Goal: Transaction & Acquisition: Purchase product/service

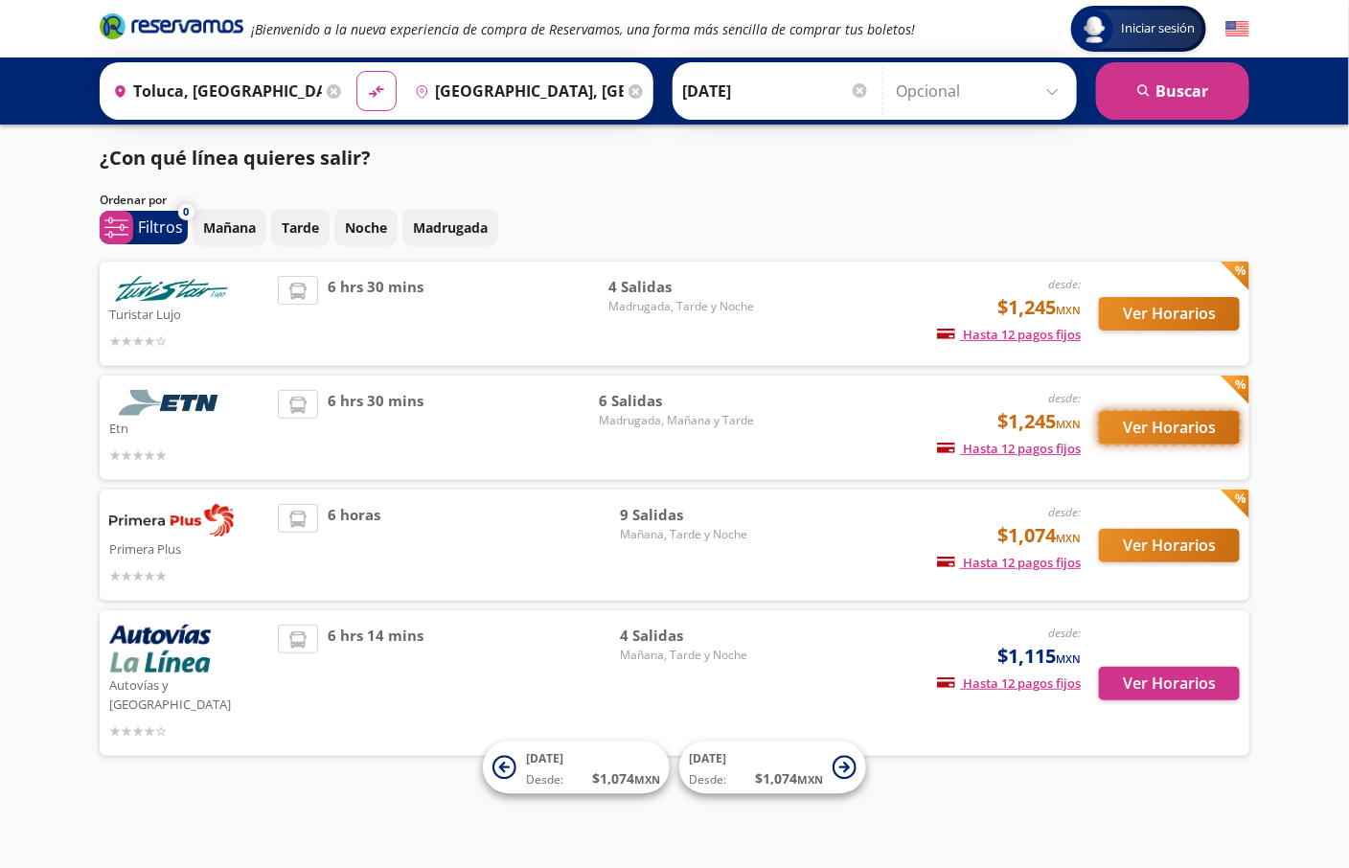
click at [1156, 423] on button "Ver Horarios" at bounding box center [1169, 428] width 141 height 34
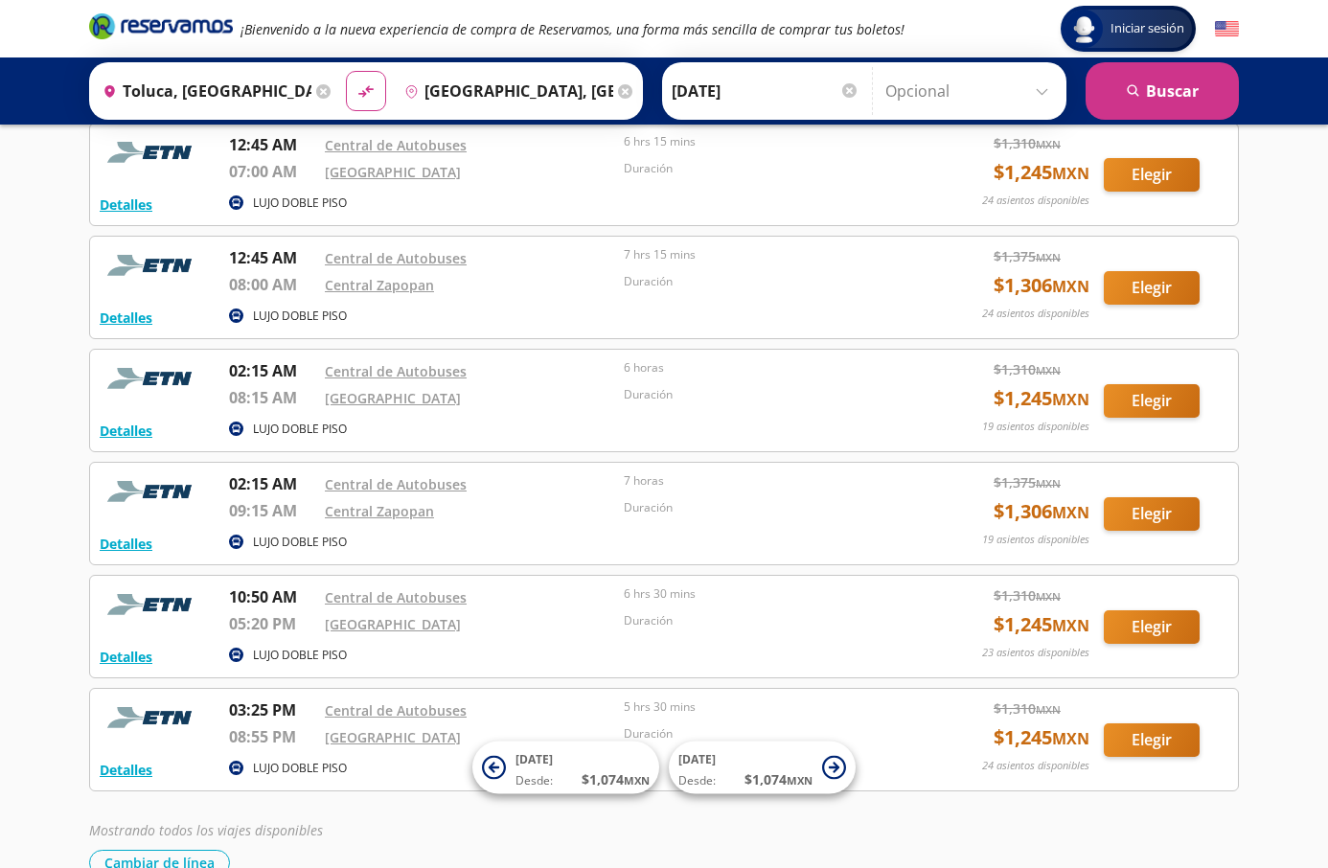
scroll to position [216, 0]
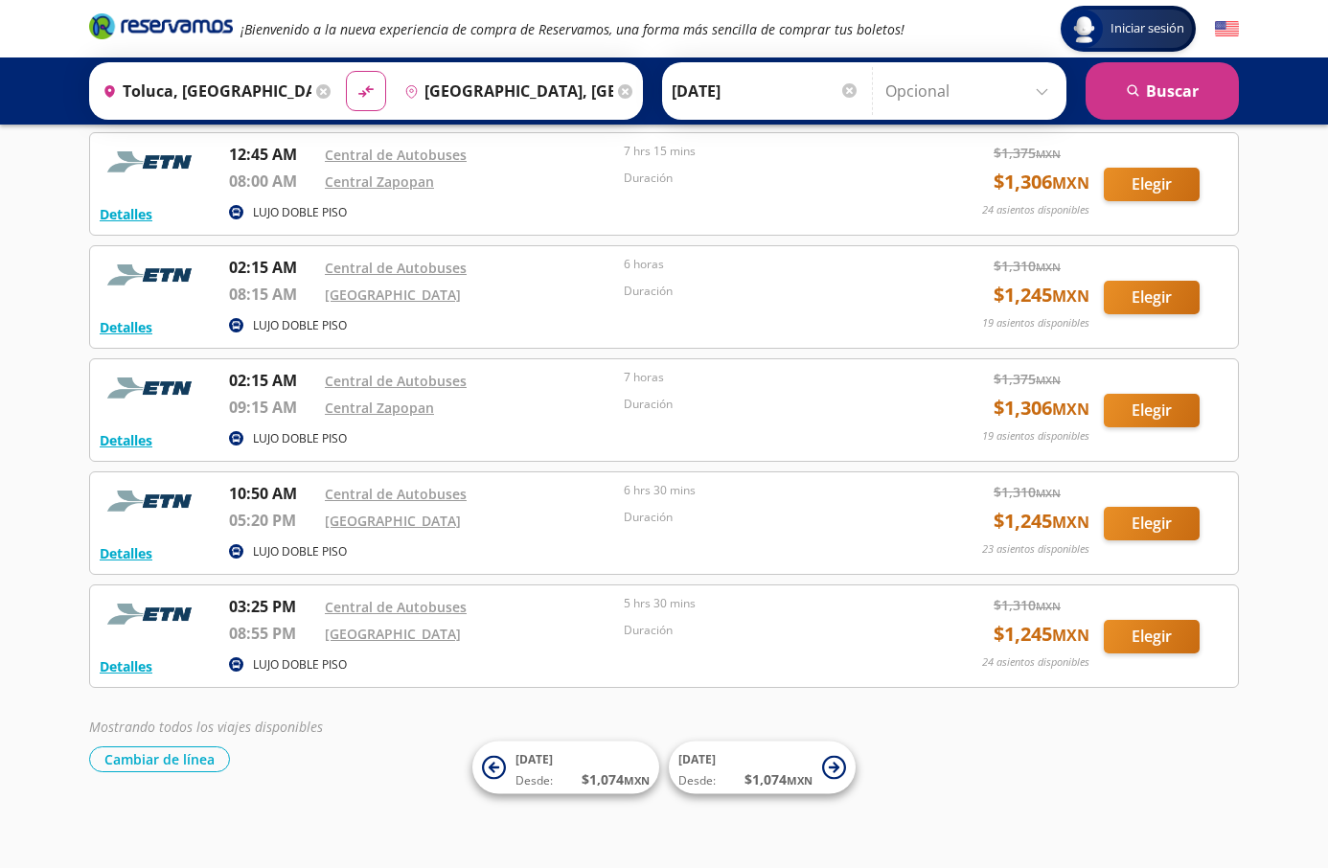
click at [193, 37] on icon "Brand Logo" at bounding box center [161, 25] width 144 height 29
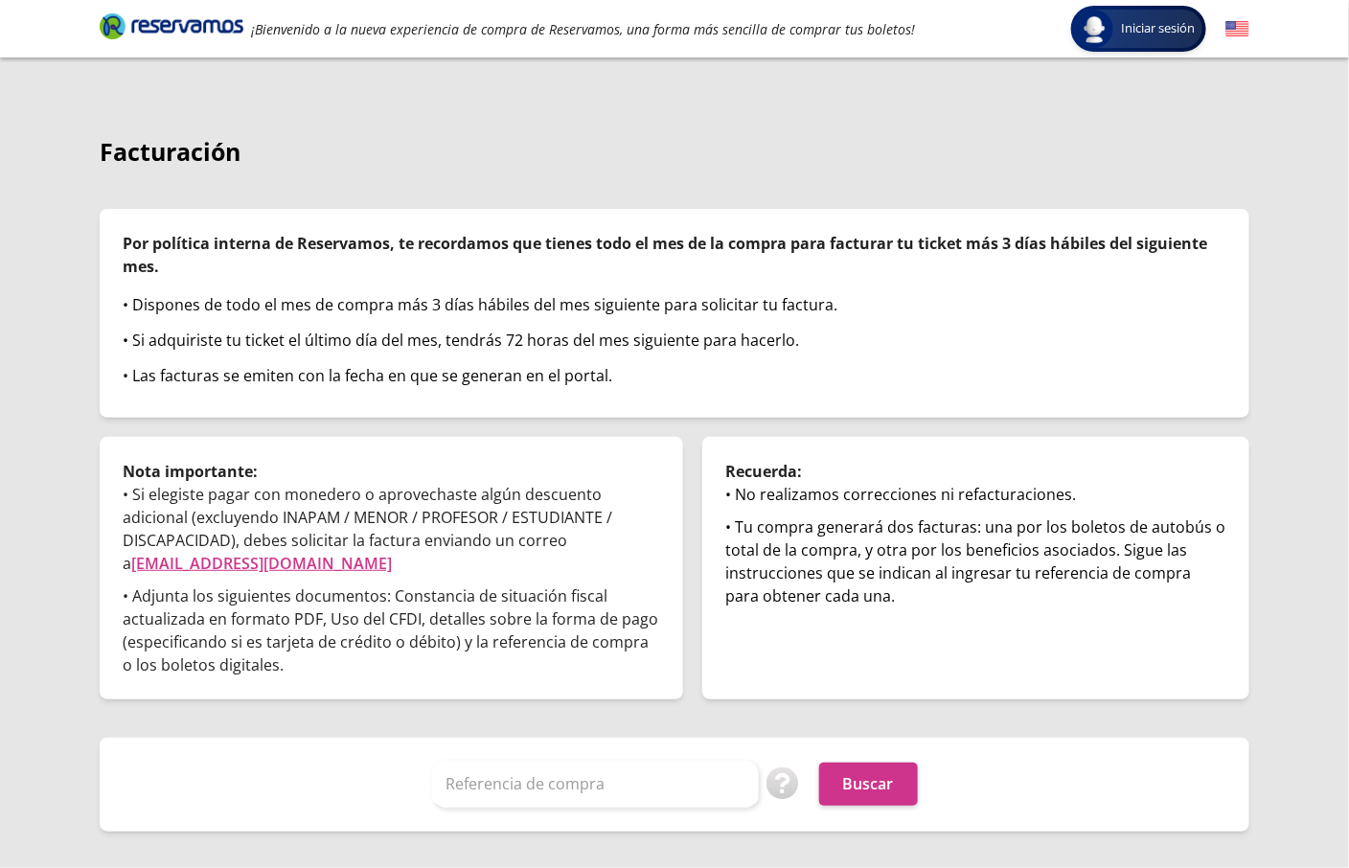
click at [593, 750] on div "Referencia de compra Puedes encontrar tu referencia de compra en correo de conf…" at bounding box center [674, 785] width 1149 height 94
click at [586, 770] on input "Referencia de compra" at bounding box center [595, 784] width 327 height 48
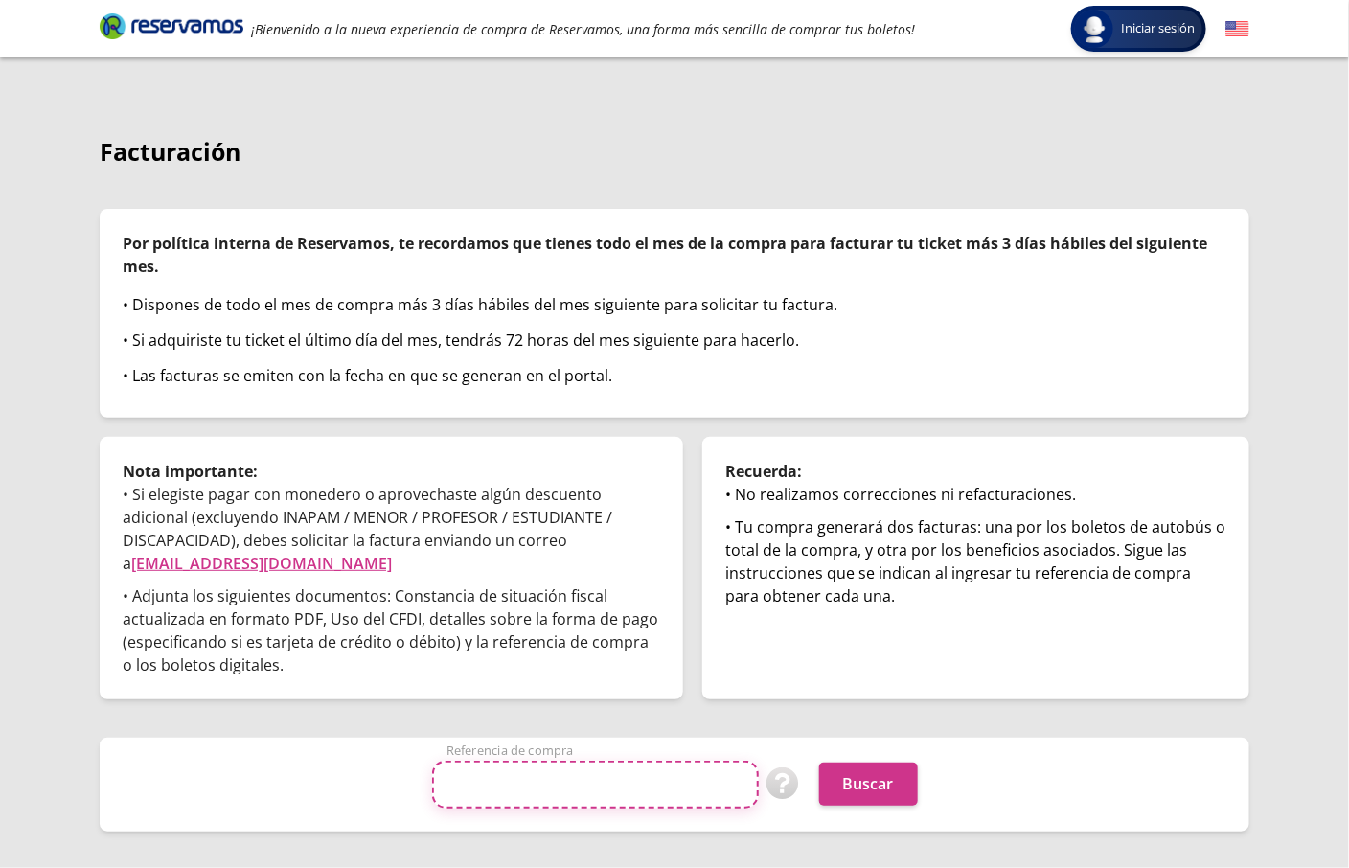
paste input "yPCIoQoQt6U"
type input "yPCIoQoQt6U"
click at [899, 753] on div "yPCIoQoQt6U Referencia de compra Puedes encontrar tu referencia de compra en co…" at bounding box center [674, 785] width 1149 height 94
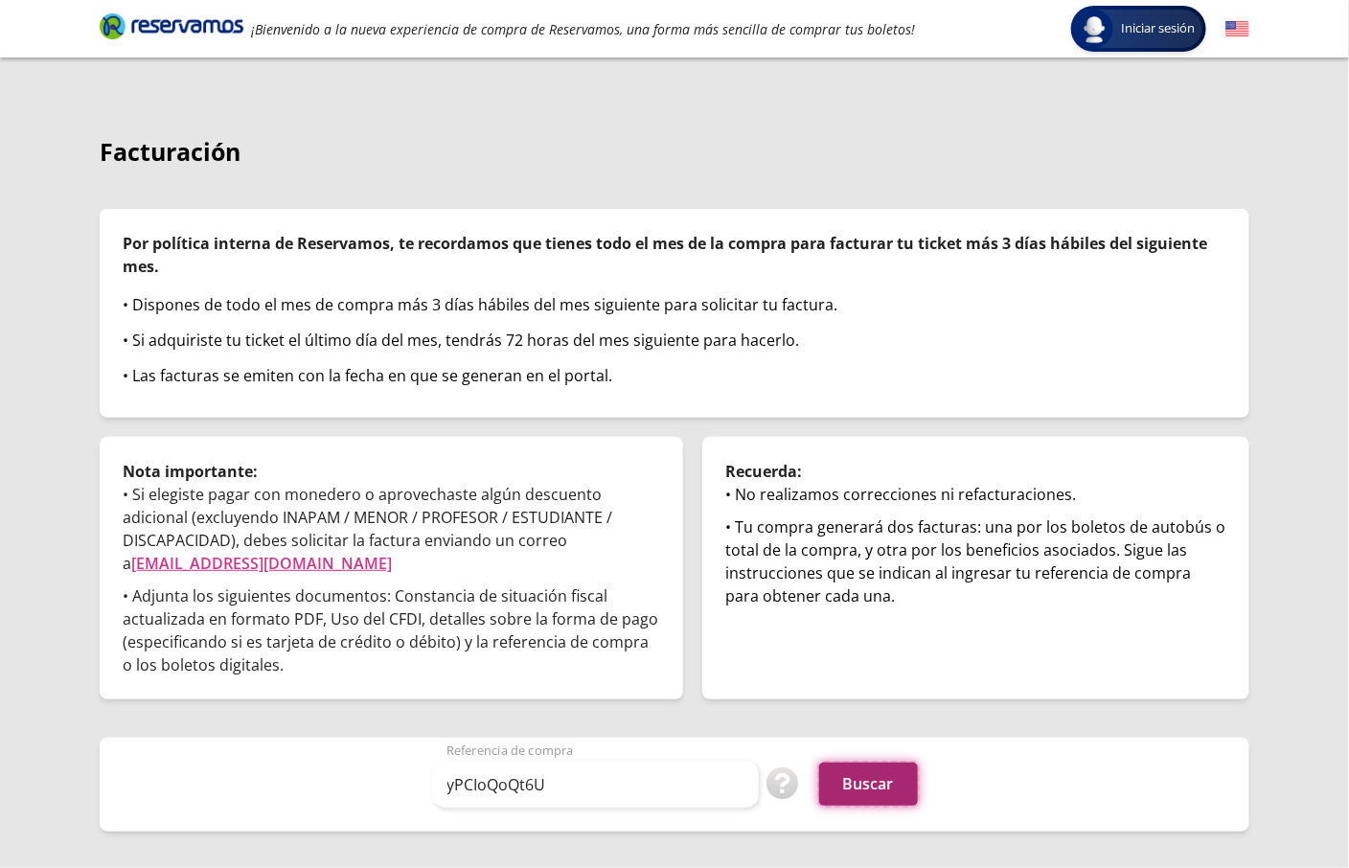
click at [871, 783] on button "Buscar" at bounding box center [868, 783] width 99 height 43
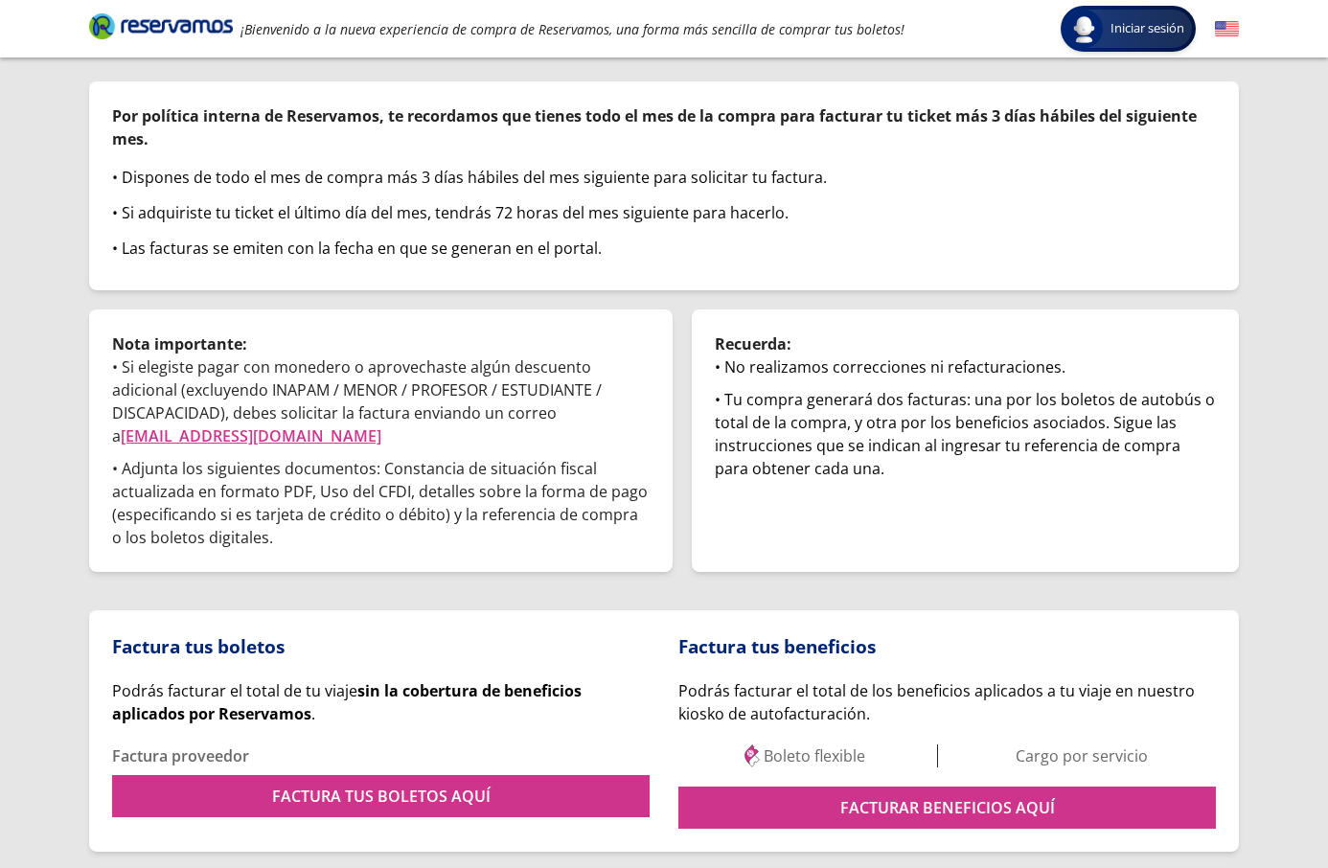
scroll to position [188, 0]
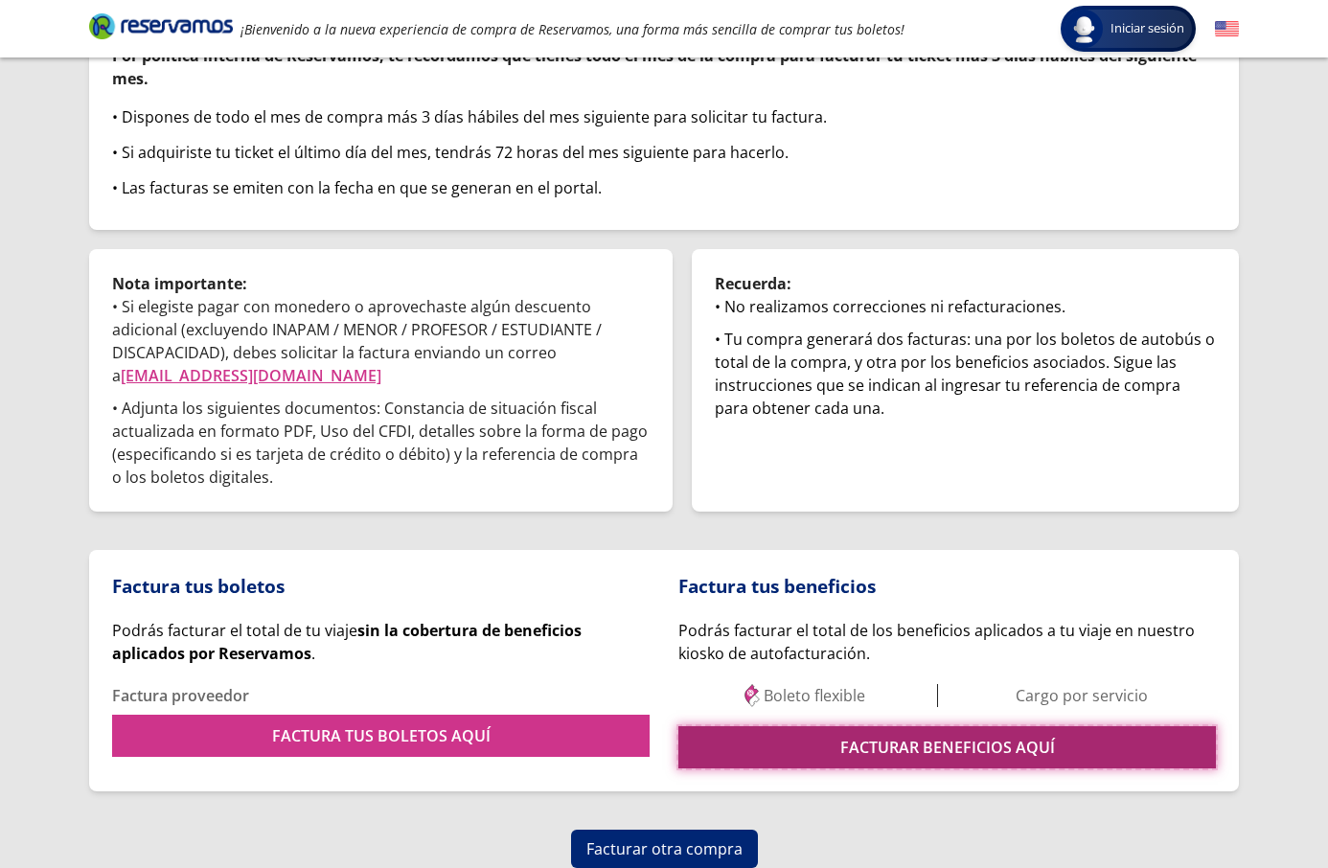
click at [857, 739] on link "FACTURAR BENEFICIOS AQUÍ" at bounding box center [946, 747] width 537 height 42
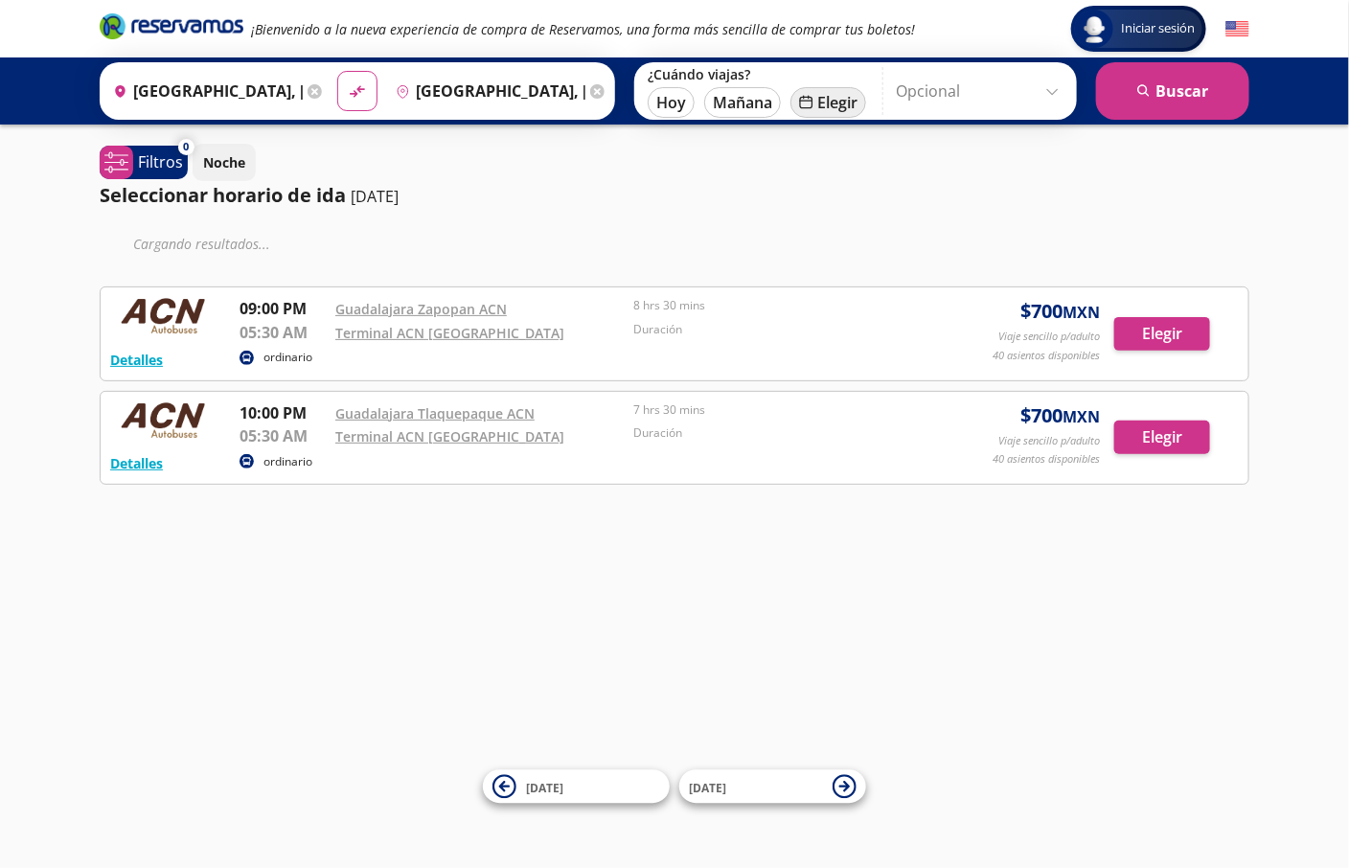
click at [833, 103] on button "calendar Elegir" at bounding box center [828, 102] width 76 height 31
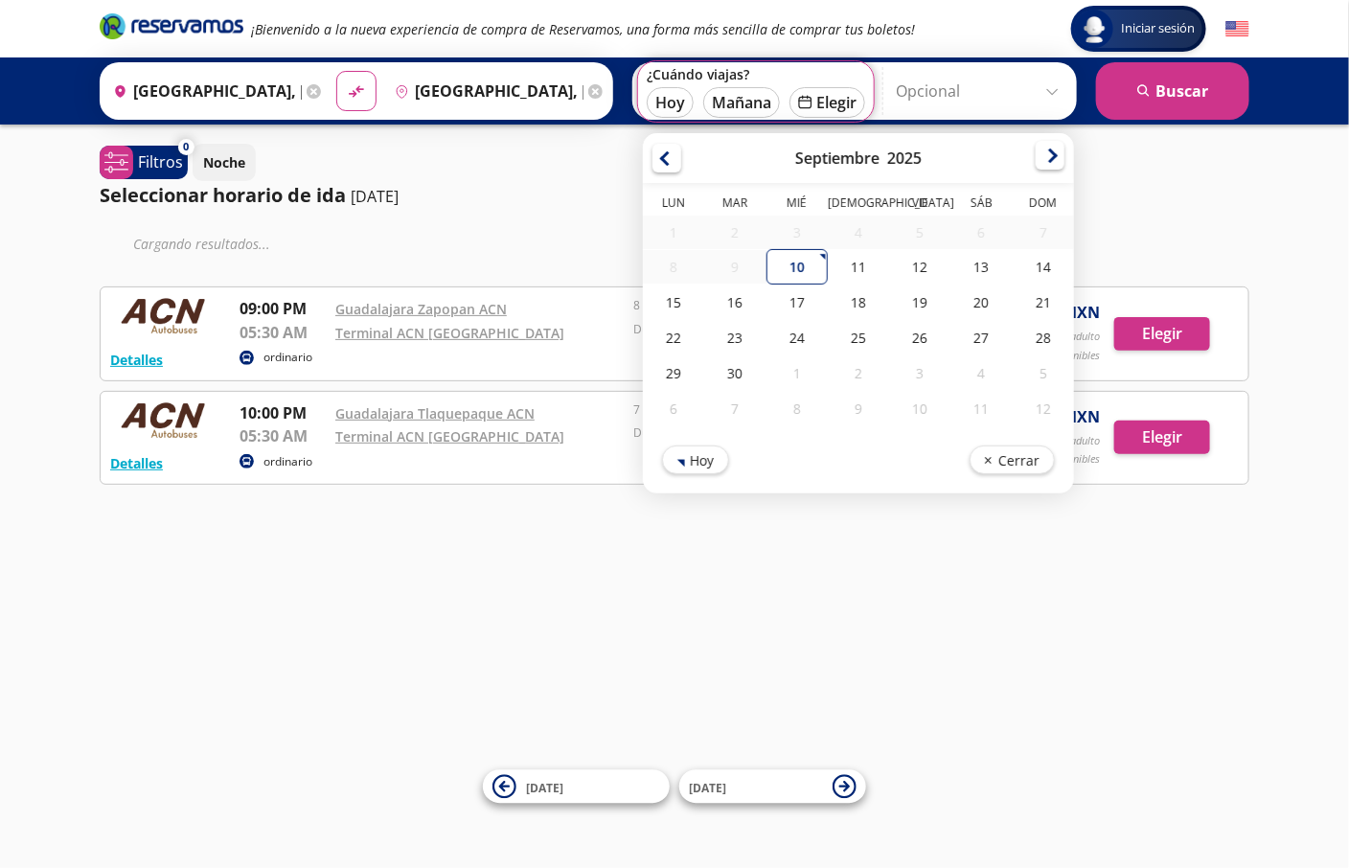
click at [1035, 158] on div at bounding box center [1049, 155] width 29 height 29
click at [1035, 158] on div at bounding box center [1049, 158] width 29 height 29
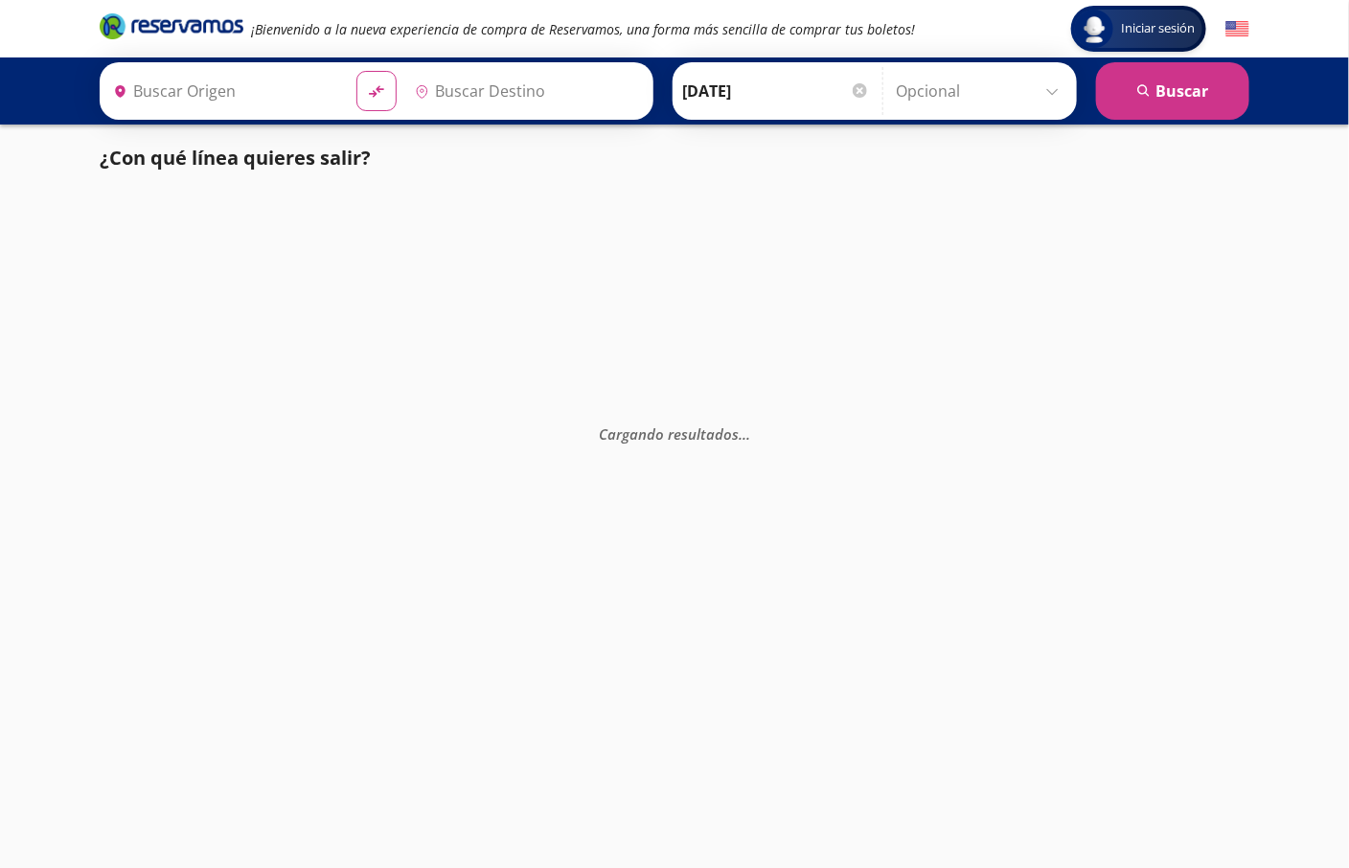
type input "Toluca, México"
type input "[GEOGRAPHIC_DATA], [GEOGRAPHIC_DATA]"
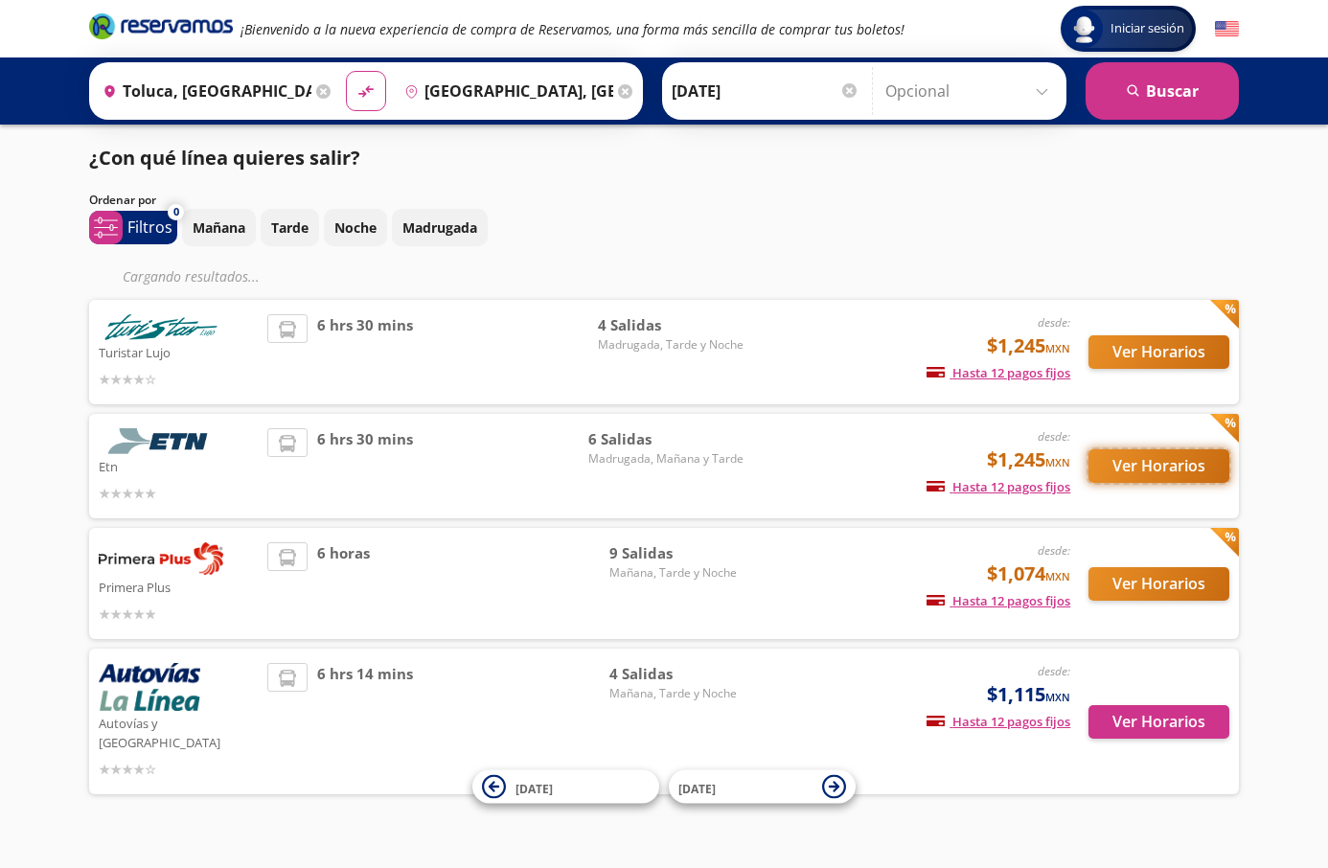
click at [1129, 454] on button "Ver Horarios" at bounding box center [1158, 466] width 141 height 34
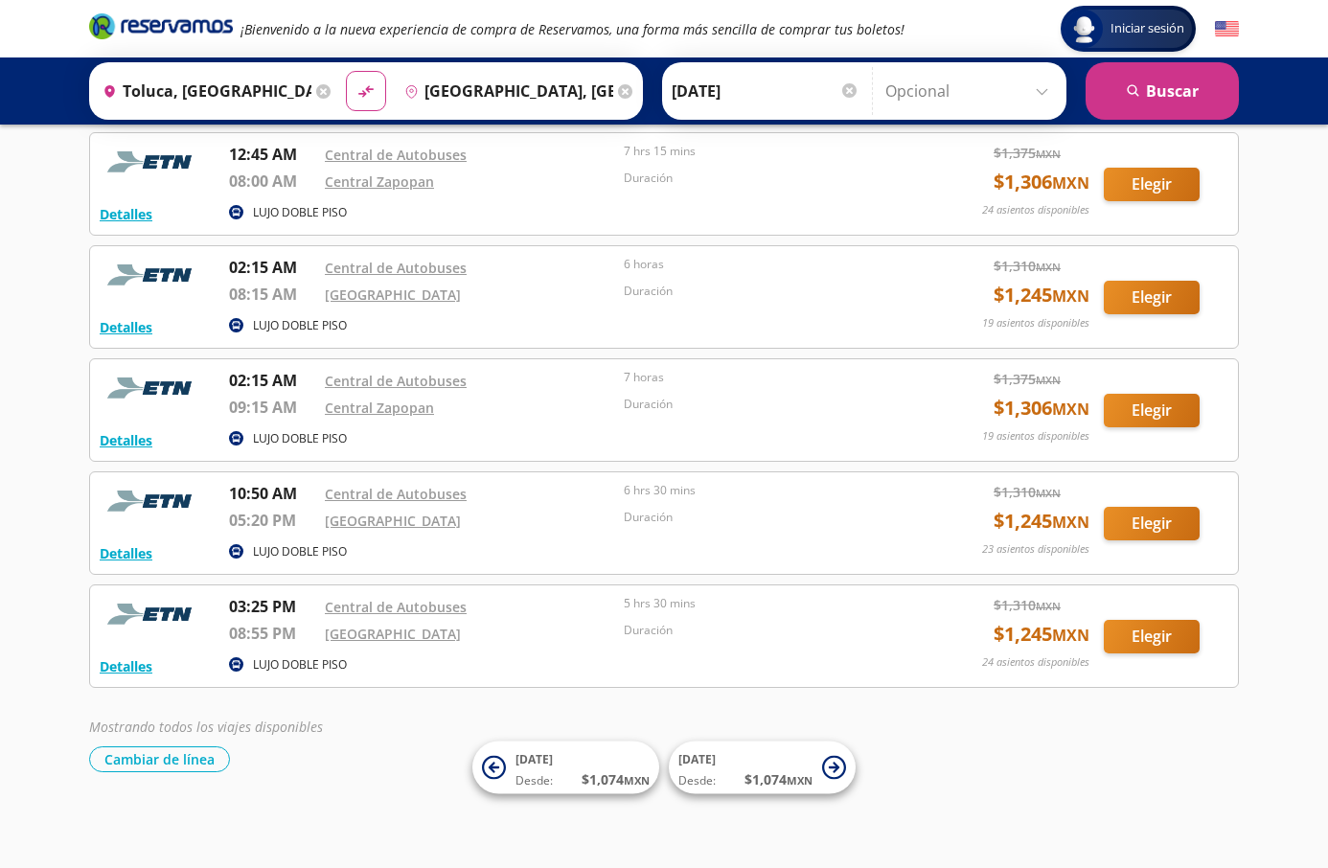
scroll to position [216, 0]
copy p "03:25 PM"
drag, startPoint x: 224, startPoint y: 610, endPoint x: 293, endPoint y: 610, distance: 69.0
click at [293, 610] on div "Detalles LUJO DOBLE PISO 03:25 PM Central de Autobuses 08:55 PM Central Nueva 5…" at bounding box center [664, 636] width 1128 height 82
click at [293, 610] on p "03:25 PM" at bounding box center [272, 606] width 86 height 23
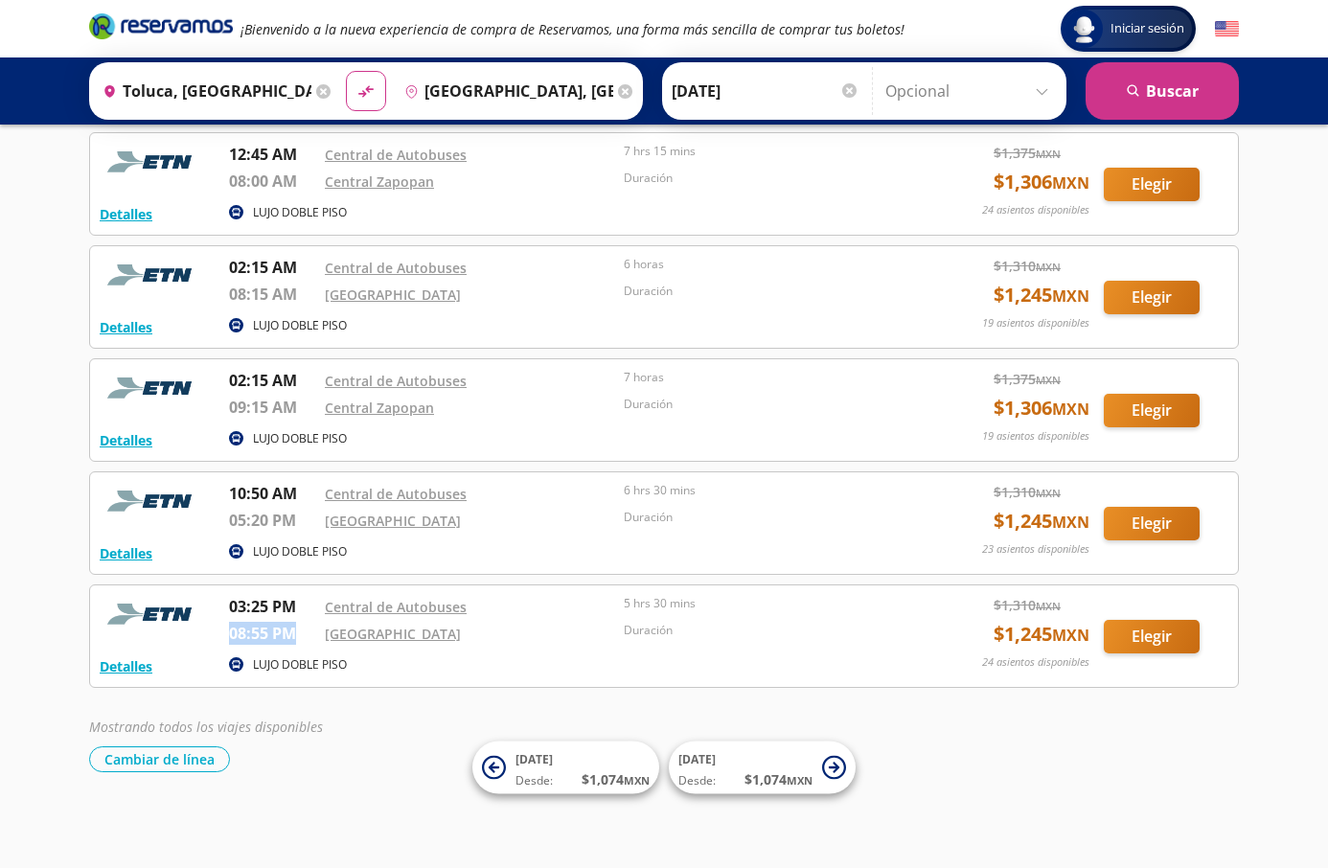
drag, startPoint x: 230, startPoint y: 633, endPoint x: 291, endPoint y: 635, distance: 61.3
click at [291, 635] on p "08:55 PM" at bounding box center [272, 633] width 86 height 23
drag, startPoint x: 291, startPoint y: 635, endPoint x: 360, endPoint y: 653, distance: 71.3
click at [291, 635] on p "08:55 PM" at bounding box center [272, 633] width 86 height 23
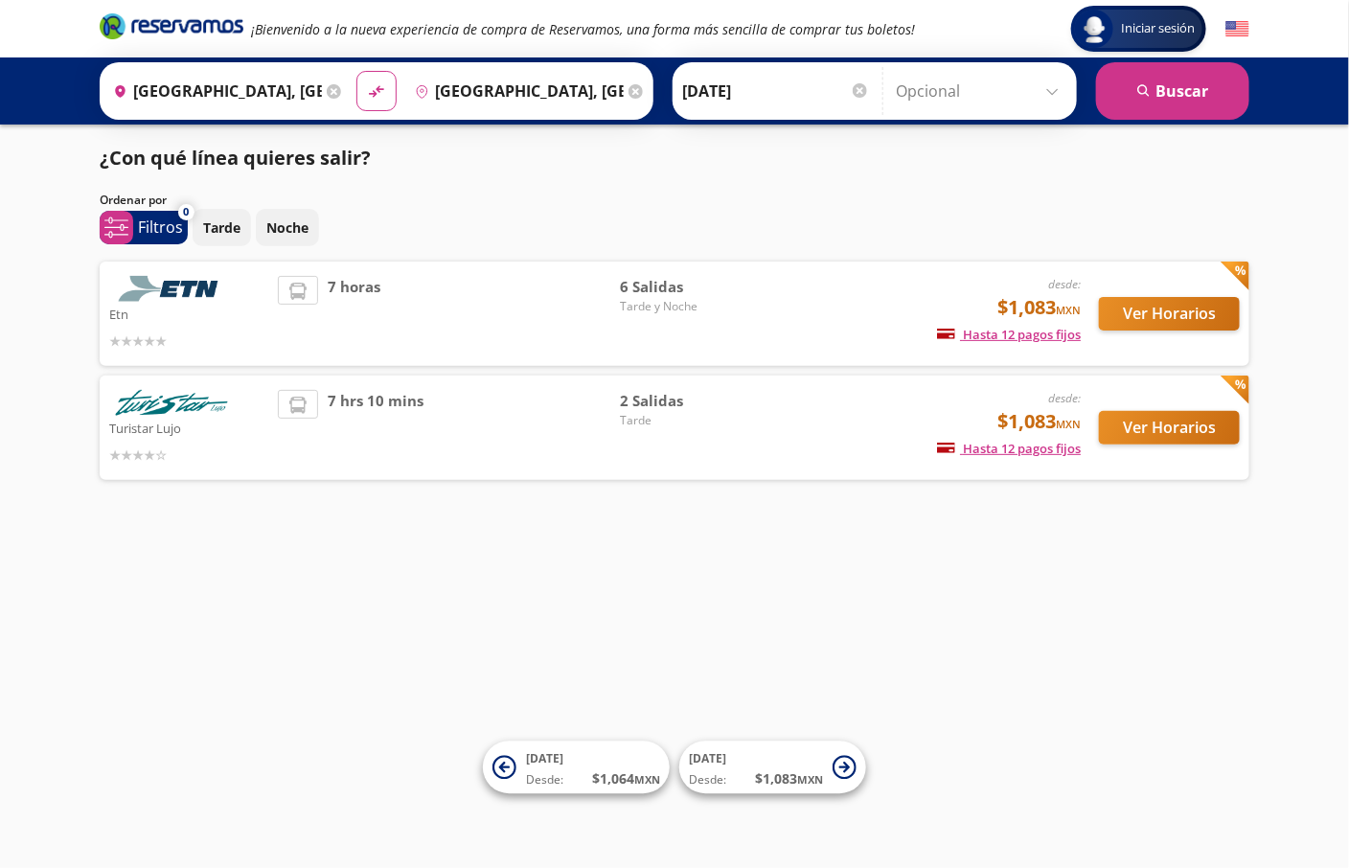
click at [498, 592] on div "Iniciar sesión Iniciar sesión ¡Bienvenido a la nueva experiencia de compra de R…" at bounding box center [674, 434] width 1349 height 868
click at [466, 572] on div "Iniciar sesión Iniciar sesión ¡Bienvenido a la nueva experiencia de compra de R…" at bounding box center [674, 434] width 1349 height 868
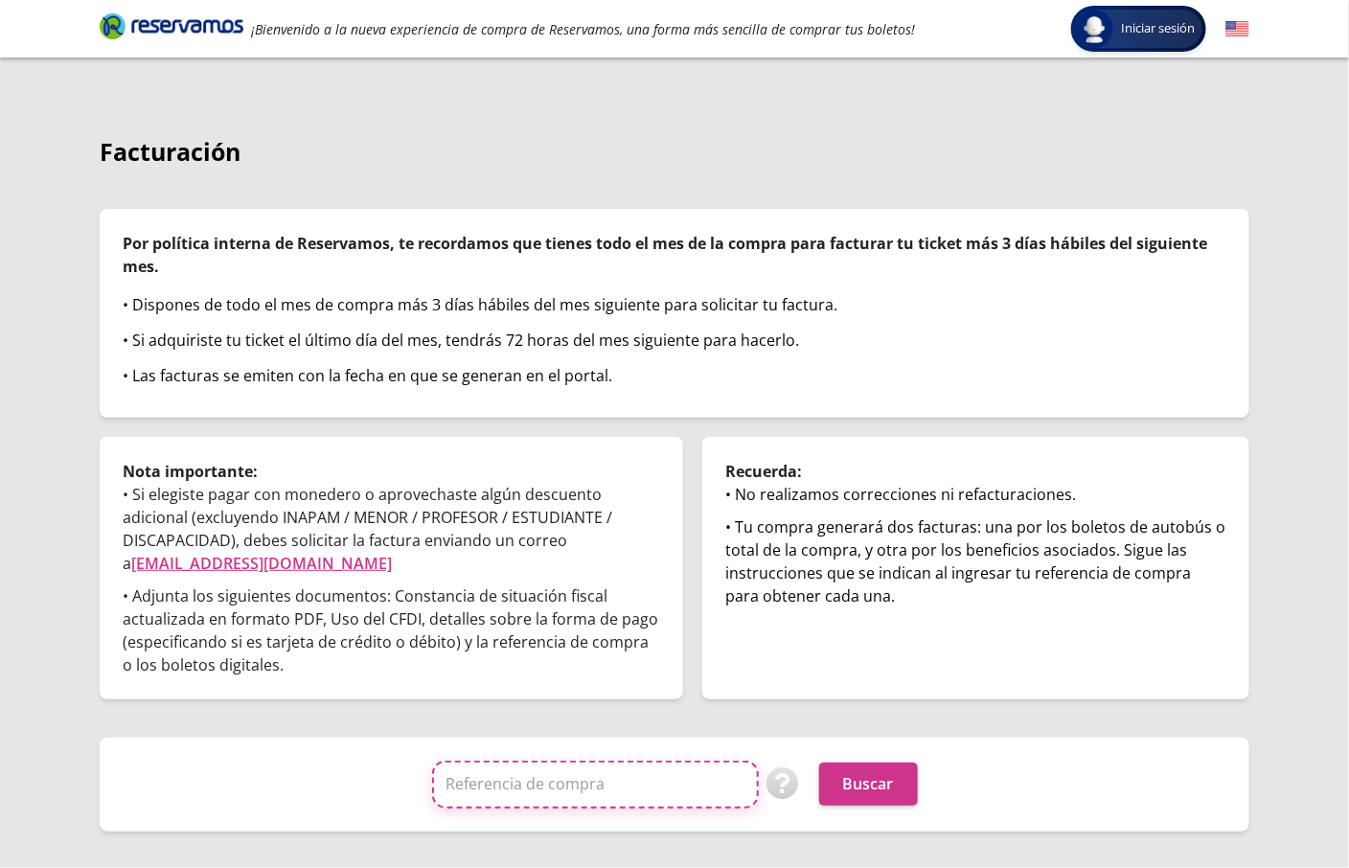
click at [589, 802] on input "Referencia de compra" at bounding box center [595, 784] width 327 height 48
click at [587, 785] on input "Referencia de compra" at bounding box center [595, 784] width 327 height 48
paste input "P0svPTai6GE"
type input "P0svPTai6GE"
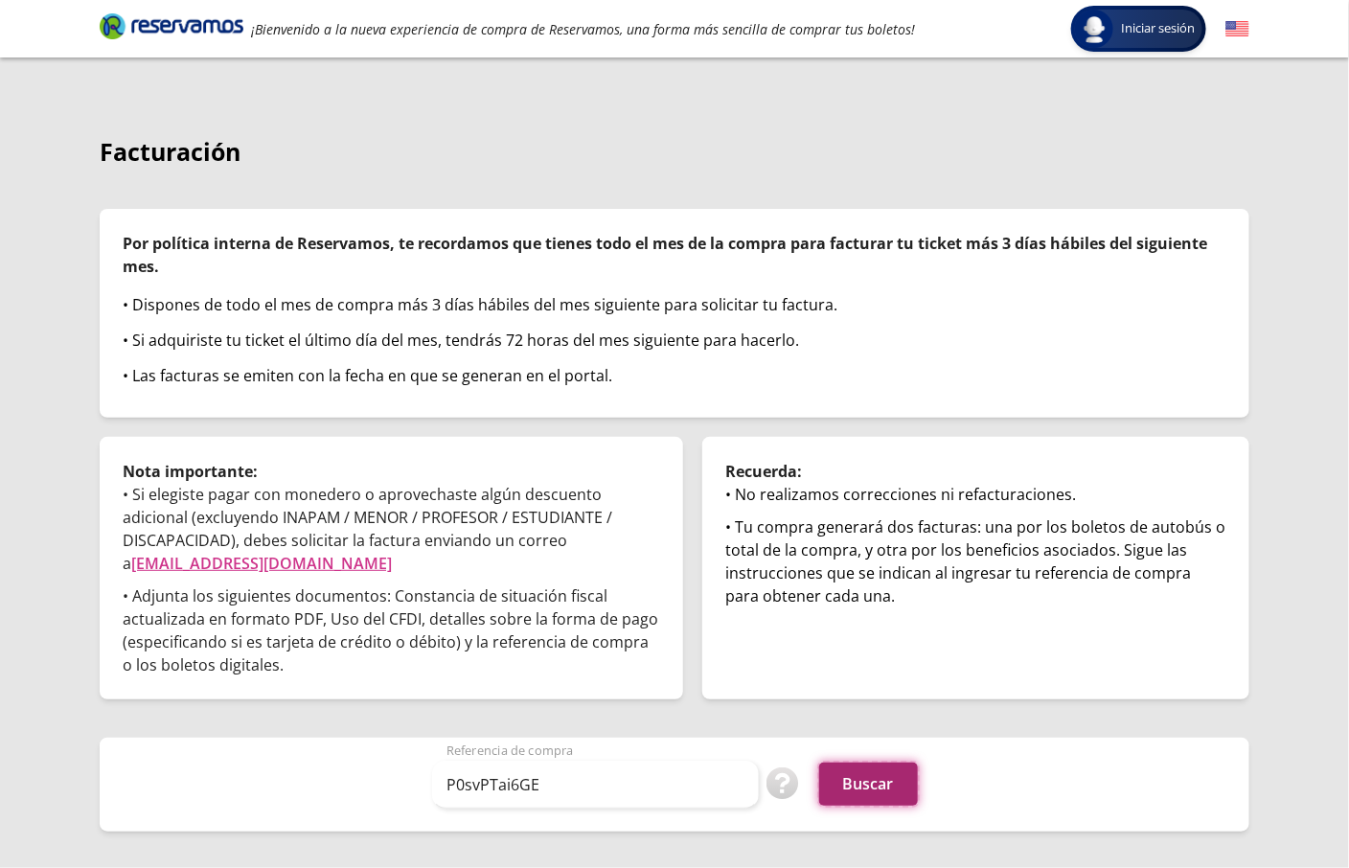
click at [871, 784] on button "Buscar" at bounding box center [868, 783] width 99 height 43
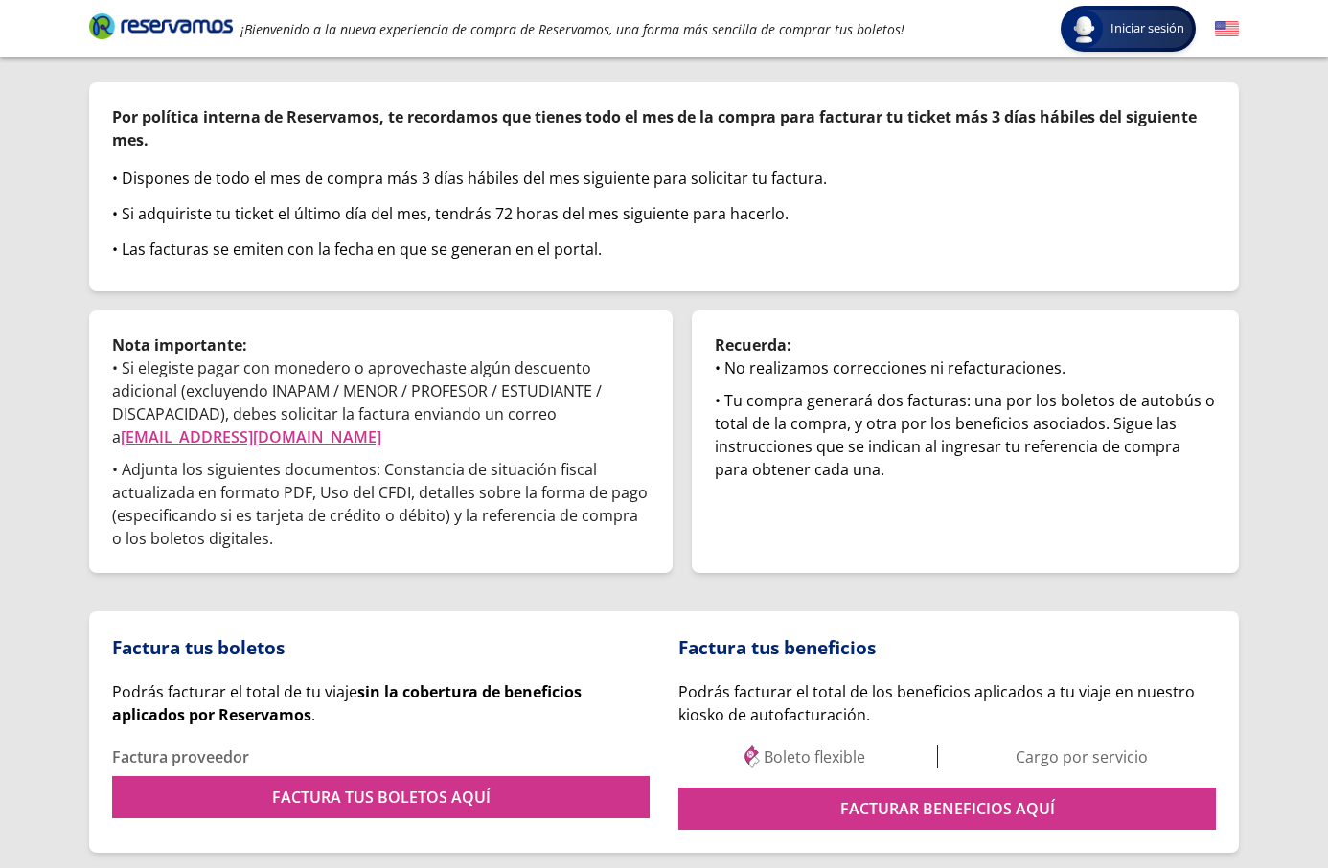
scroll to position [188, 0]
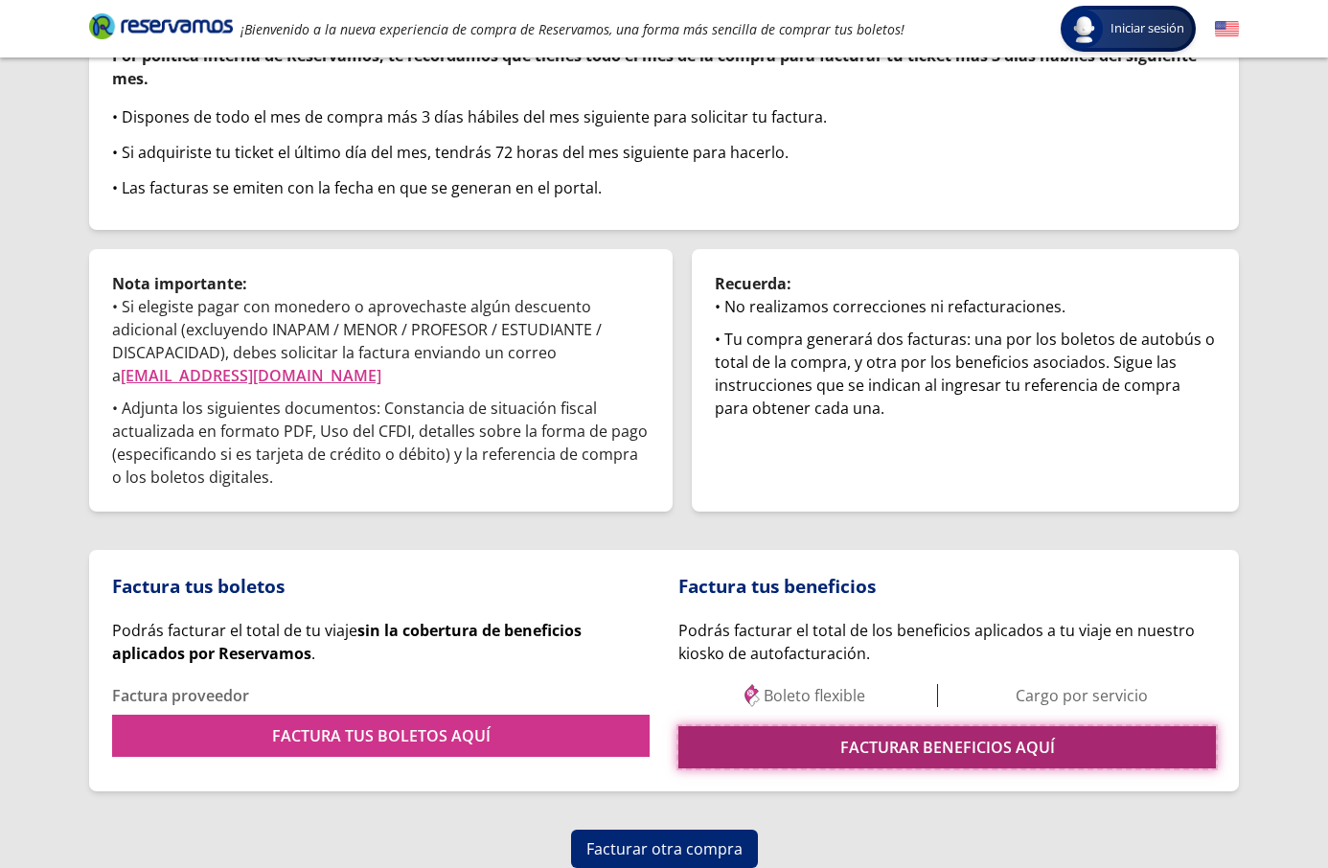
click at [806, 745] on link "FACTURAR BENEFICIOS AQUÍ" at bounding box center [946, 747] width 537 height 42
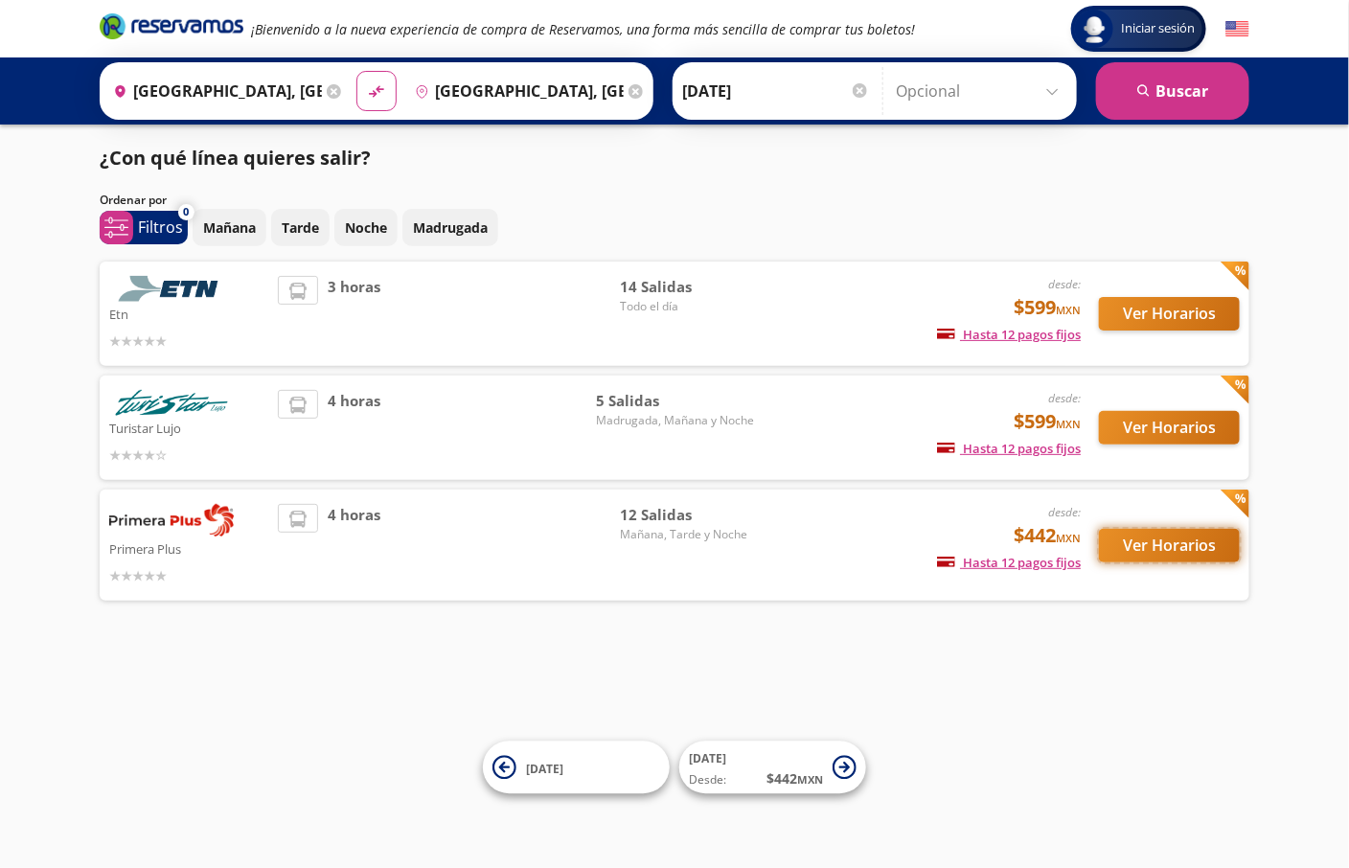
click at [1185, 550] on button "Ver Horarios" at bounding box center [1169, 546] width 141 height 34
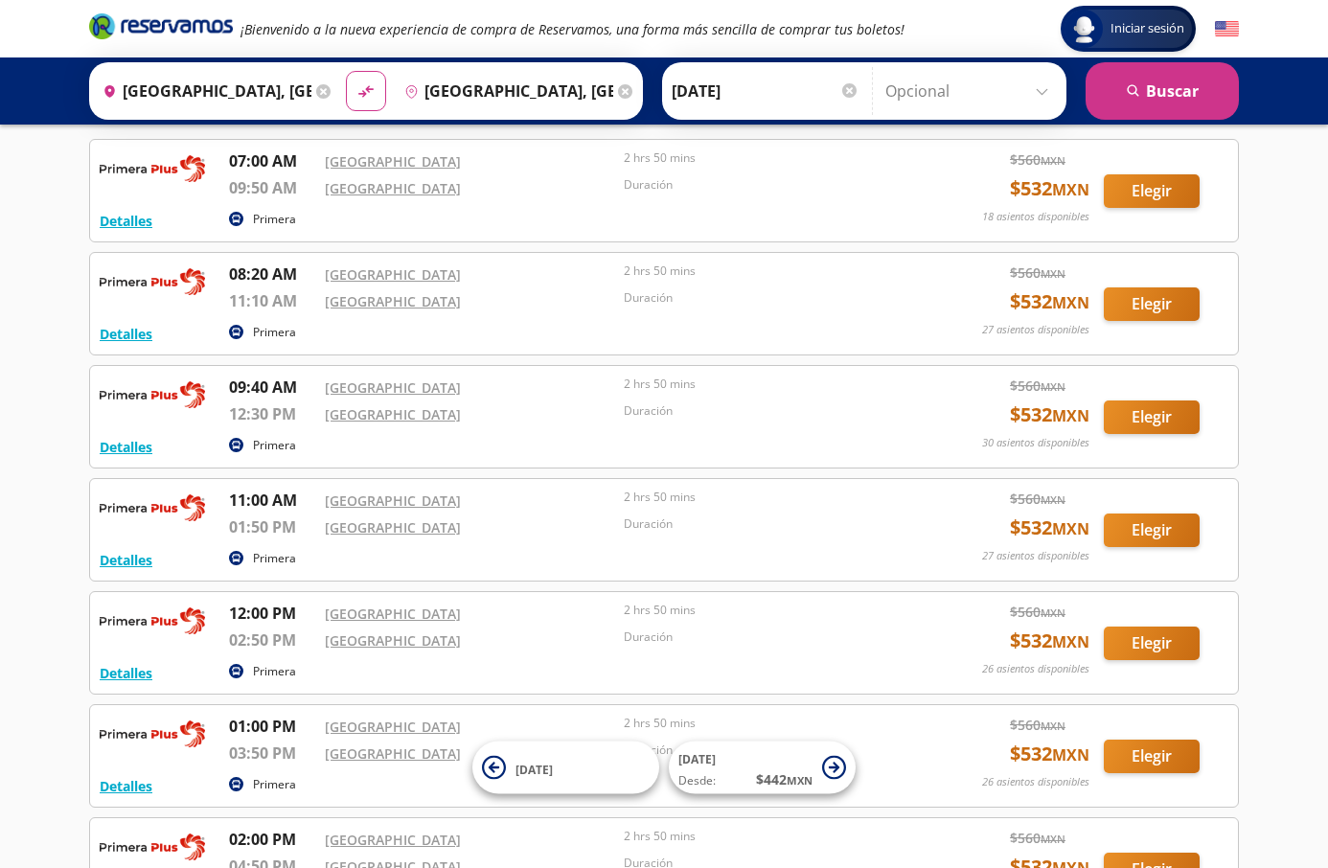
scroll to position [99, 0]
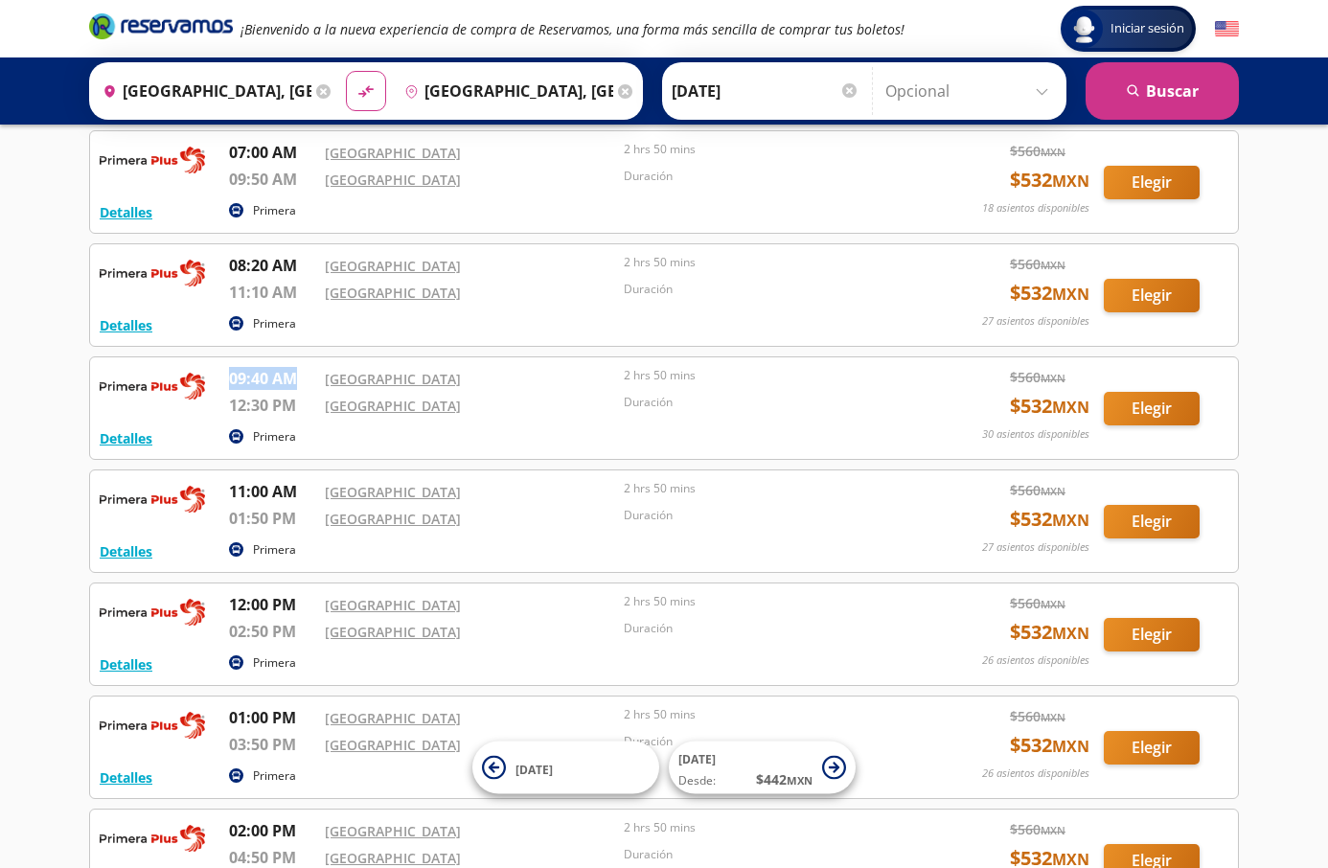
copy p "09:40 AM"
drag, startPoint x: 228, startPoint y: 385, endPoint x: 293, endPoint y: 382, distance: 65.2
click at [293, 382] on p "09:40 AM" at bounding box center [272, 378] width 86 height 23
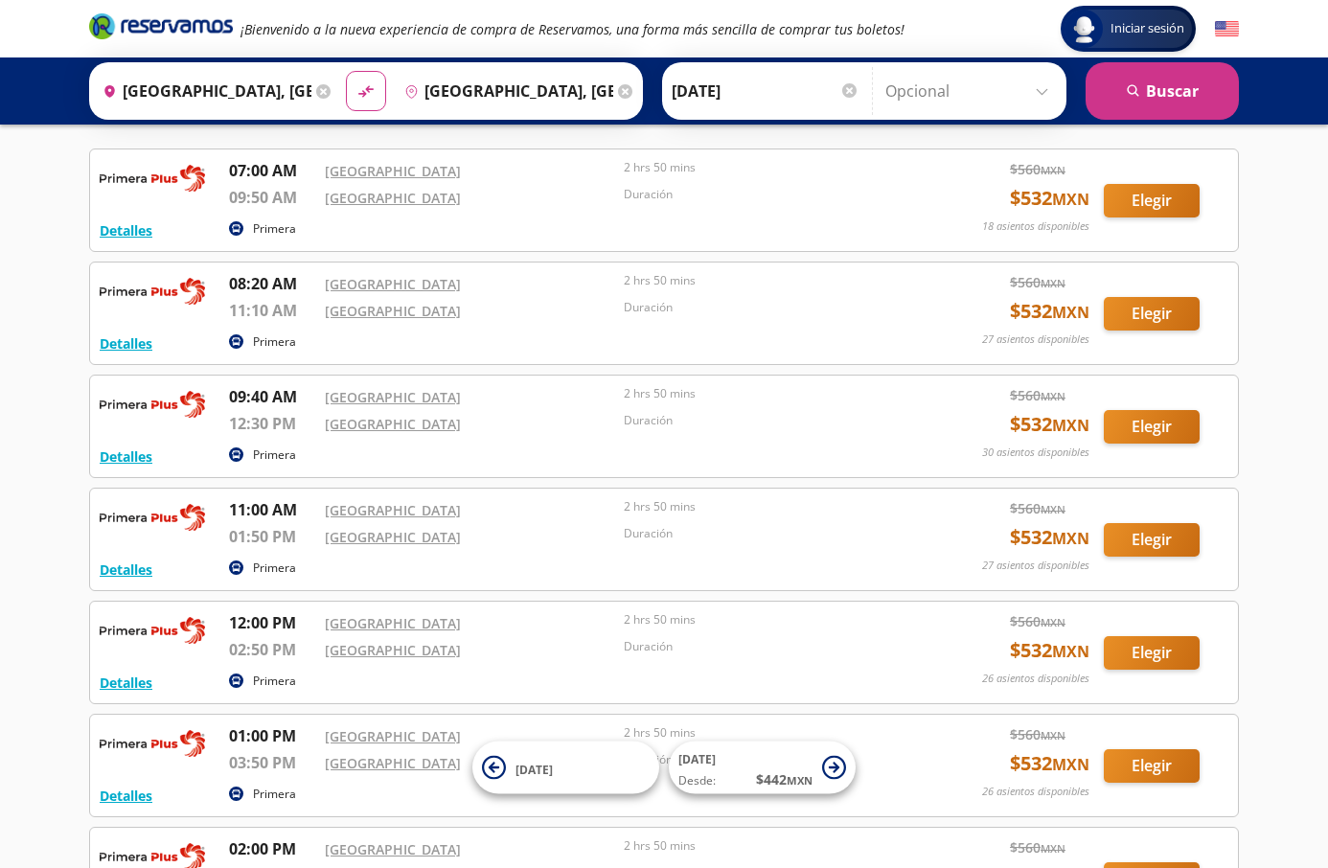
scroll to position [90, 0]
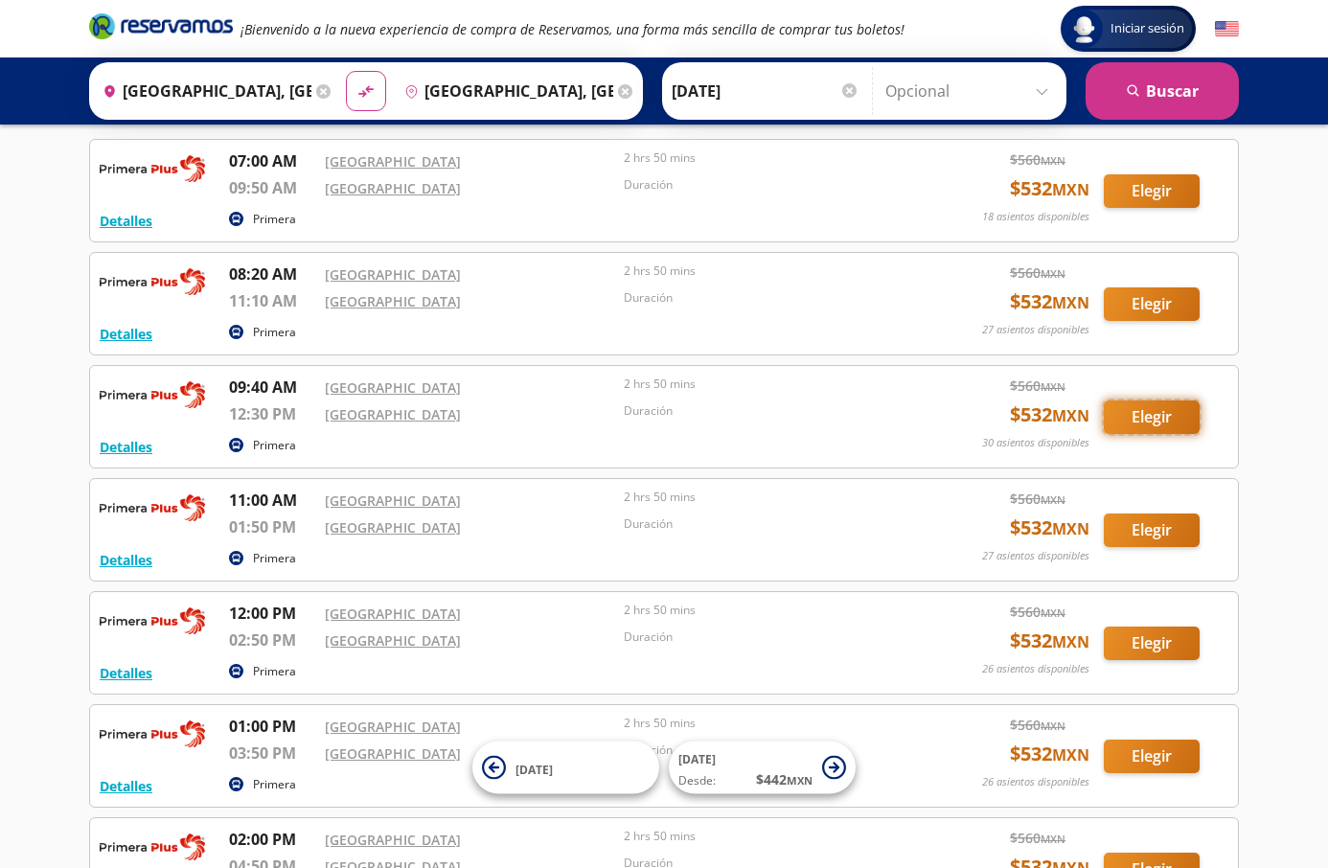
click at [1170, 415] on button "Elegir" at bounding box center [1151, 417] width 96 height 34
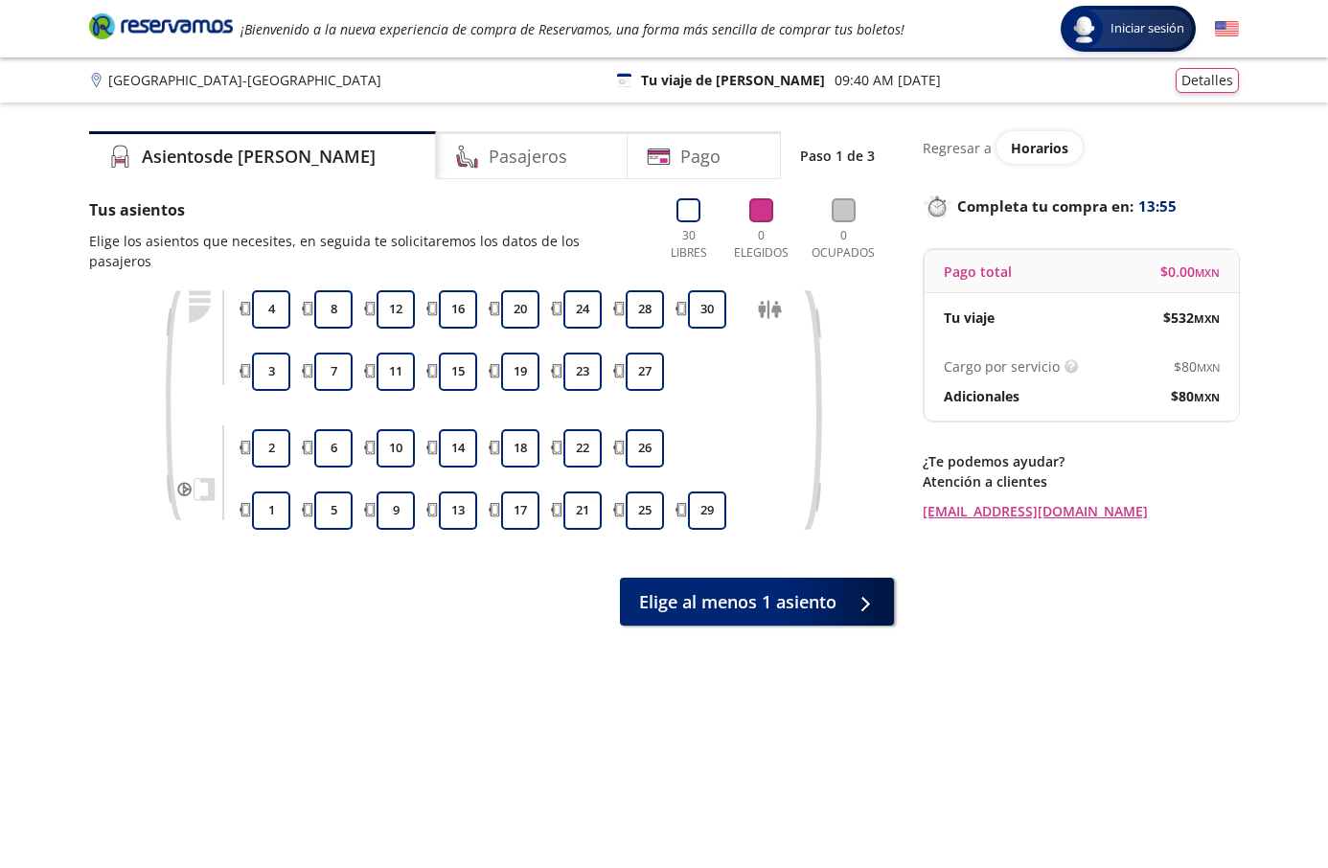
click at [293, 296] on div "4" at bounding box center [271, 309] width 48 height 38
click at [276, 299] on button "4" at bounding box center [271, 309] width 38 height 38
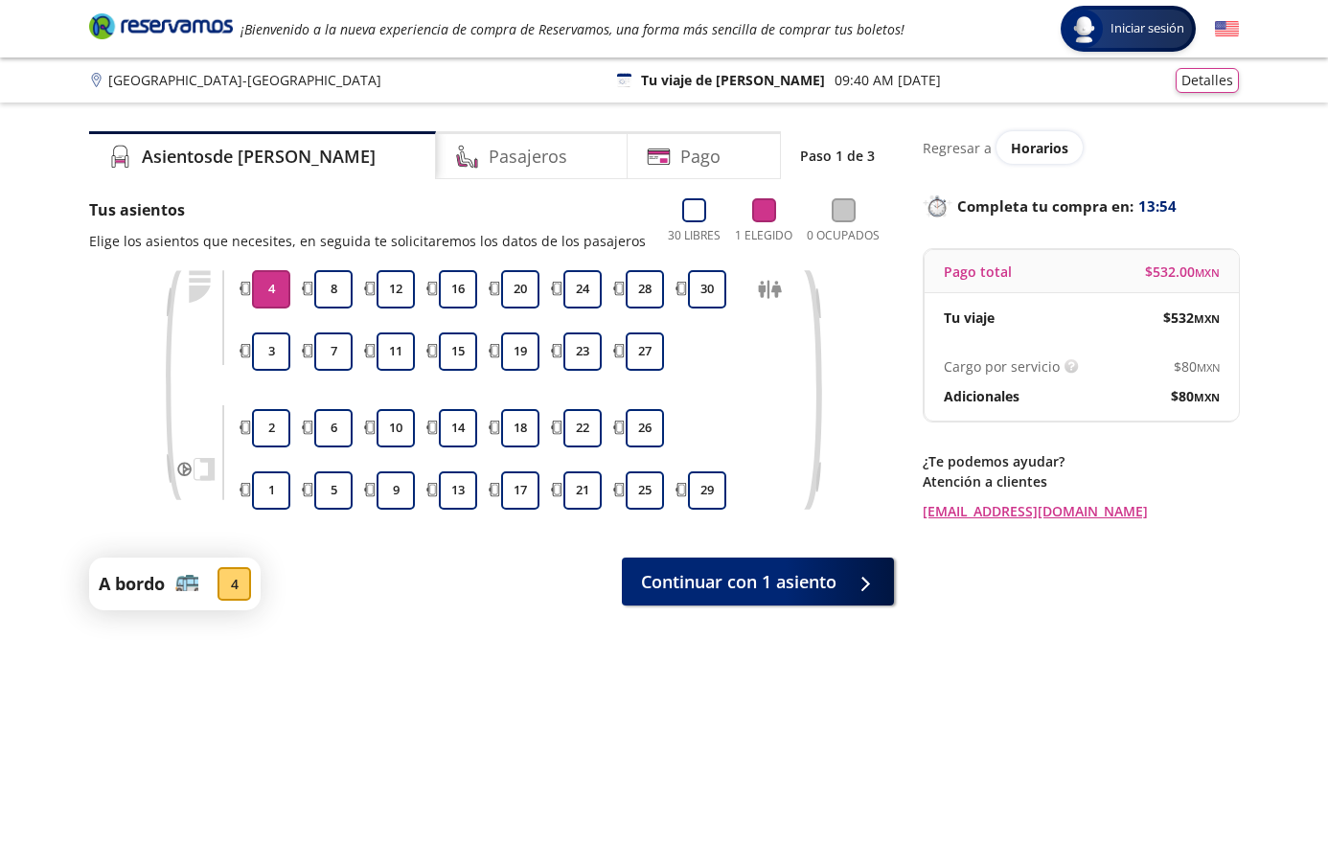
drag, startPoint x: 274, startPoint y: 336, endPoint x: 343, endPoint y: 388, distance: 86.2
click at [274, 337] on button "3" at bounding box center [271, 351] width 38 height 38
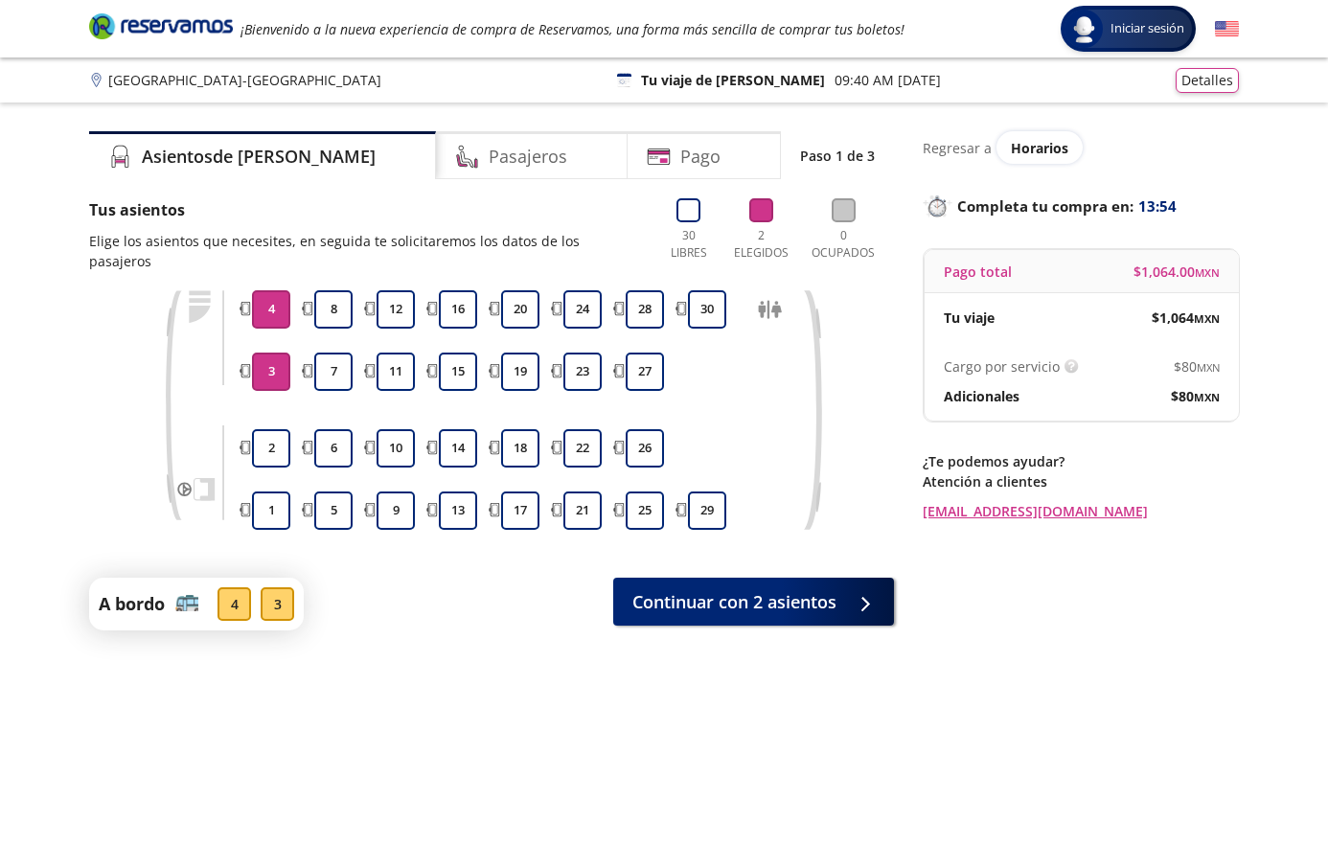
click at [681, 543] on div "Tus asientos Elige los asientos que necesites, en seguida te solicitaremos los …" at bounding box center [491, 414] width 805 height 432
click at [693, 585] on span "Continuar con 2 asientos" at bounding box center [734, 598] width 204 height 26
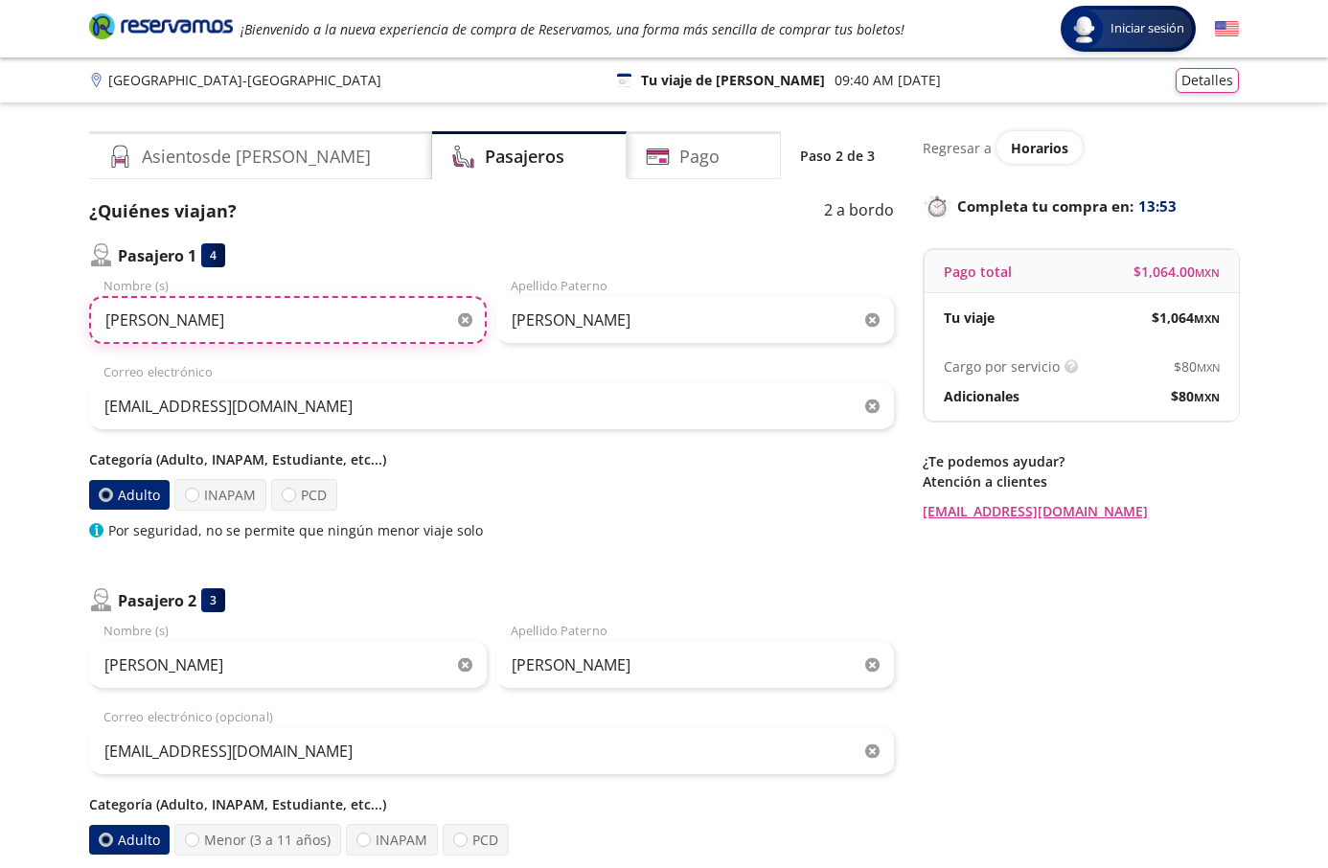
click at [270, 316] on input "[PERSON_NAME]" at bounding box center [287, 320] width 397 height 48
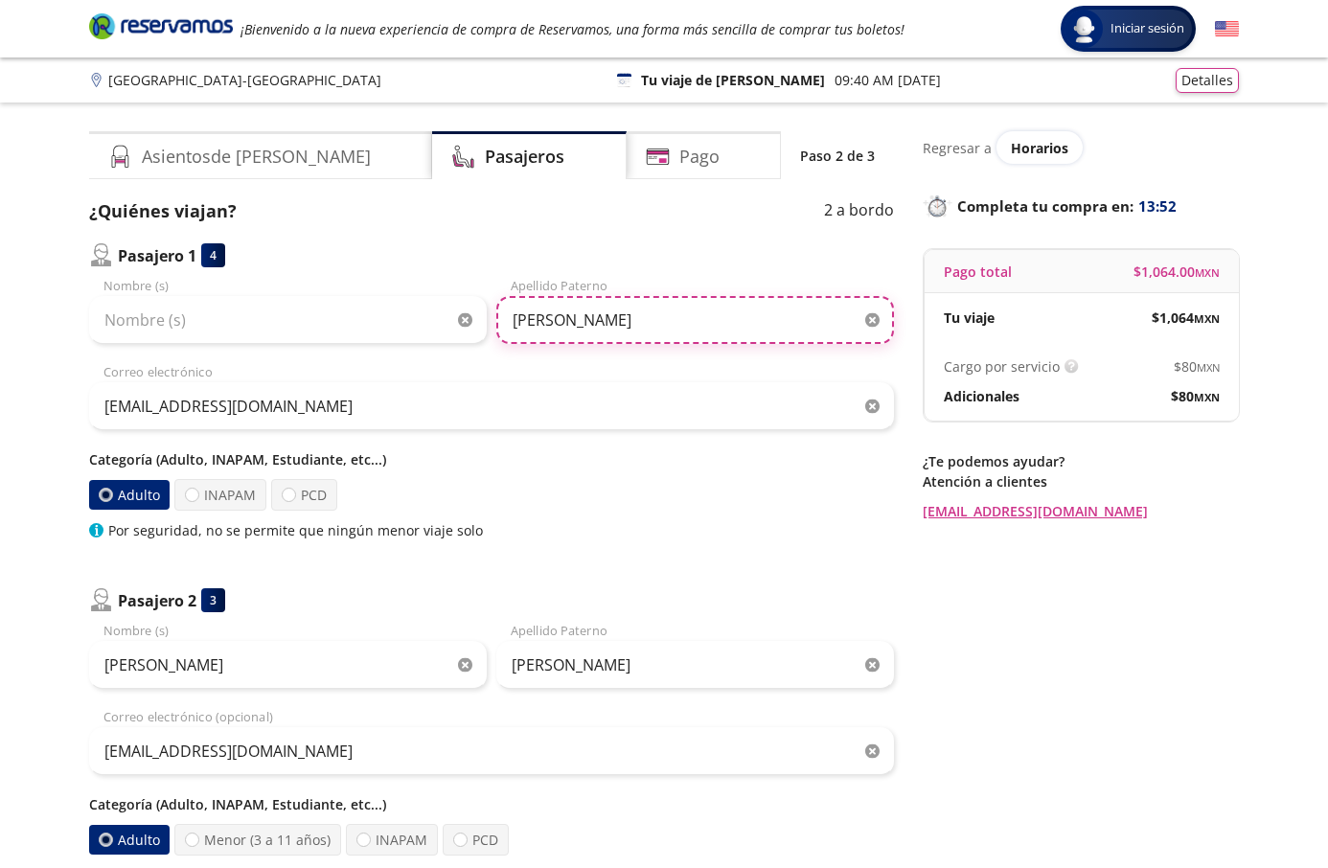
click at [650, 311] on input "[PERSON_NAME]" at bounding box center [694, 320] width 397 height 48
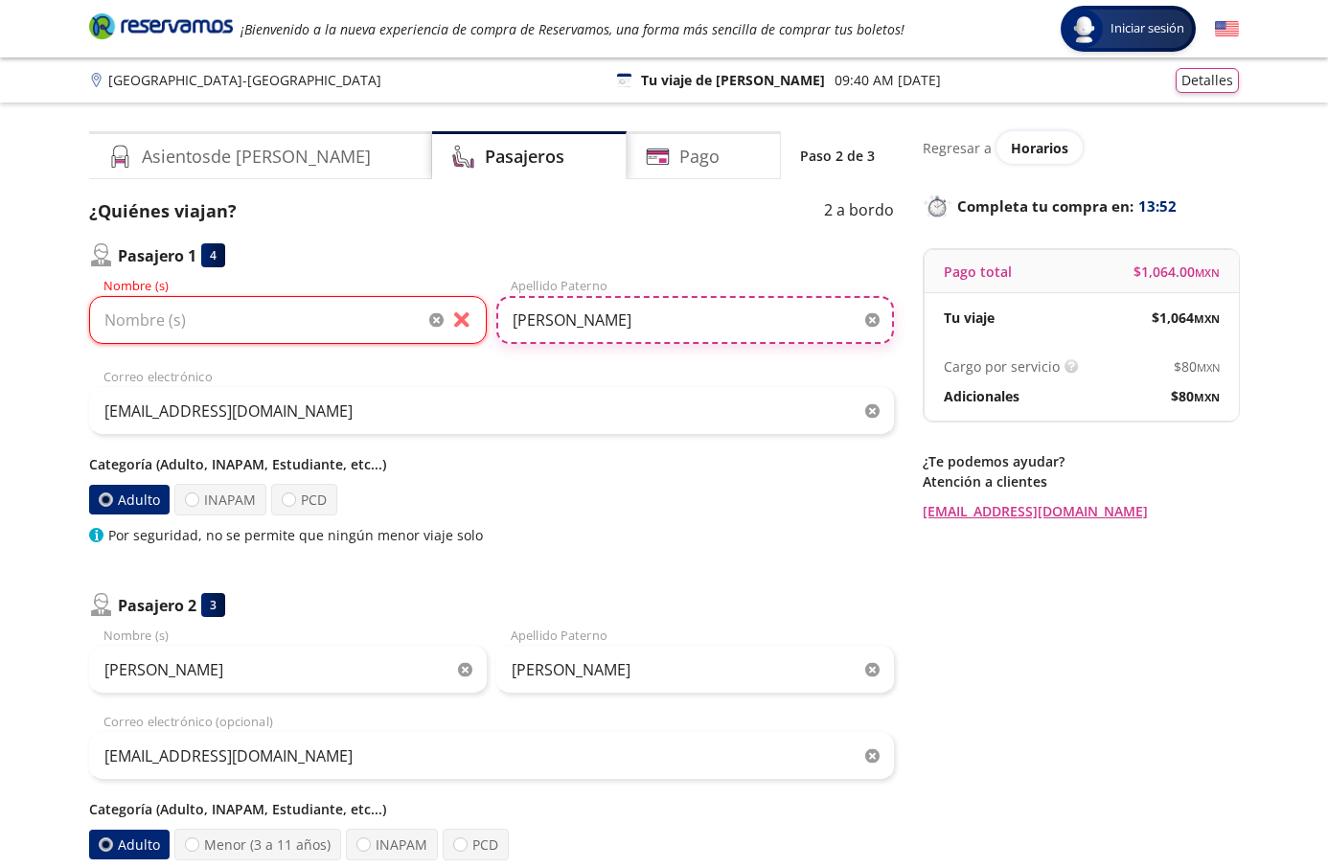
click at [650, 311] on input "[PERSON_NAME]" at bounding box center [694, 320] width 397 height 48
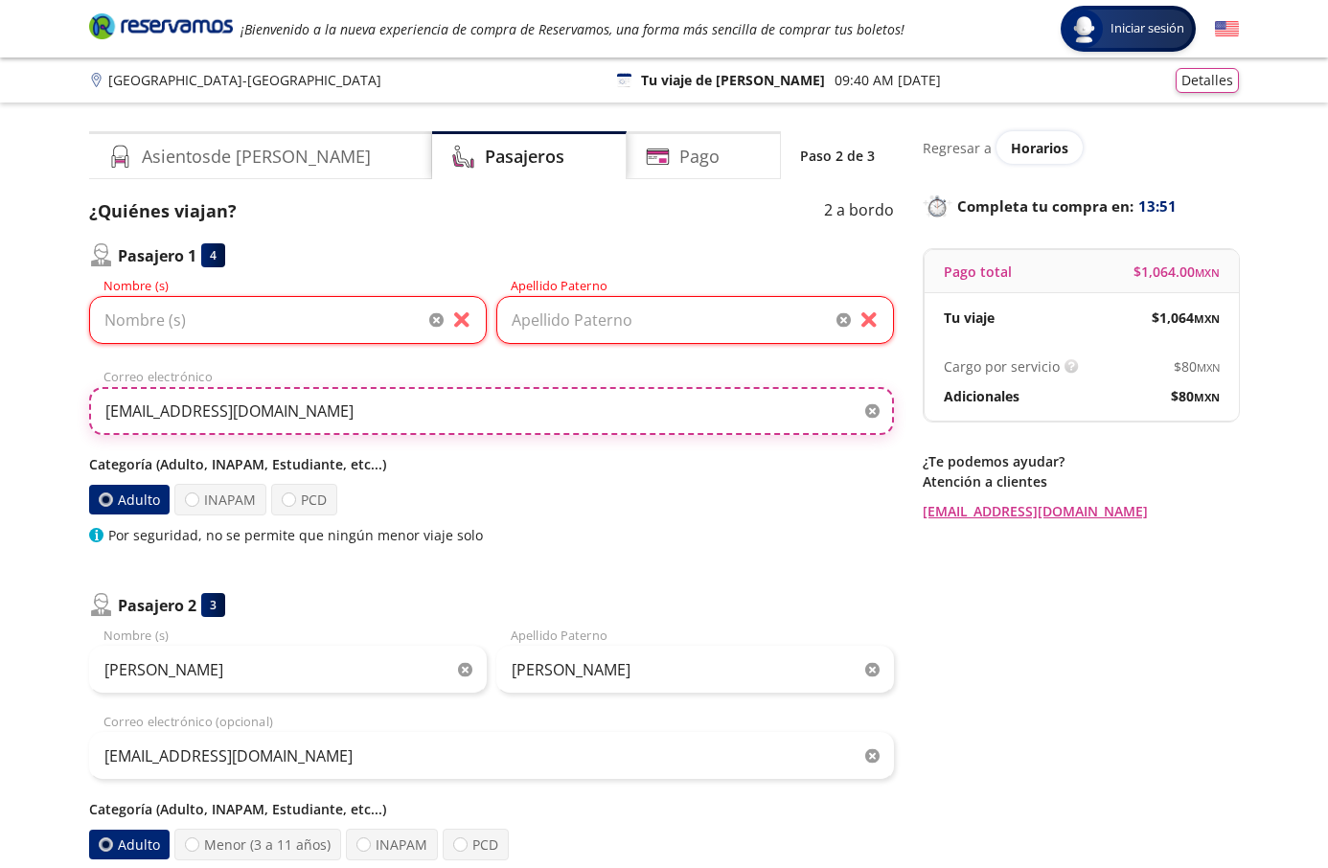
click at [372, 389] on input "[EMAIL_ADDRESS][DOMAIN_NAME]" at bounding box center [491, 411] width 805 height 48
drag, startPoint x: 366, startPoint y: 388, endPoint x: 336, endPoint y: 409, distance: 36.4
click at [365, 389] on input "[EMAIL_ADDRESS][DOMAIN_NAME]" at bounding box center [491, 411] width 805 height 48
click at [336, 409] on input "[EMAIL_ADDRESS][DOMAIN_NAME]" at bounding box center [491, 411] width 805 height 48
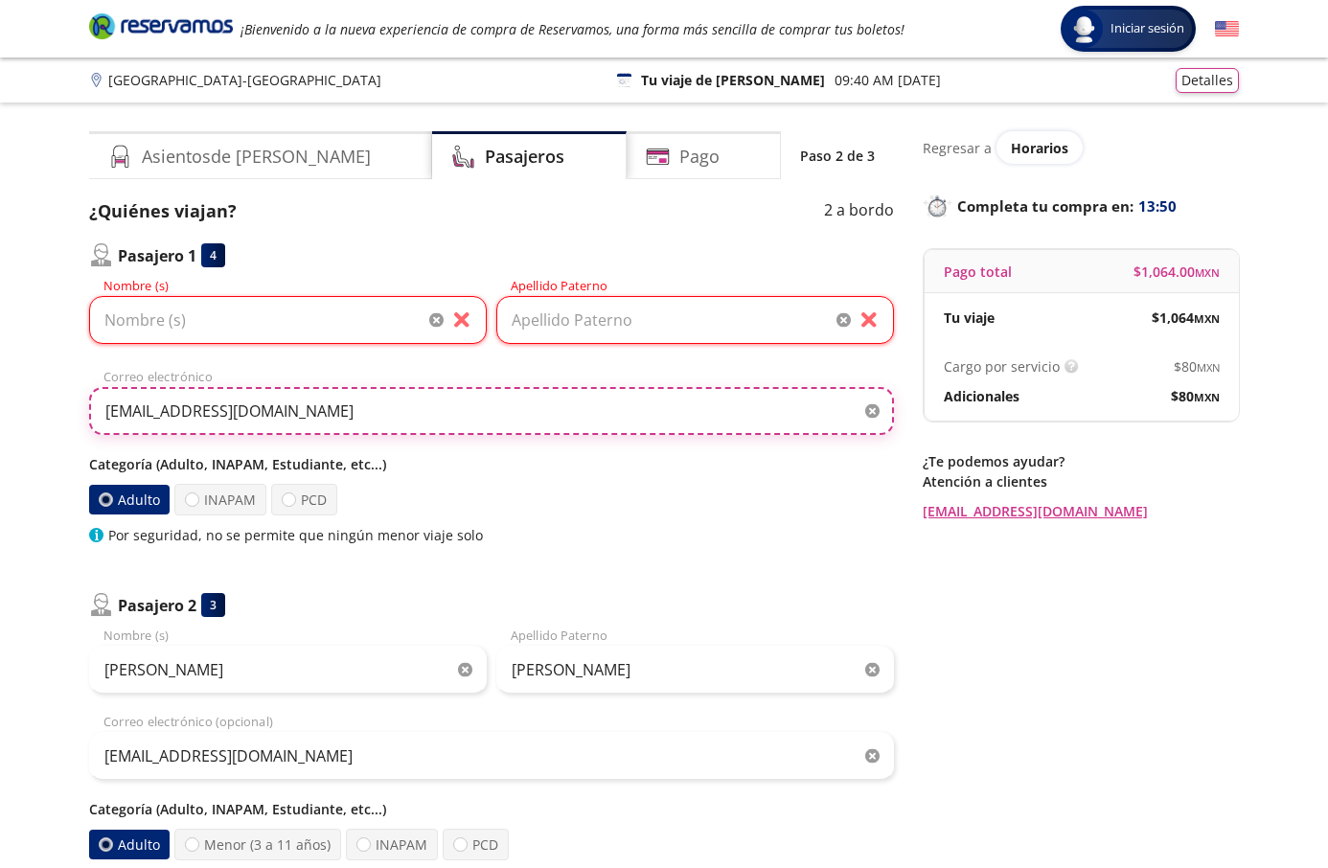
click at [336, 409] on input "[EMAIL_ADDRESS][DOMAIN_NAME]" at bounding box center [491, 411] width 805 height 48
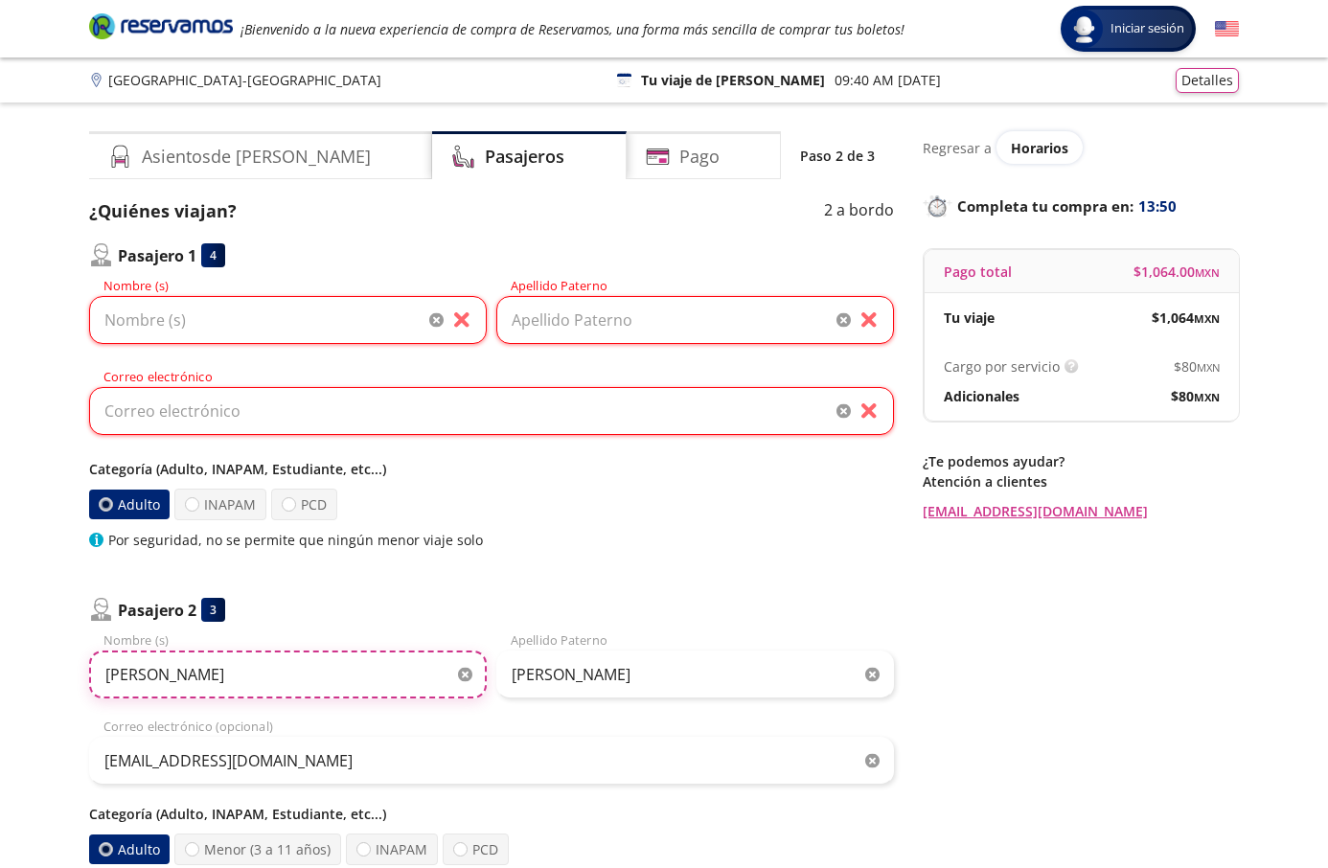
click at [175, 670] on input "[PERSON_NAME]" at bounding box center [287, 674] width 397 height 48
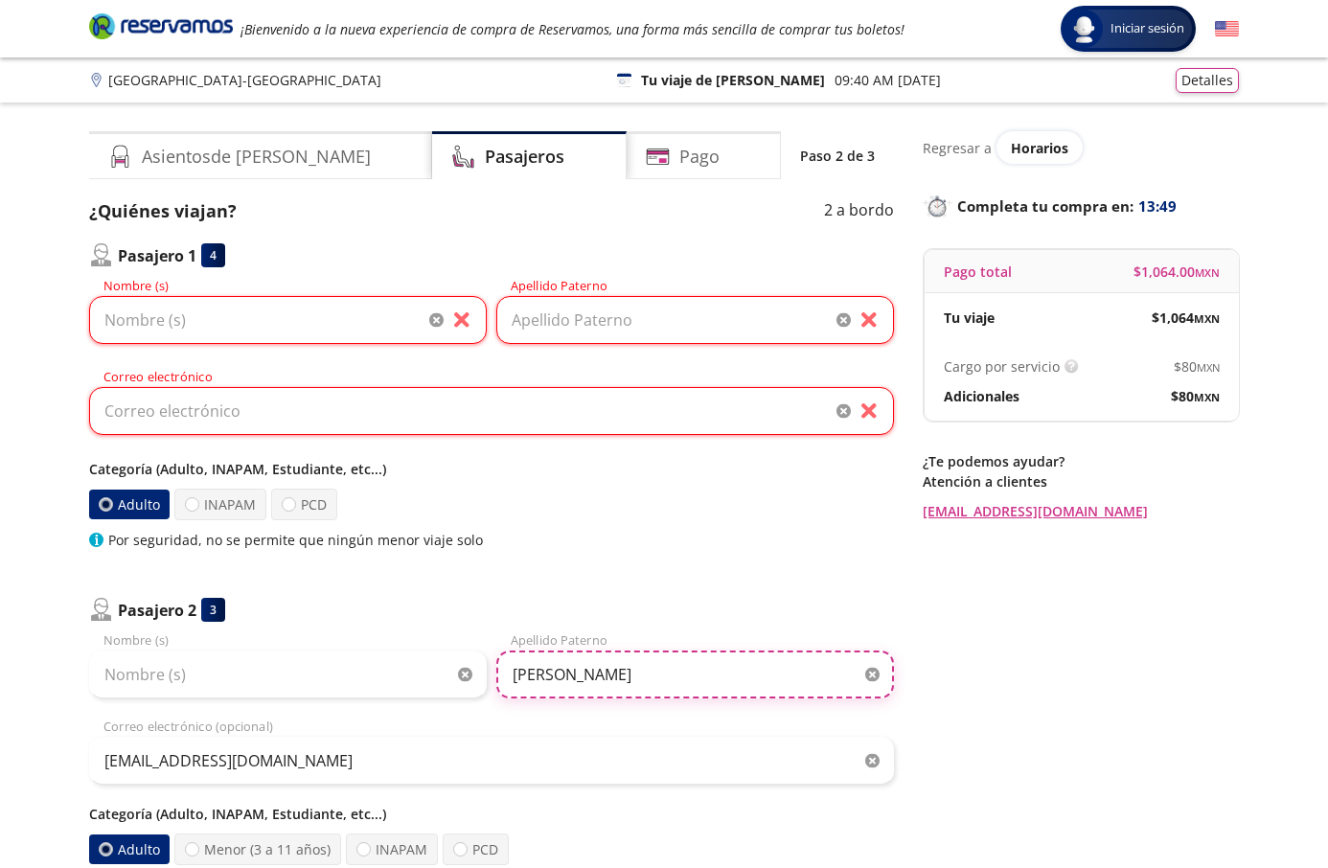
click at [589, 673] on input "[PERSON_NAME]" at bounding box center [694, 674] width 397 height 48
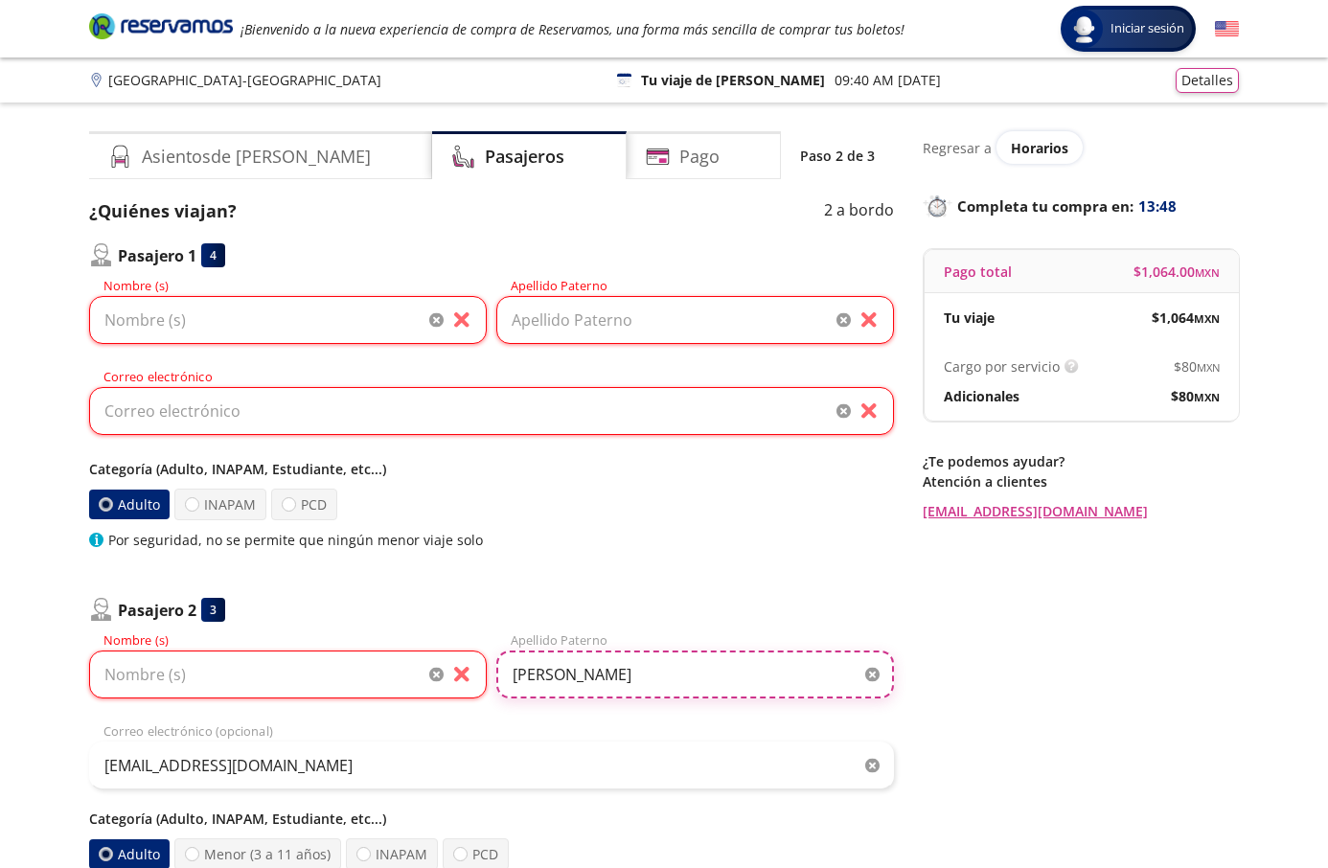
click at [589, 673] on input "[PERSON_NAME]" at bounding box center [694, 674] width 397 height 48
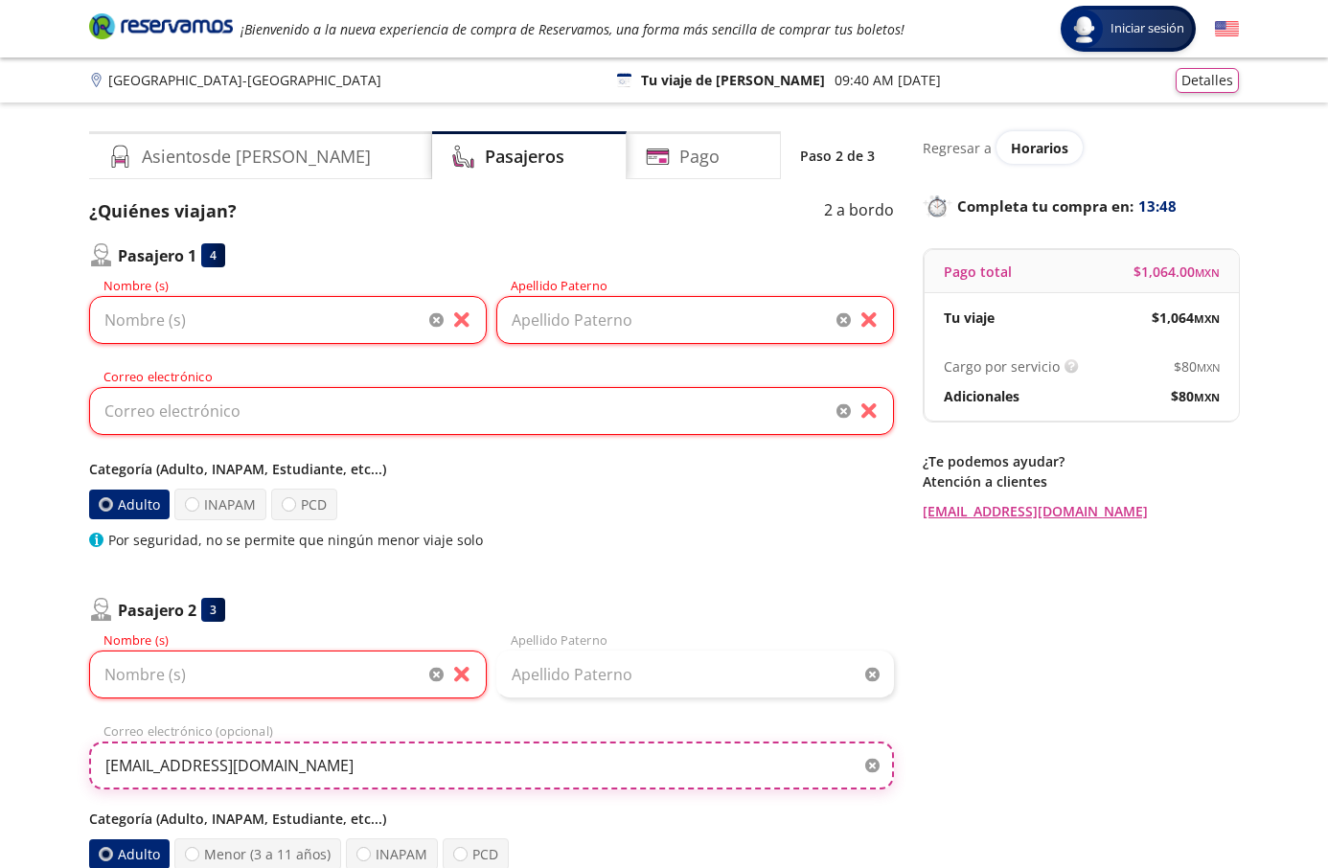
click at [198, 776] on input "[EMAIL_ADDRESS][DOMAIN_NAME]" at bounding box center [491, 765] width 805 height 48
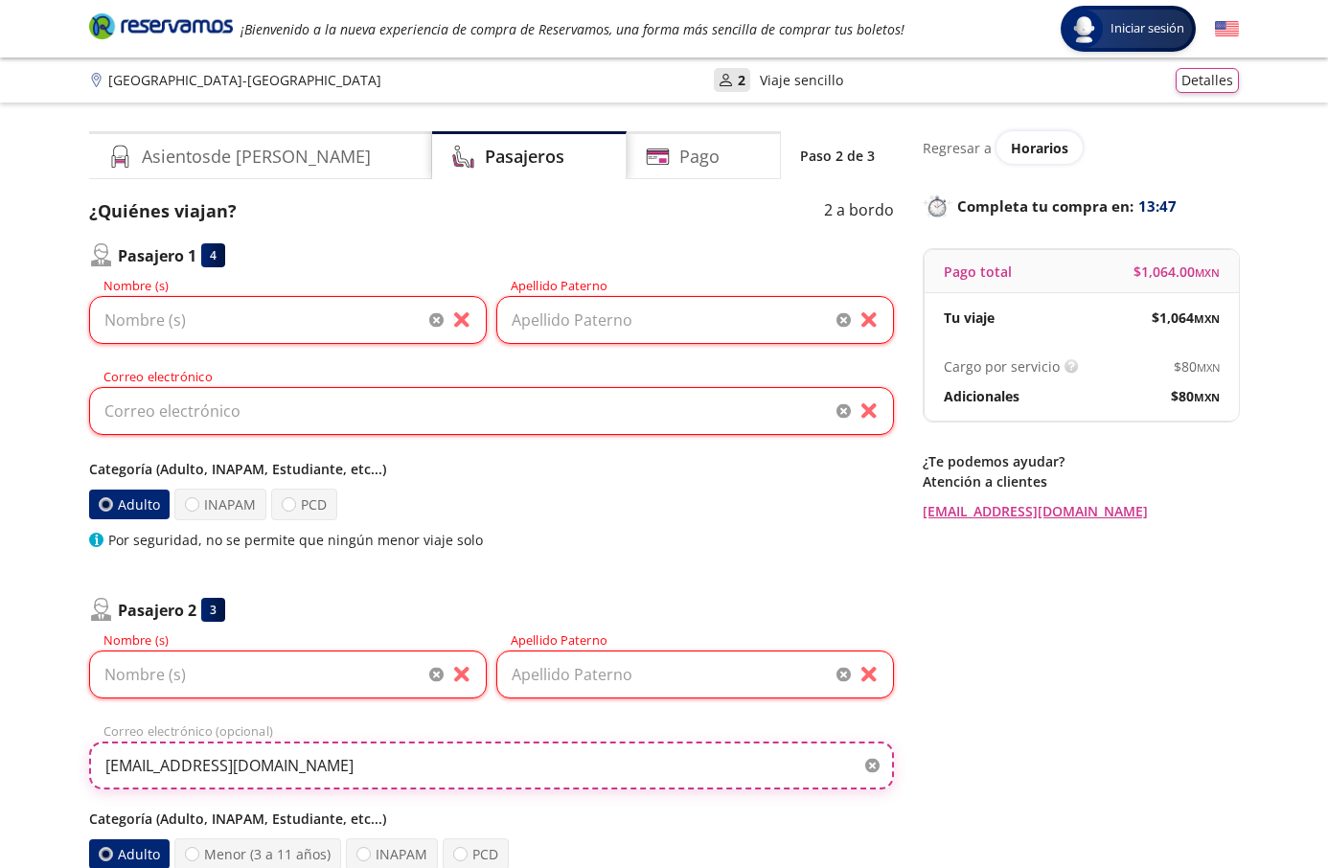
click at [198, 776] on input "[EMAIL_ADDRESS][DOMAIN_NAME]" at bounding box center [491, 765] width 805 height 48
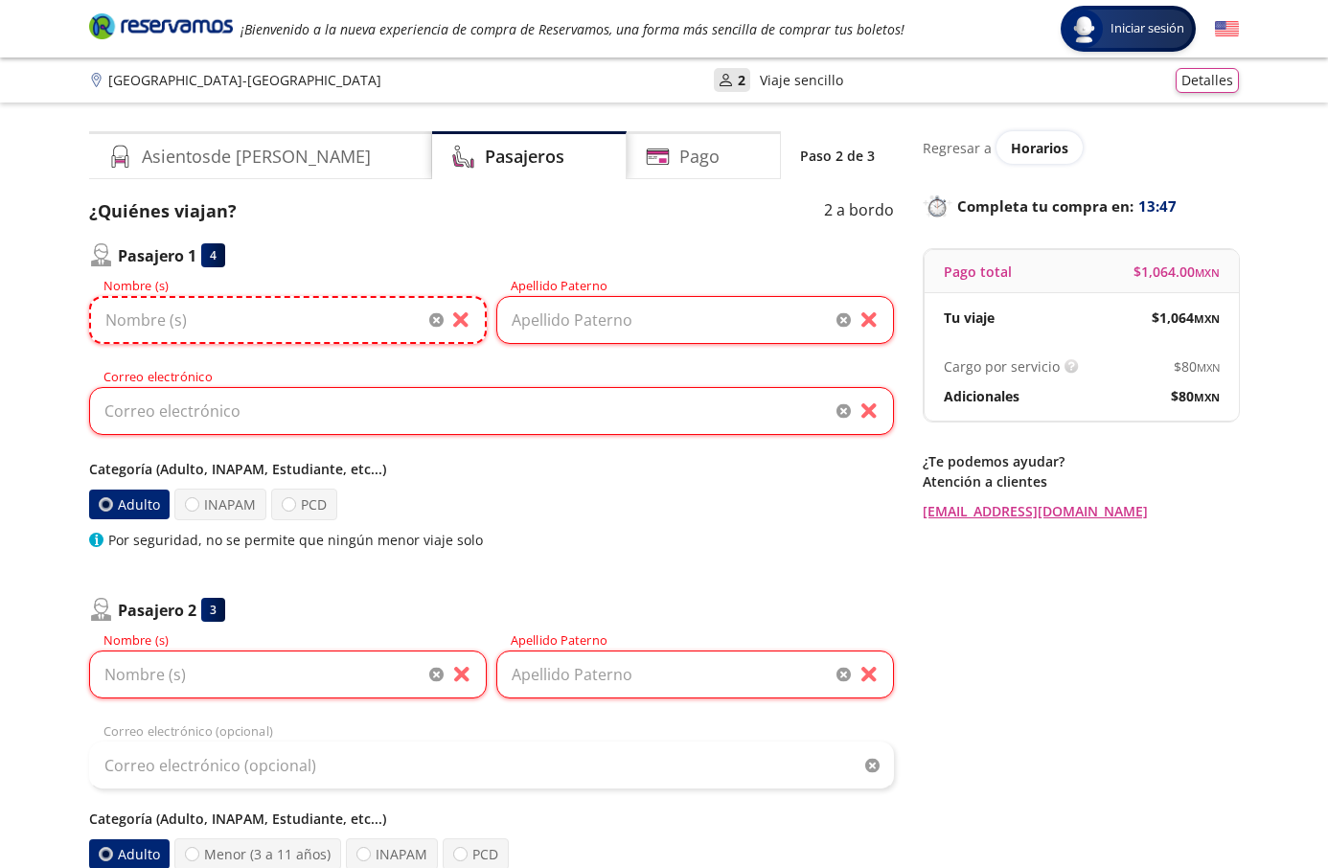
click at [227, 325] on input "Nombre (s)" at bounding box center [287, 320] width 397 height 48
paste input "[PERSON_NAME]"
drag, startPoint x: 264, startPoint y: 319, endPoint x: 167, endPoint y: 303, distance: 99.0
click at [167, 303] on input "[PERSON_NAME]" at bounding box center [287, 320] width 397 height 48
type input "[PERSON_NAME]"
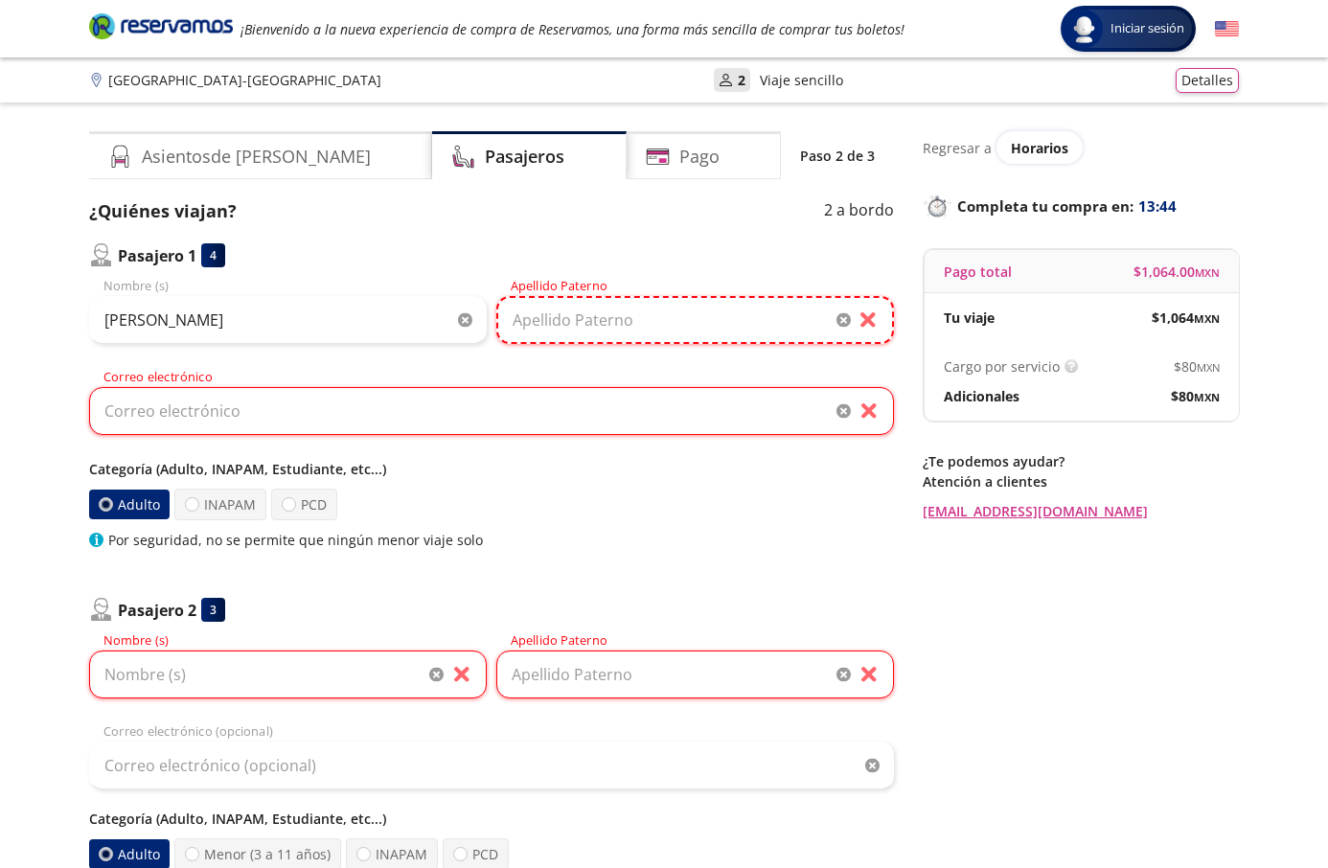
click at [598, 320] on input "Apellido Paterno" at bounding box center [694, 320] width 397 height 48
paste input "[PERSON_NAME]"
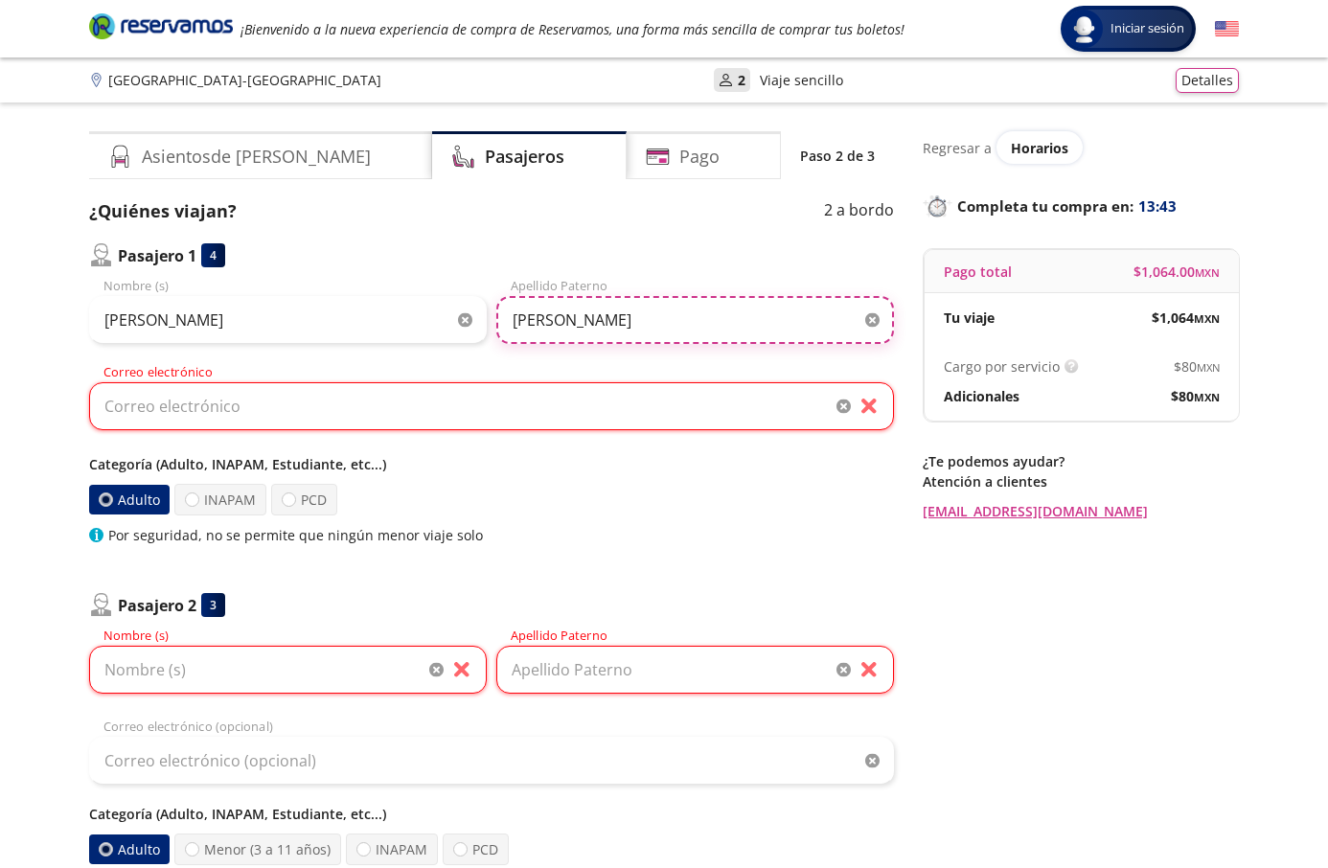
type input "[PERSON_NAME]"
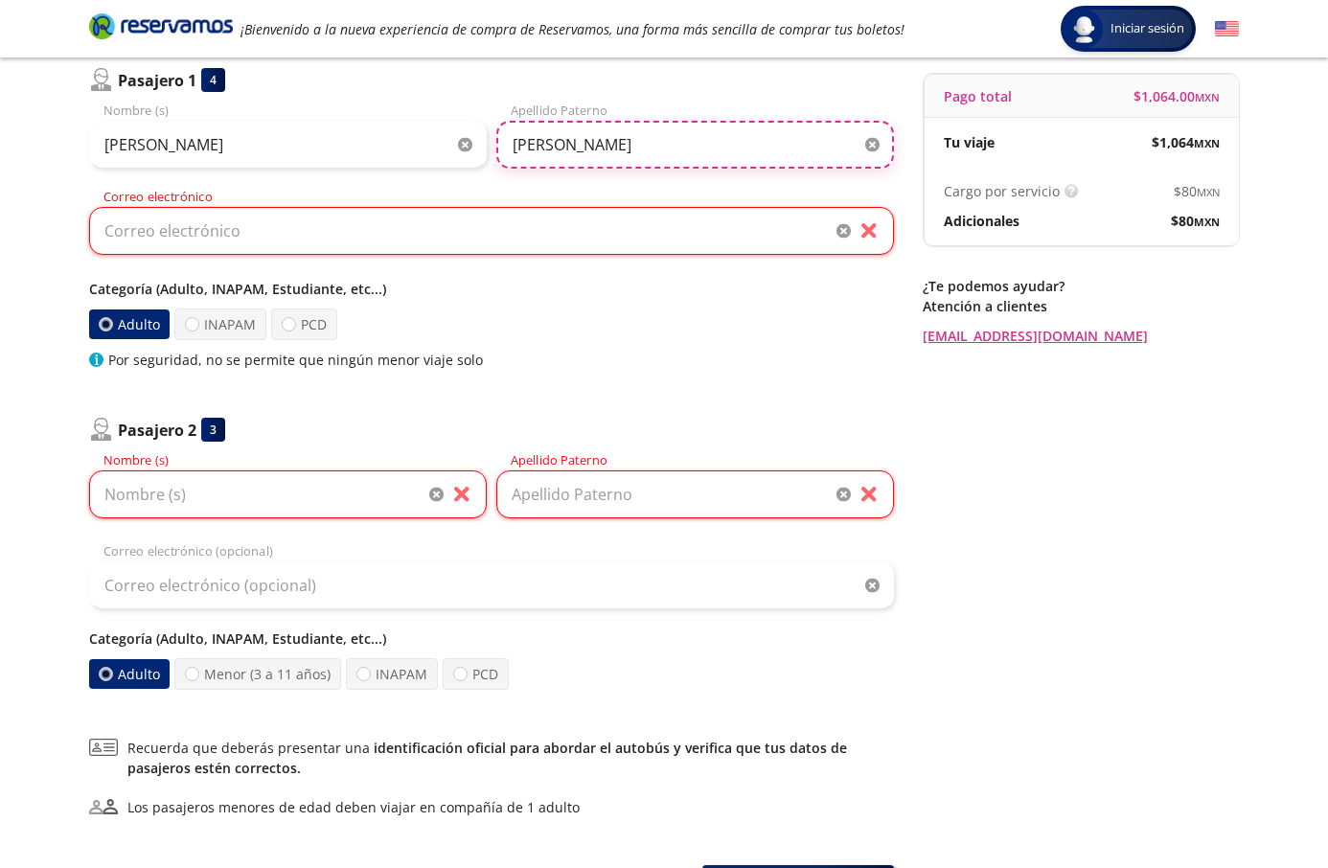
scroll to position [346, 0]
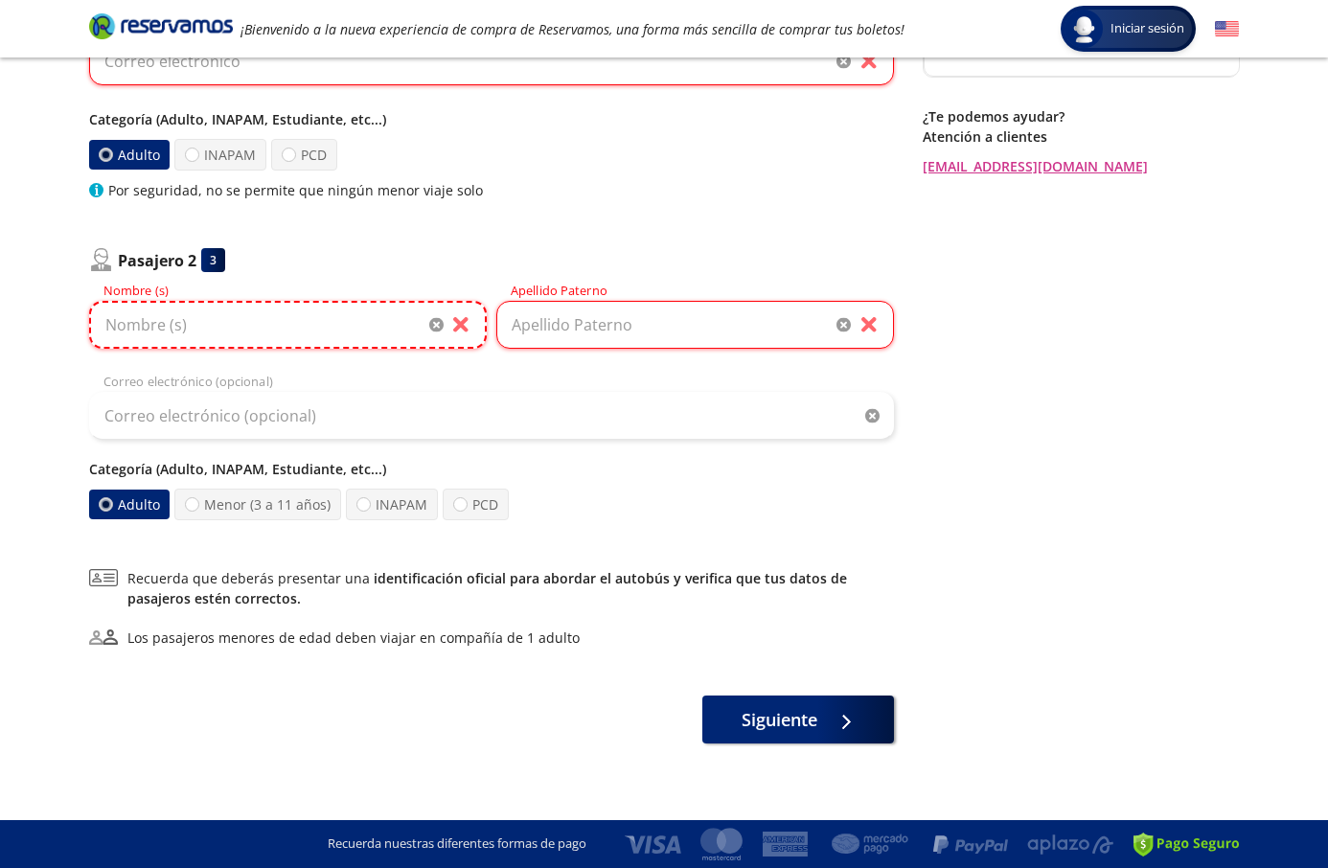
drag, startPoint x: 248, startPoint y: 333, endPoint x: 288, endPoint y: 320, distance: 42.4
click at [248, 333] on input "Nombre (s)" at bounding box center [287, 325] width 397 height 48
paste input "[PERSON_NAME]"
drag, startPoint x: 345, startPoint y: 320, endPoint x: 201, endPoint y: 274, distance: 150.8
click at [201, 274] on div "Pasajero 2 3 [PERSON_NAME] Nombre (s) Apellido Paterno Correo electrónico (opci…" at bounding box center [491, 384] width 805 height 272
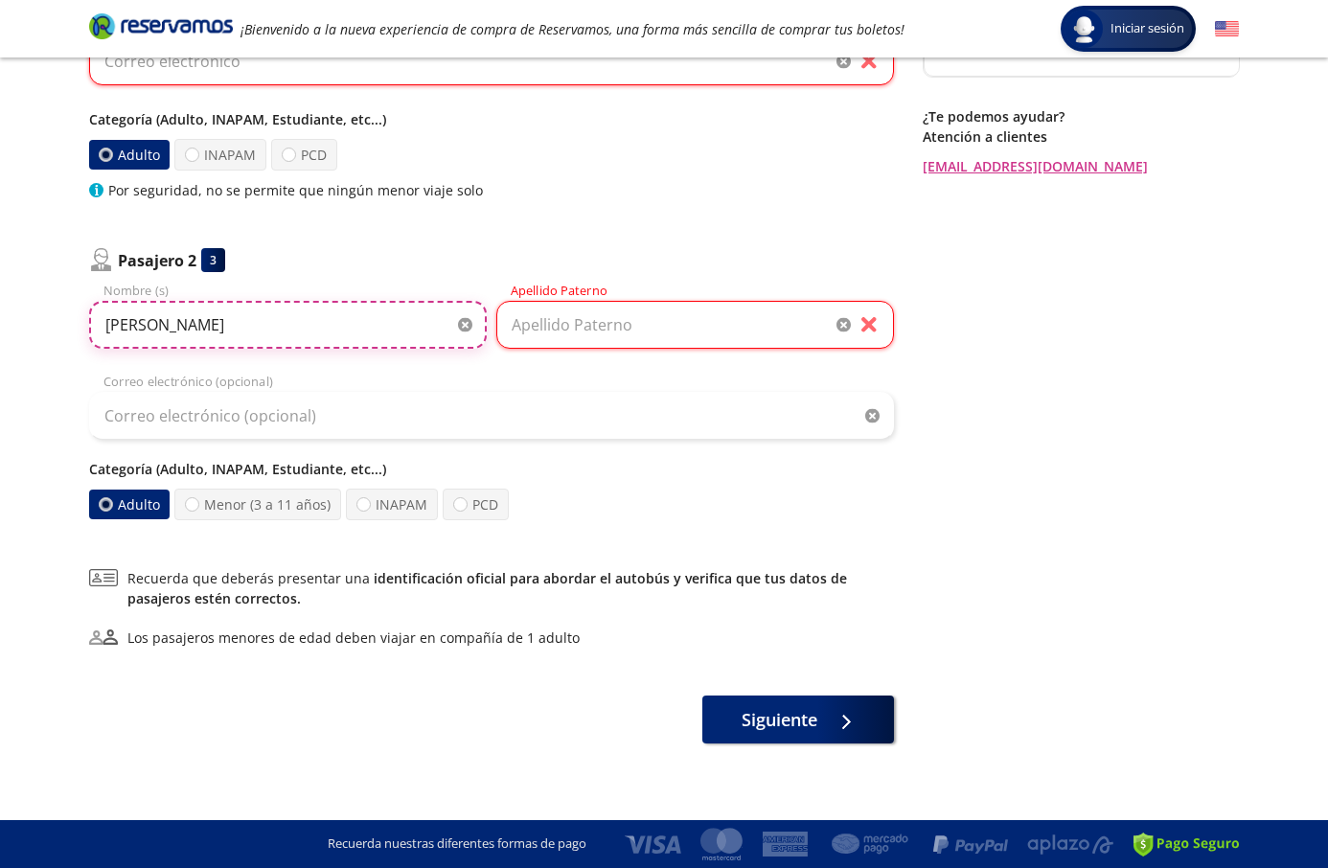
type input "[PERSON_NAME]"
click at [624, 329] on input "Apellido Paterno" at bounding box center [694, 325] width 397 height 48
paste input "[PERSON_NAME]"
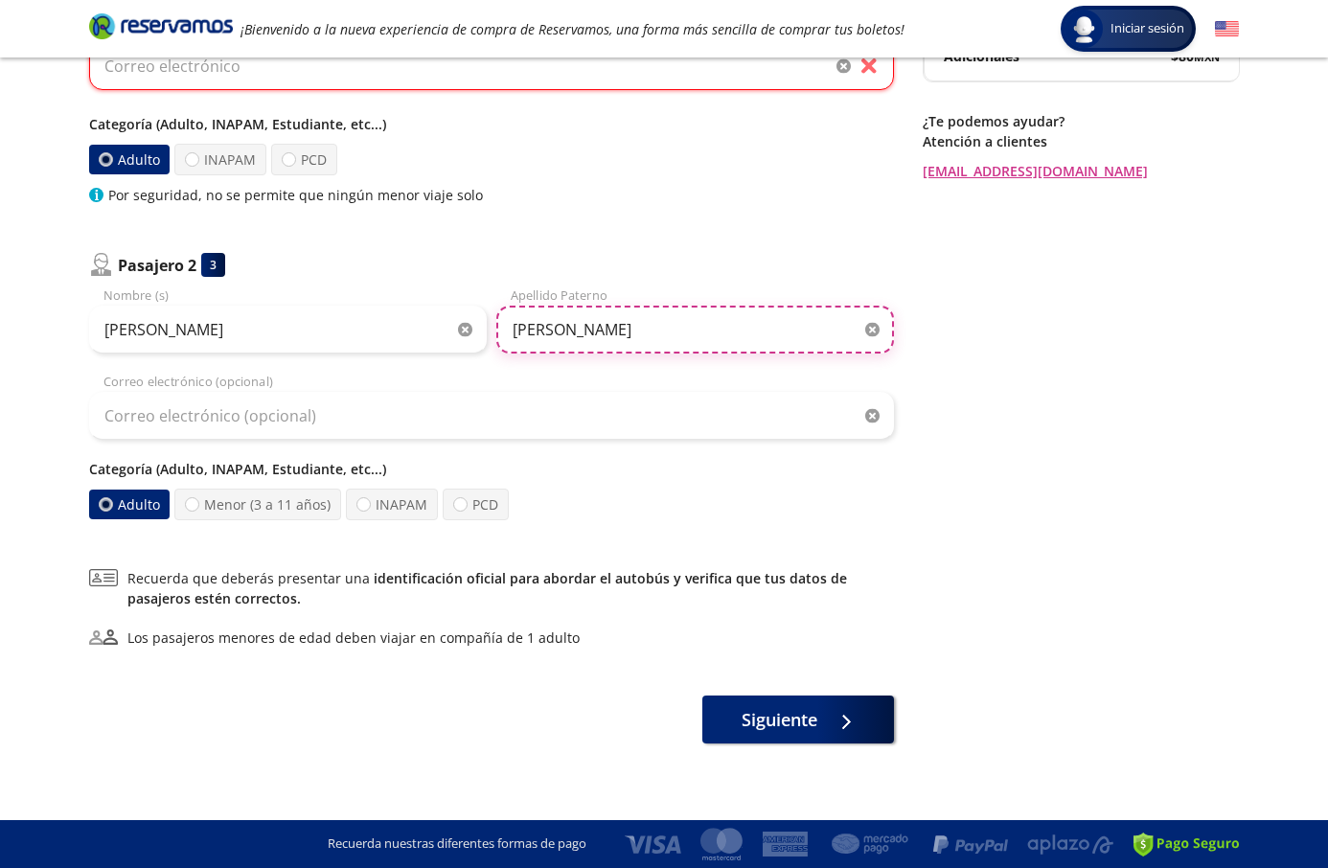
type input "[PERSON_NAME]"
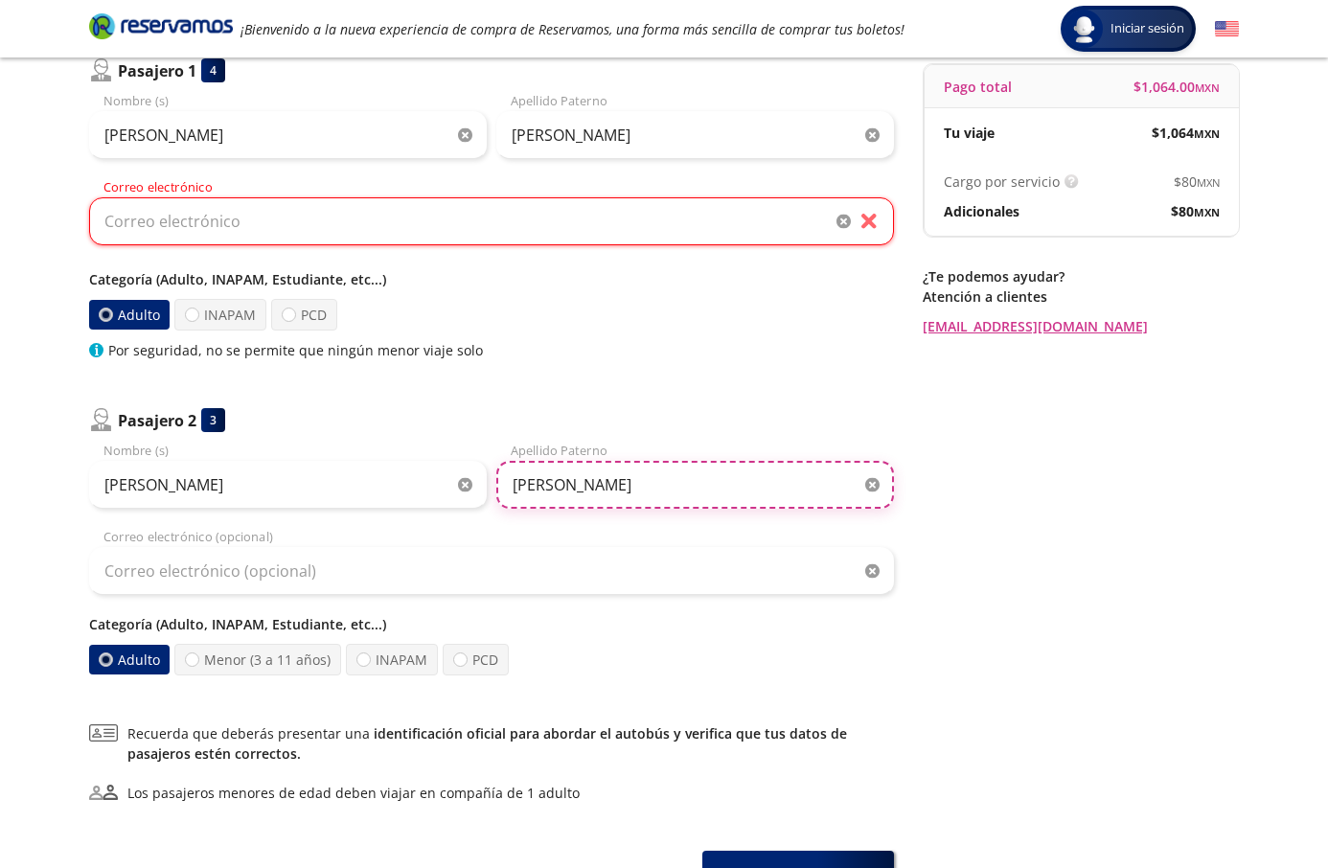
scroll to position [0, 0]
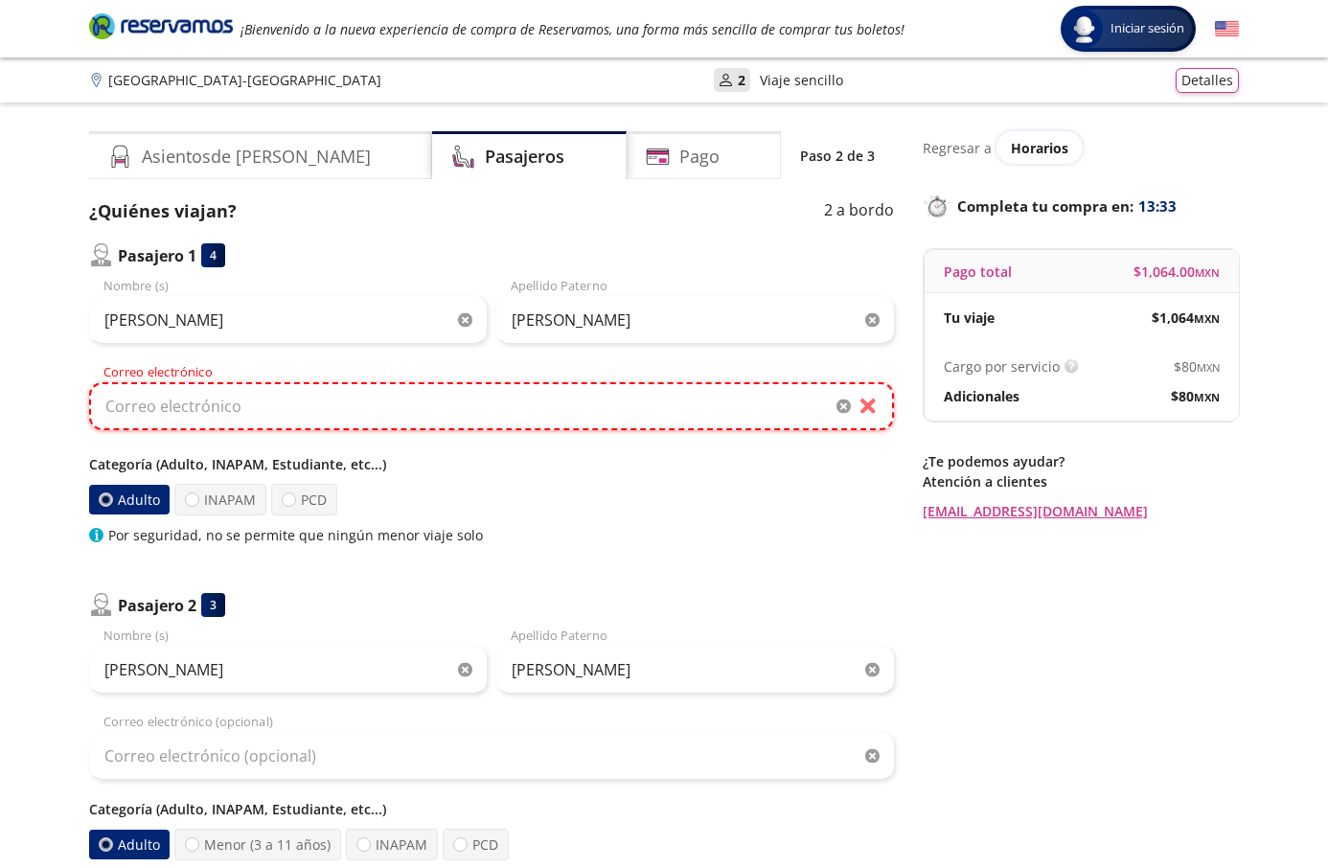
click at [201, 412] on input "Correo electrónico" at bounding box center [491, 406] width 805 height 48
paste input "[EMAIL_ADDRESS][DOMAIN_NAME]"
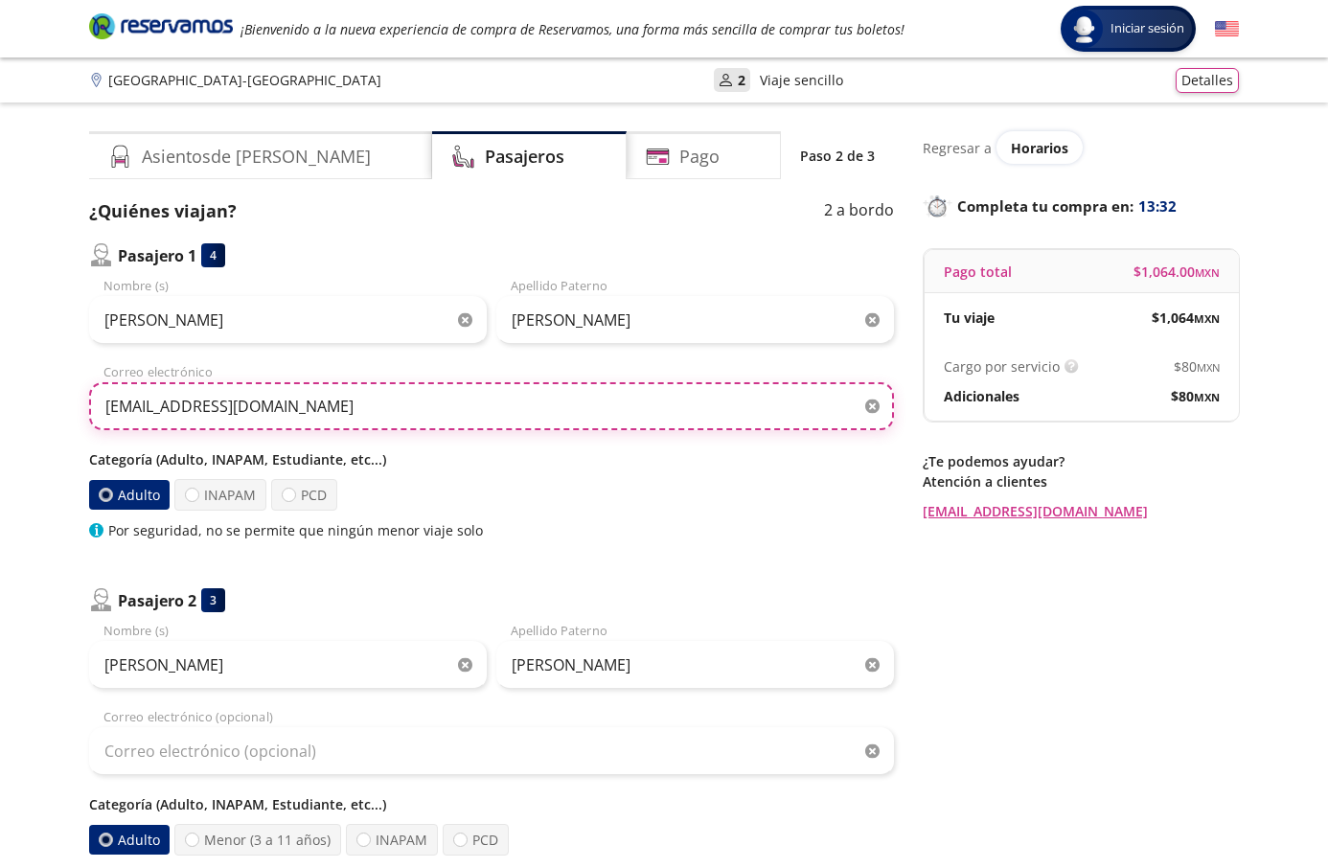
type input "[EMAIL_ADDRESS][DOMAIN_NAME]"
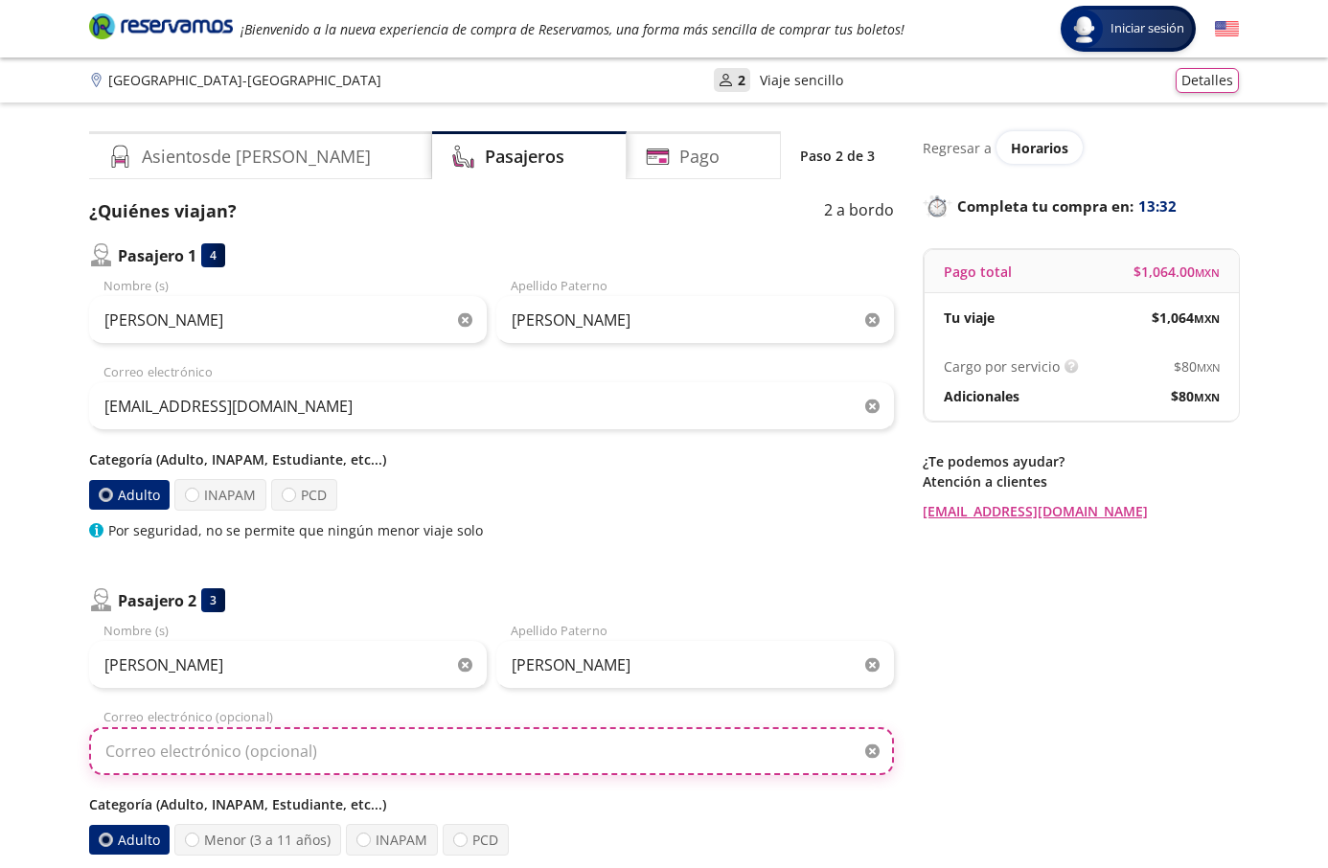
click at [147, 759] on input "Correo electrónico (opcional)" at bounding box center [491, 751] width 805 height 48
paste input "[EMAIL_ADDRESS][DOMAIN_NAME]"
type input "[EMAIL_ADDRESS][DOMAIN_NAME]"
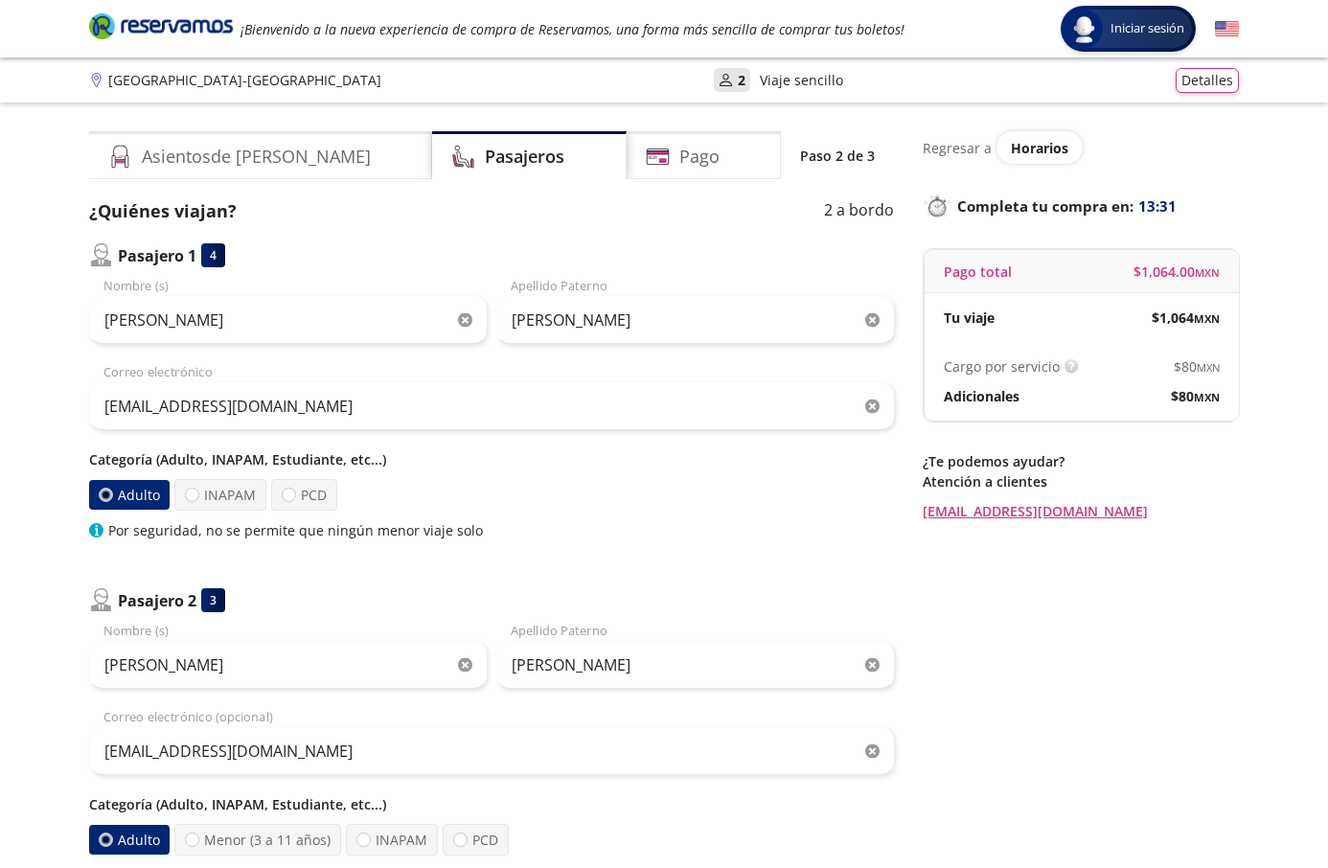
click at [38, 699] on div "Group 9 Created with Sketch. Datos para la compra [GEOGRAPHIC_DATA] - Aguascali…" at bounding box center [664, 601] width 1328 height 1203
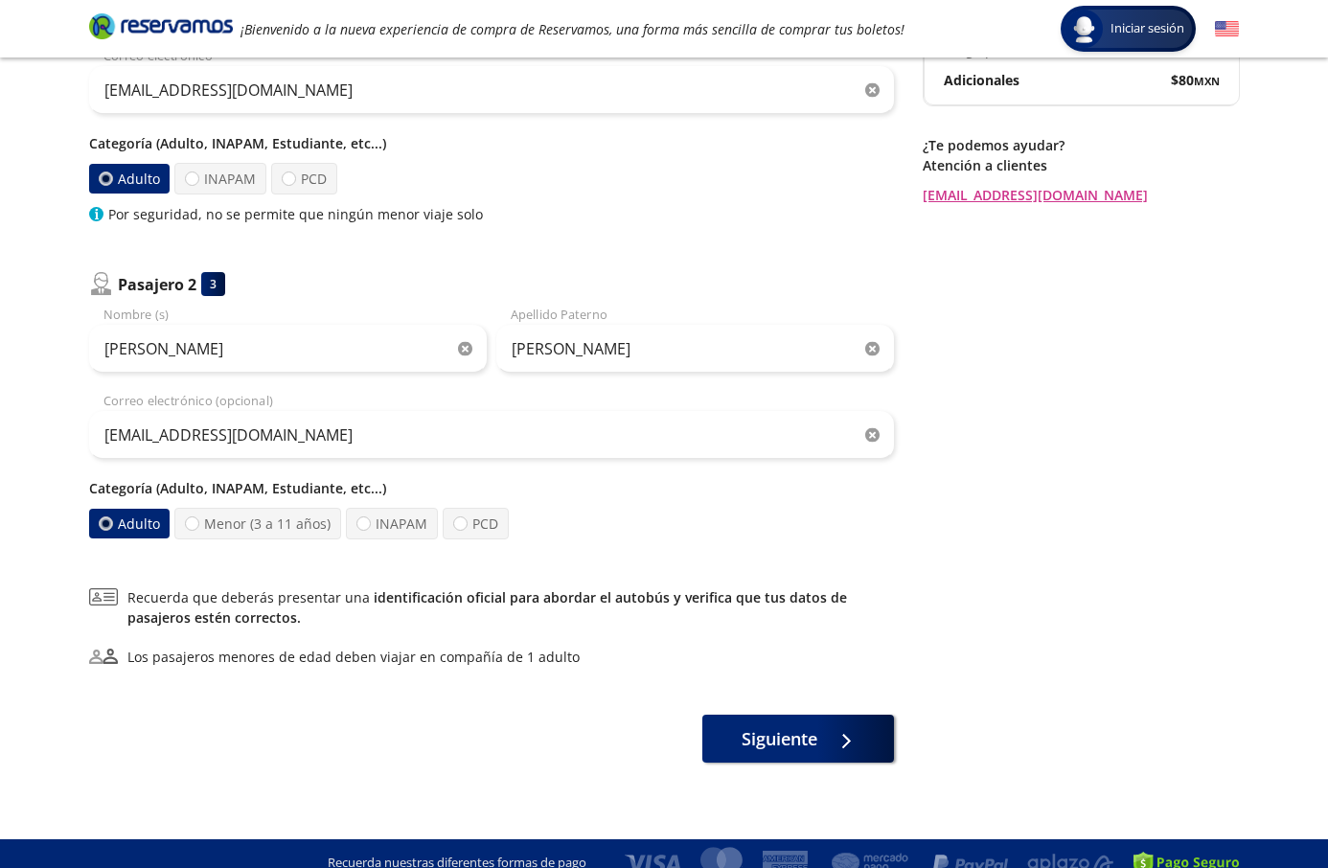
scroll to position [336, 0]
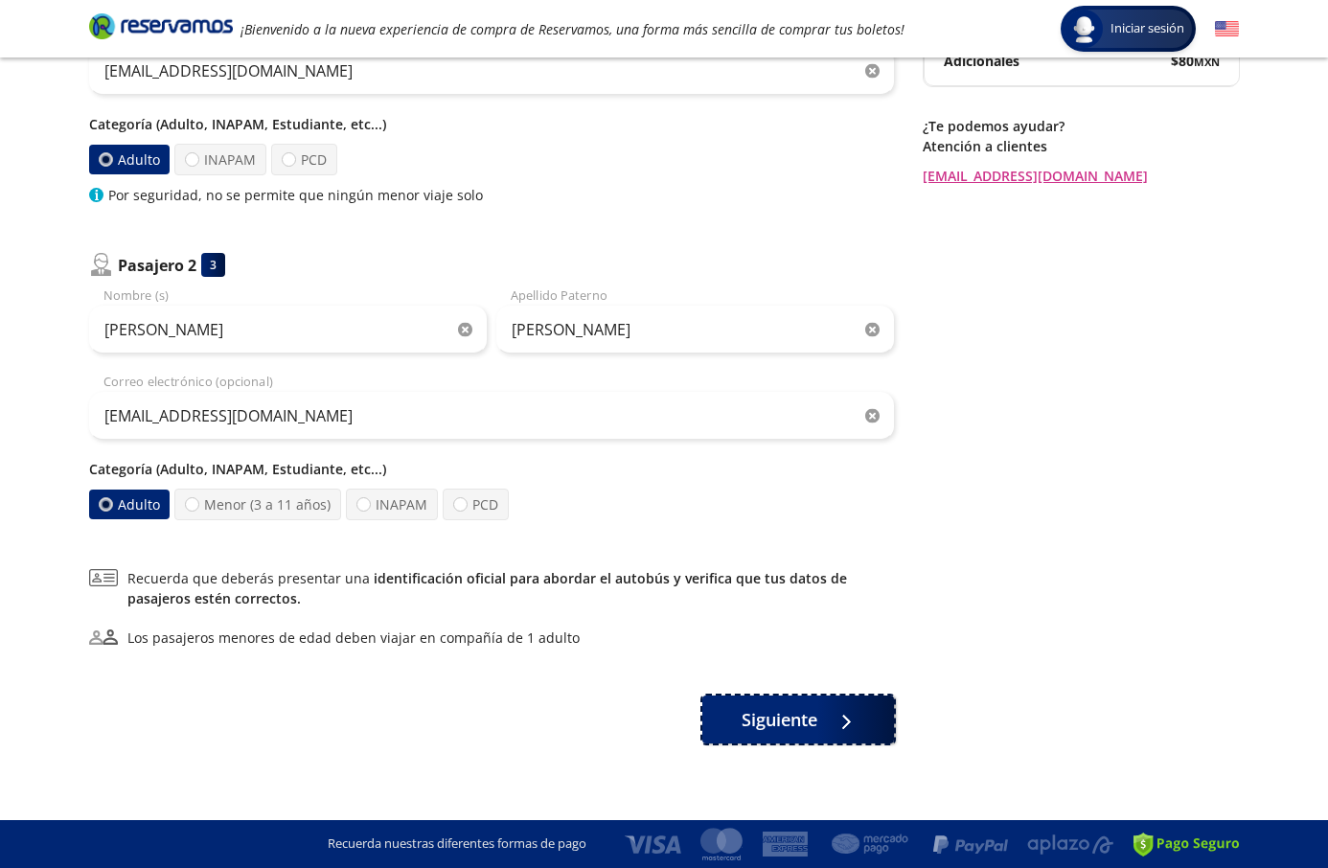
click at [790, 719] on span "Siguiente" at bounding box center [779, 720] width 76 height 26
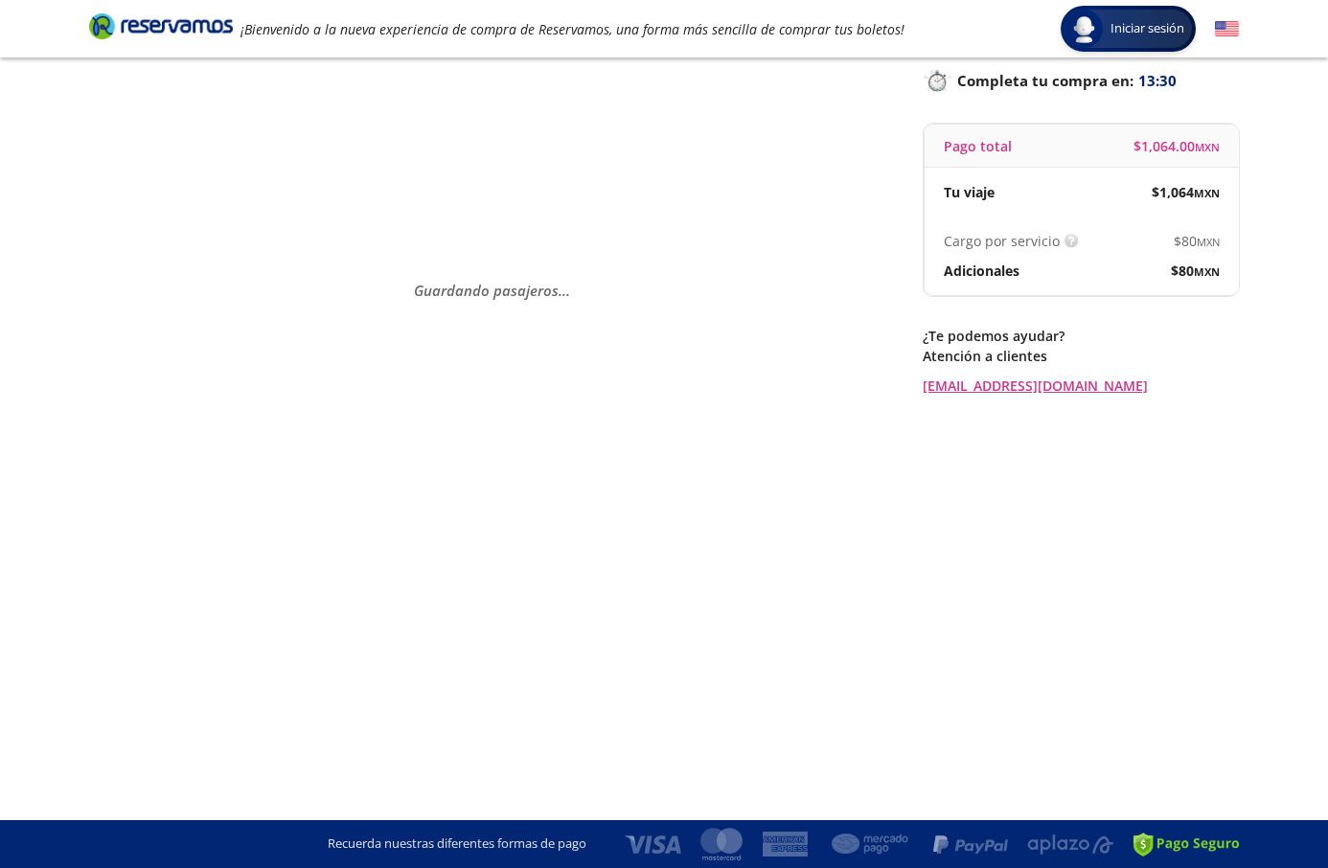
scroll to position [0, 0]
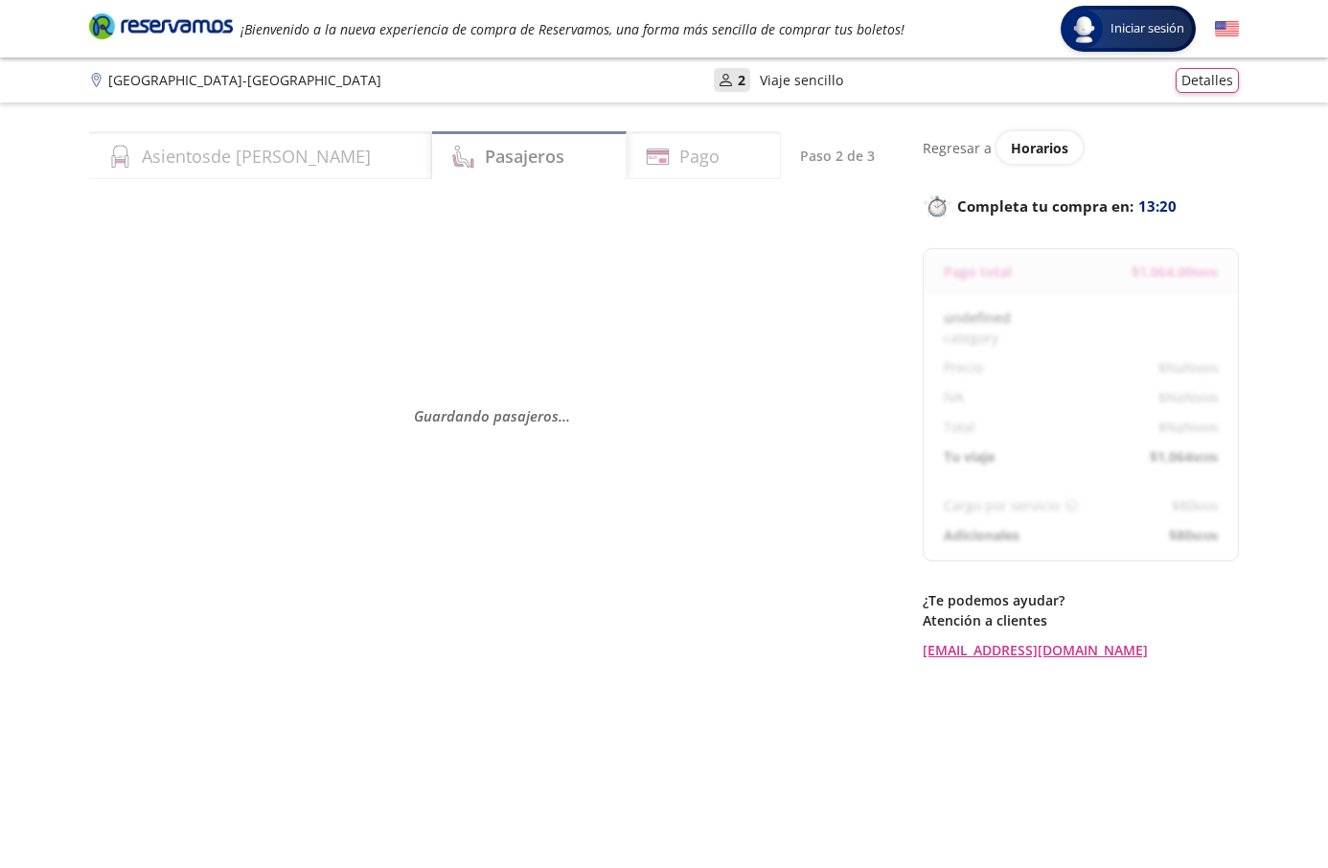
select select "MX"
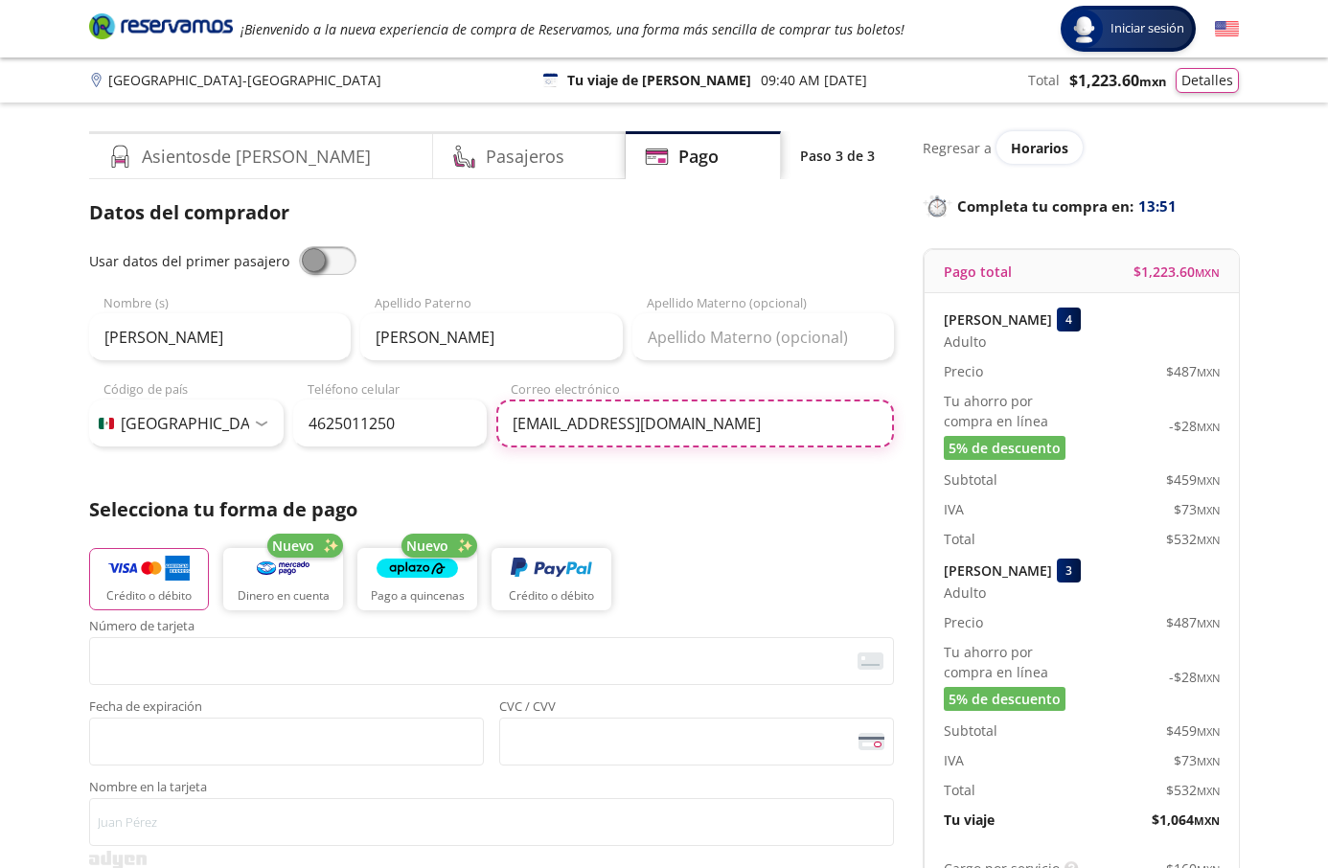
click at [592, 415] on input "[EMAIL_ADDRESS][DOMAIN_NAME]" at bounding box center [694, 423] width 397 height 48
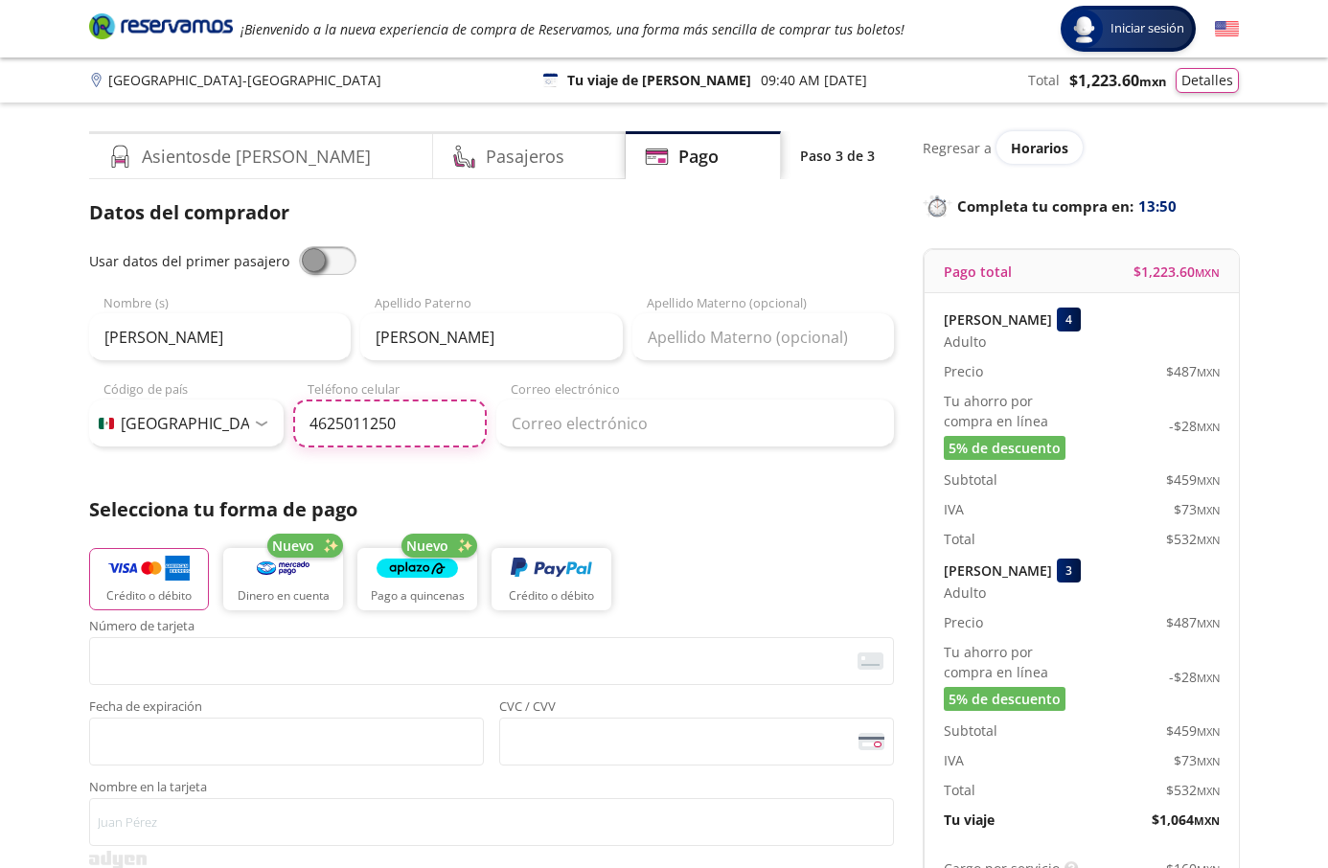
click at [375, 429] on input "4625011250" at bounding box center [390, 423] width 194 height 48
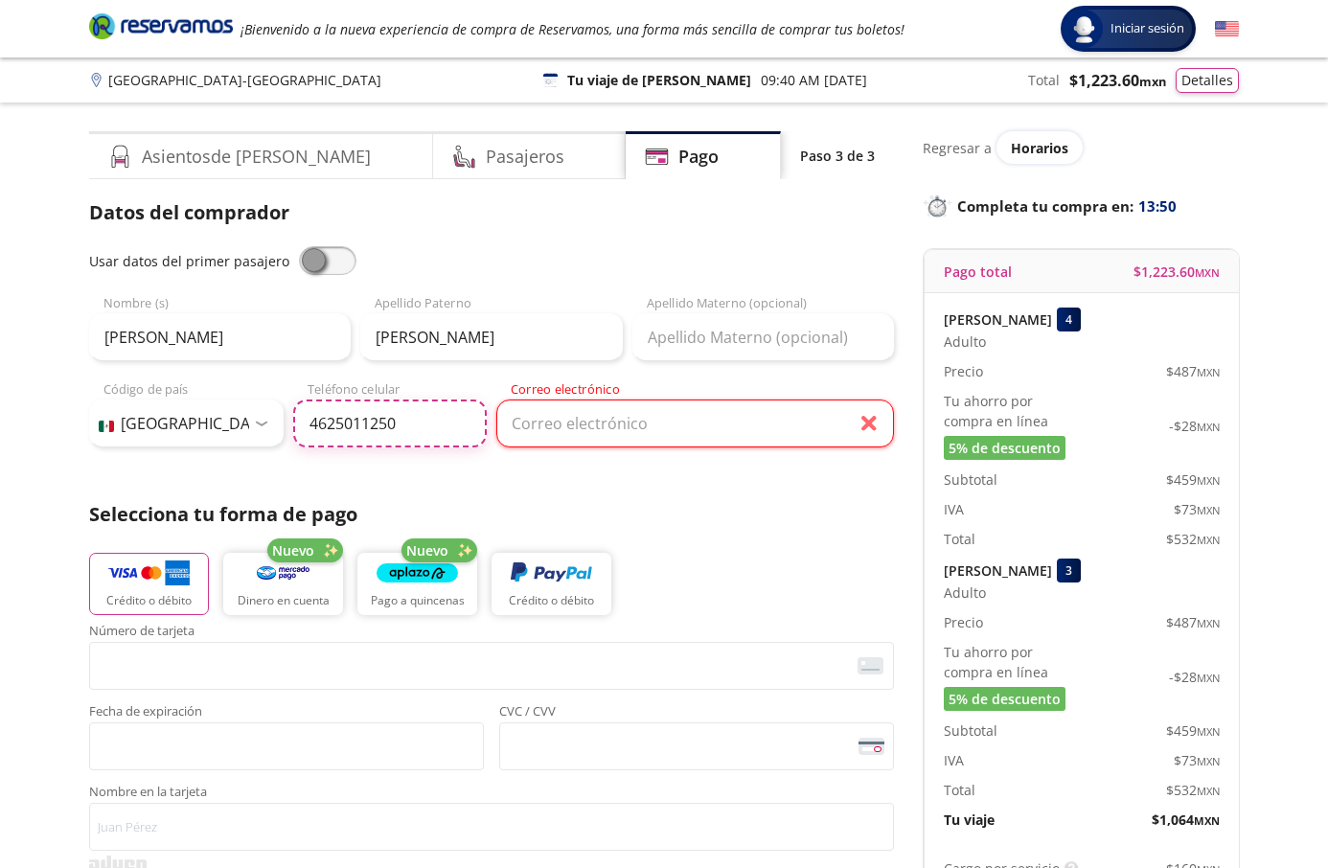
click at [375, 429] on input "4625011250" at bounding box center [390, 423] width 194 height 48
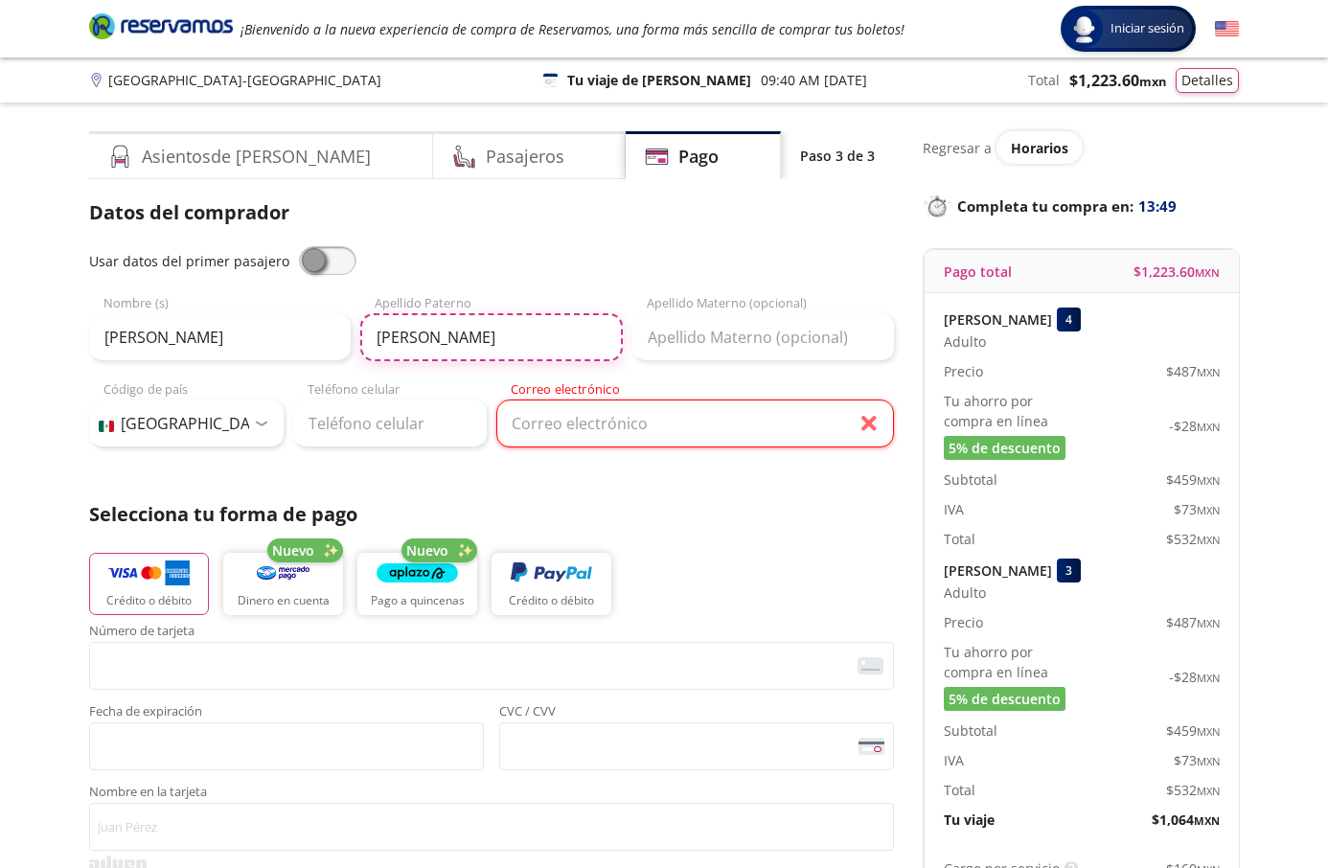
click at [420, 339] on input "[PERSON_NAME]" at bounding box center [490, 337] width 261 height 48
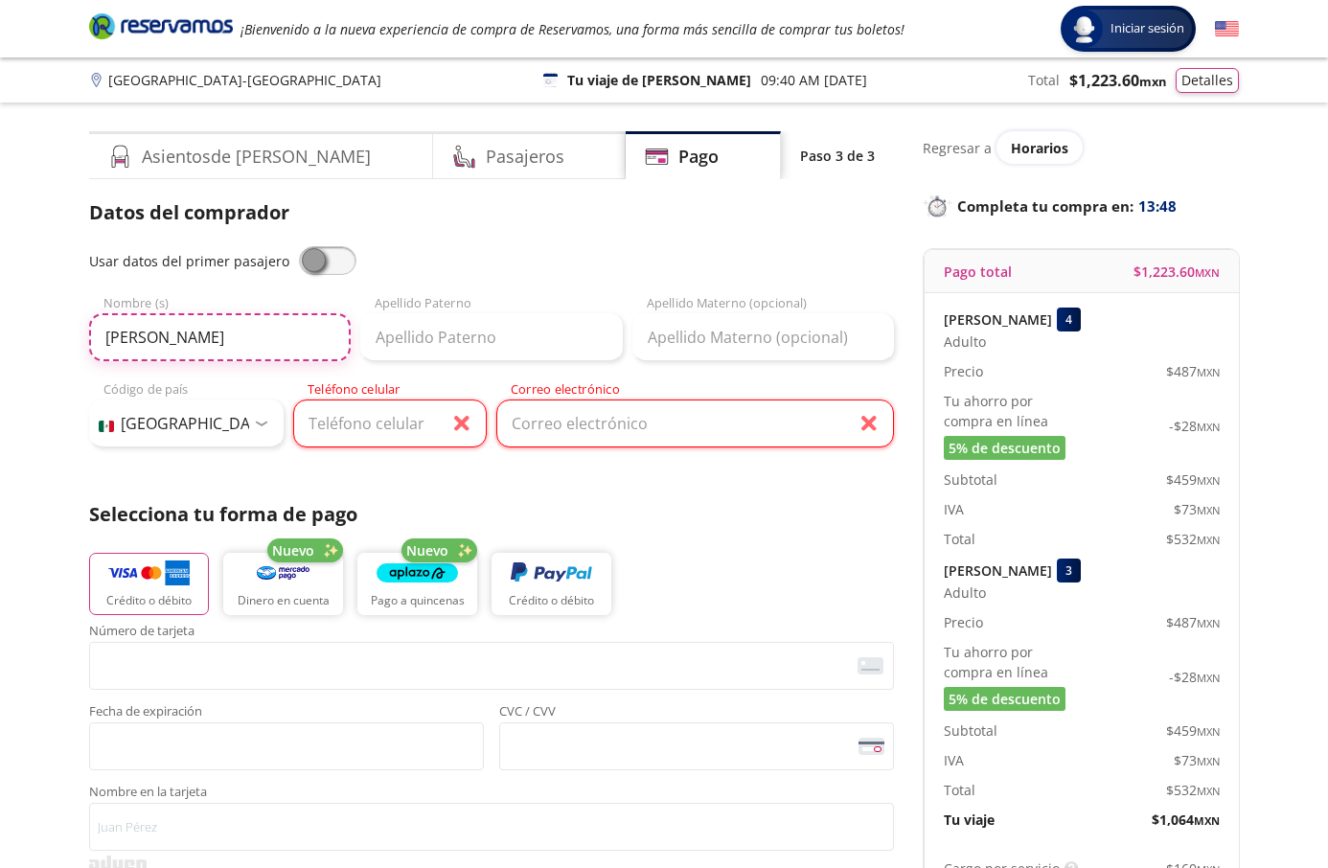
click at [207, 339] on input "[PERSON_NAME]" at bounding box center [219, 337] width 261 height 48
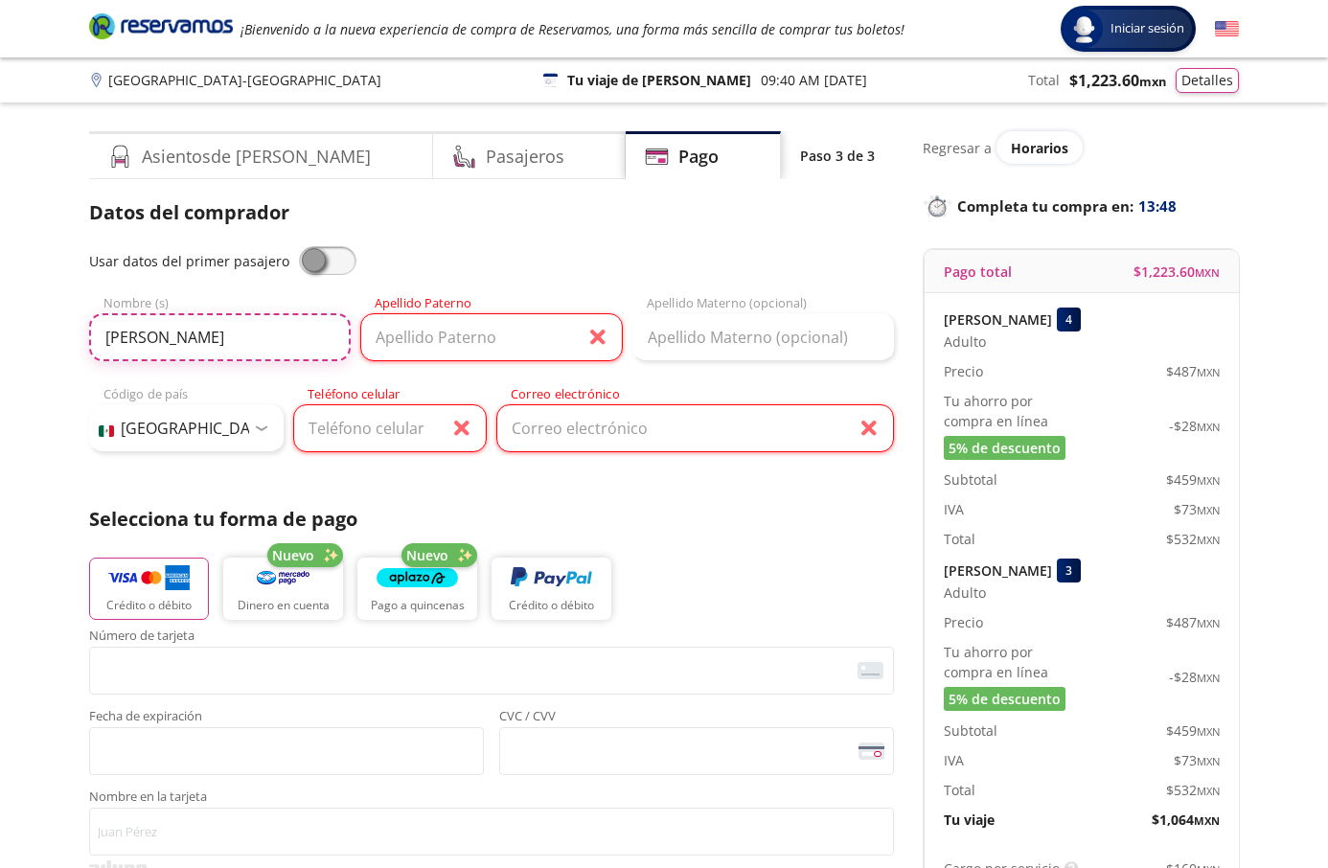
click at [207, 339] on input "[PERSON_NAME]" at bounding box center [219, 337] width 261 height 48
click at [314, 251] on span at bounding box center [327, 260] width 57 height 29
click at [299, 246] on input "checkbox" at bounding box center [299, 246] width 0 height 0
type input "[PERSON_NAME]"
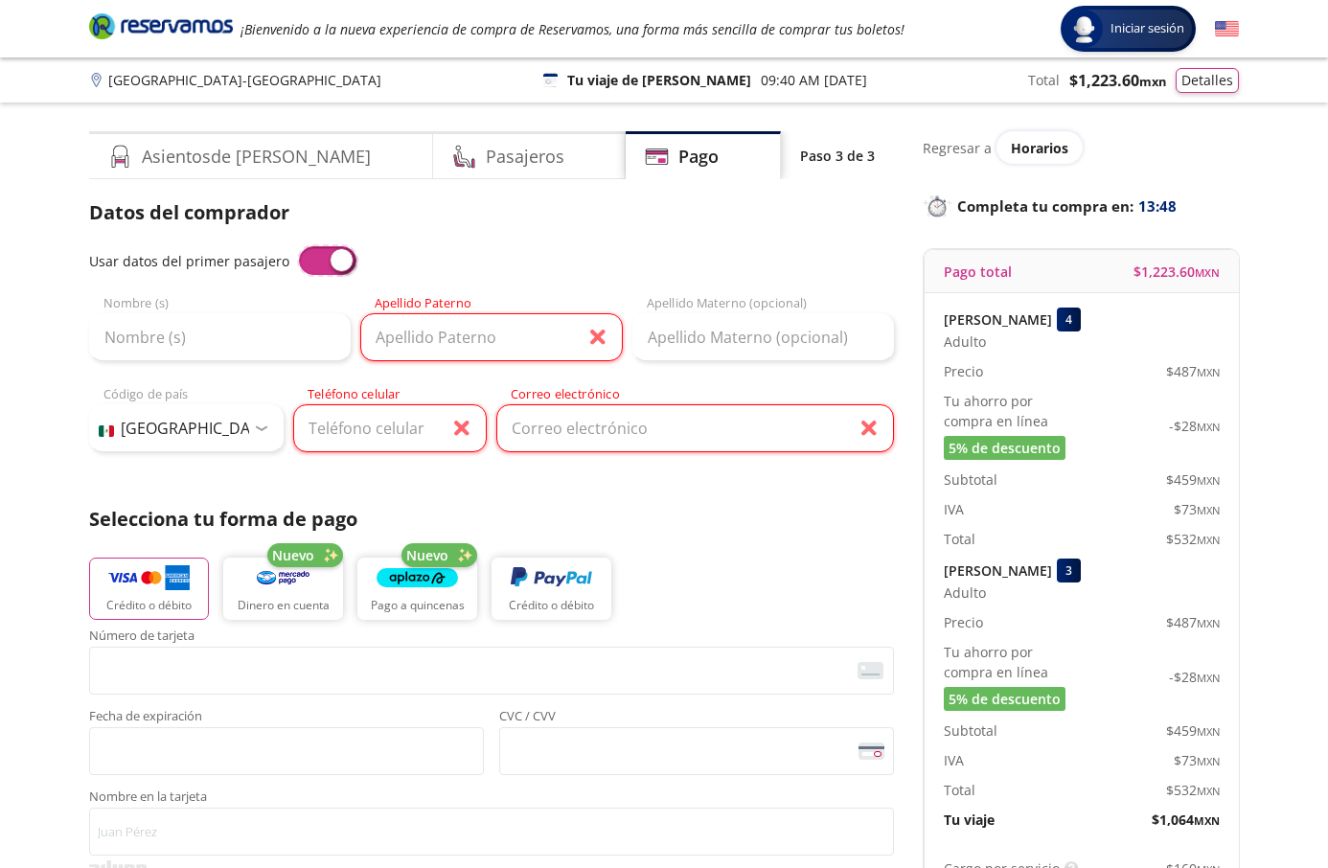
type input "[EMAIL_ADDRESS][DOMAIN_NAME]"
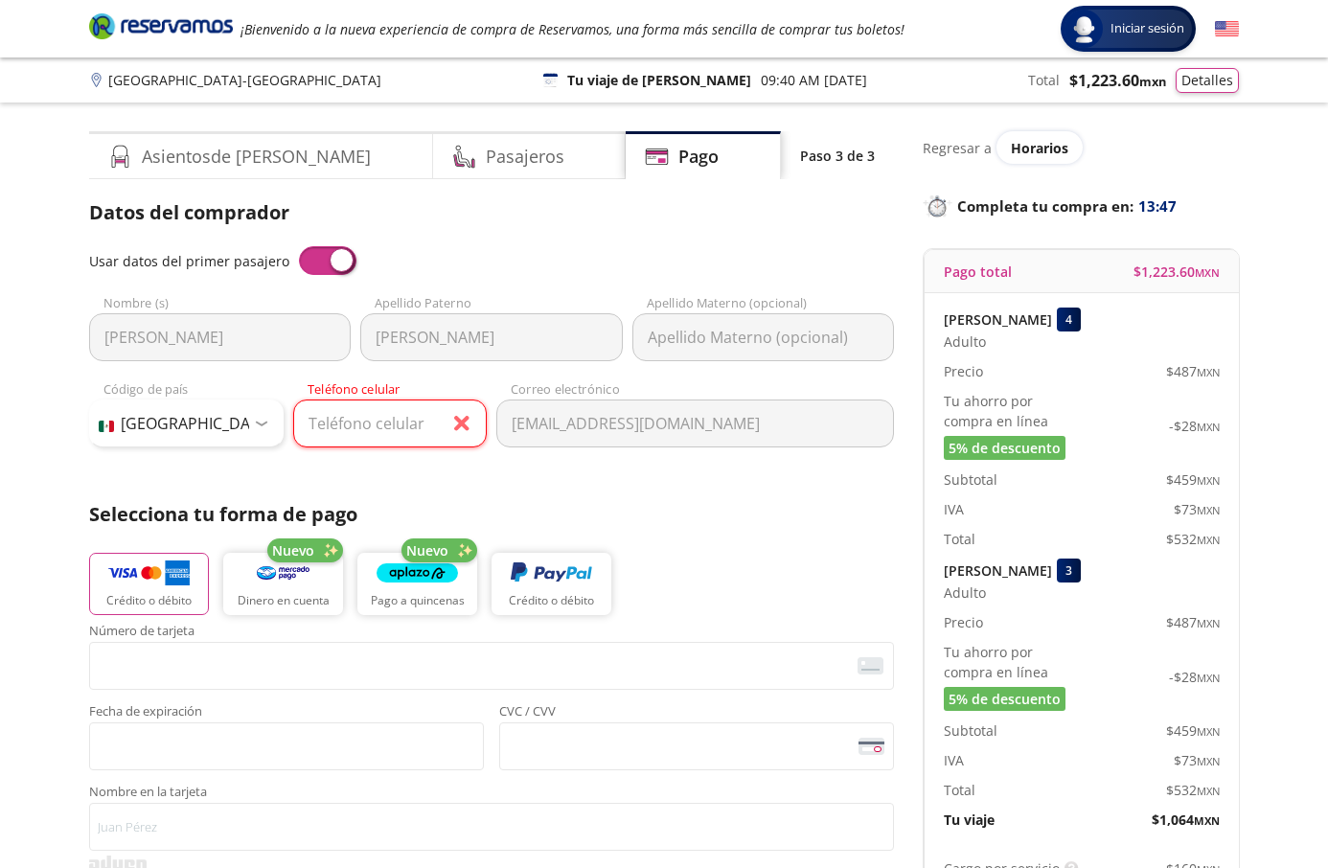
click at [314, 251] on span at bounding box center [327, 260] width 57 height 29
click at [299, 246] on input "checkbox" at bounding box center [299, 246] width 0 height 0
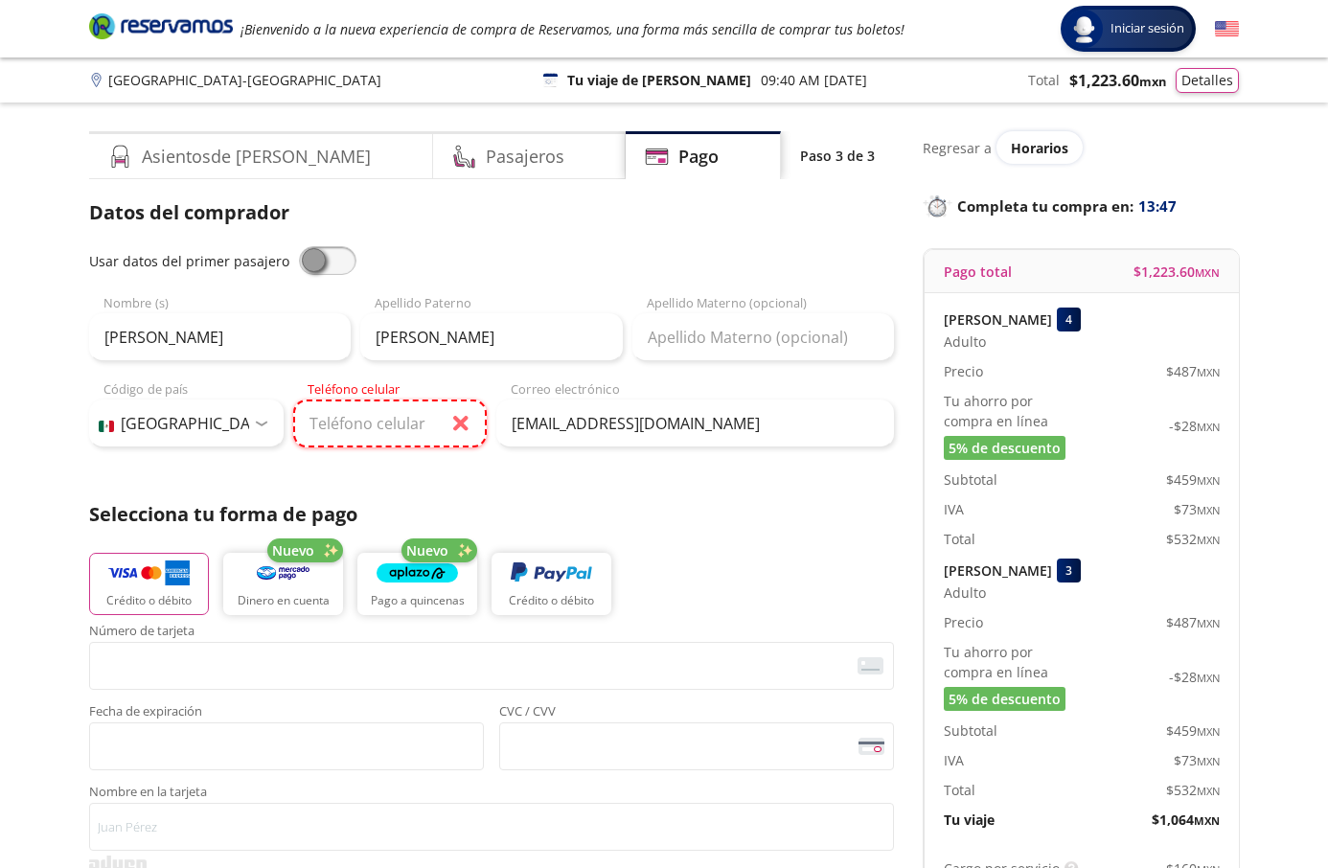
click at [385, 429] on input "Teléfono celular" at bounding box center [390, 423] width 194 height 48
paste input "624 122 8716"
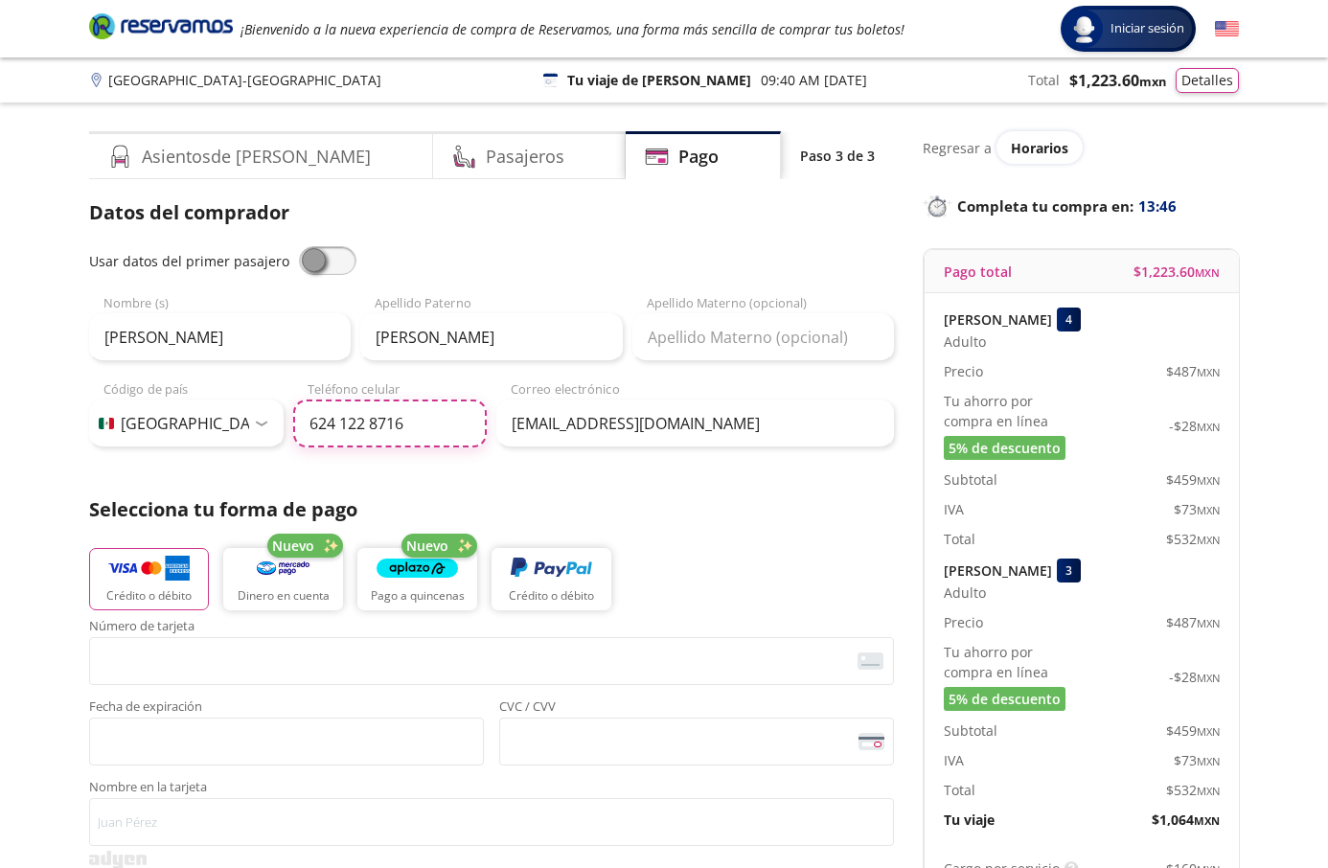
type input "624 122 8716"
click at [7, 569] on div "Group 9 Created with Sketch. Pago Guadalajara - [GEOGRAPHIC_DATA] Iniciar sesió…" at bounding box center [664, 793] width 1328 height 1587
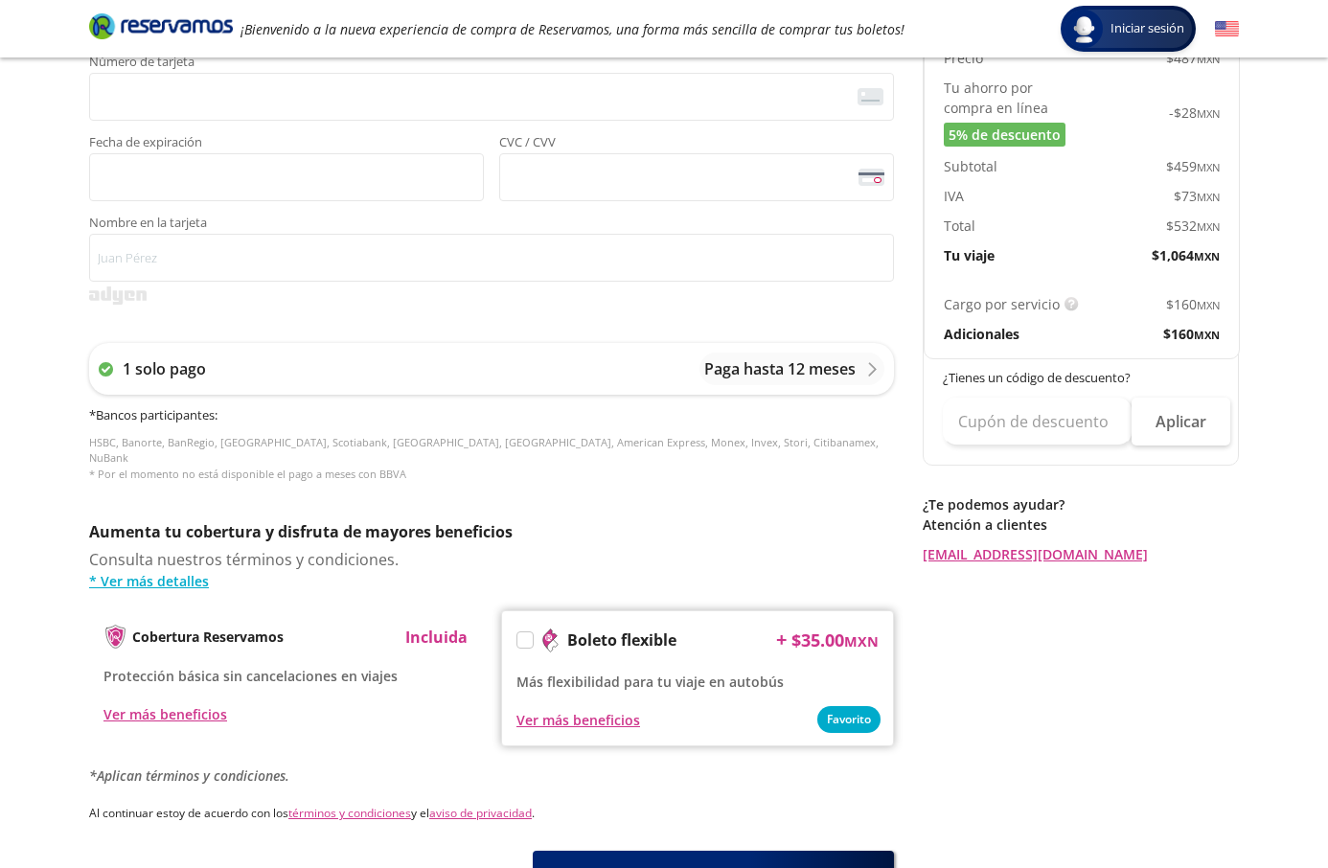
scroll to position [705, 0]
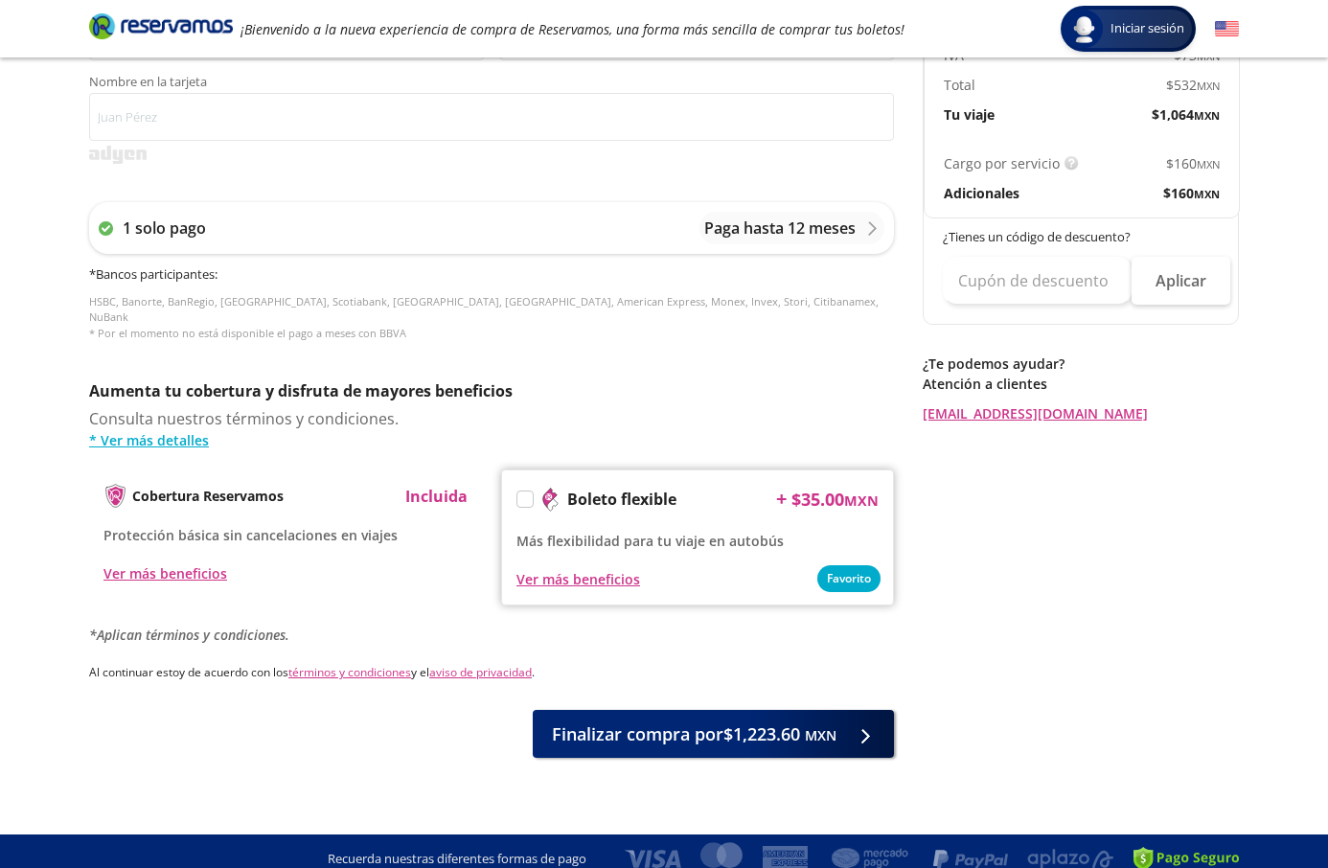
click at [521, 491] on label at bounding box center [524, 498] width 15 height 15
click at [521, 496] on input "Boleto flexible" at bounding box center [523, 502] width 12 height 12
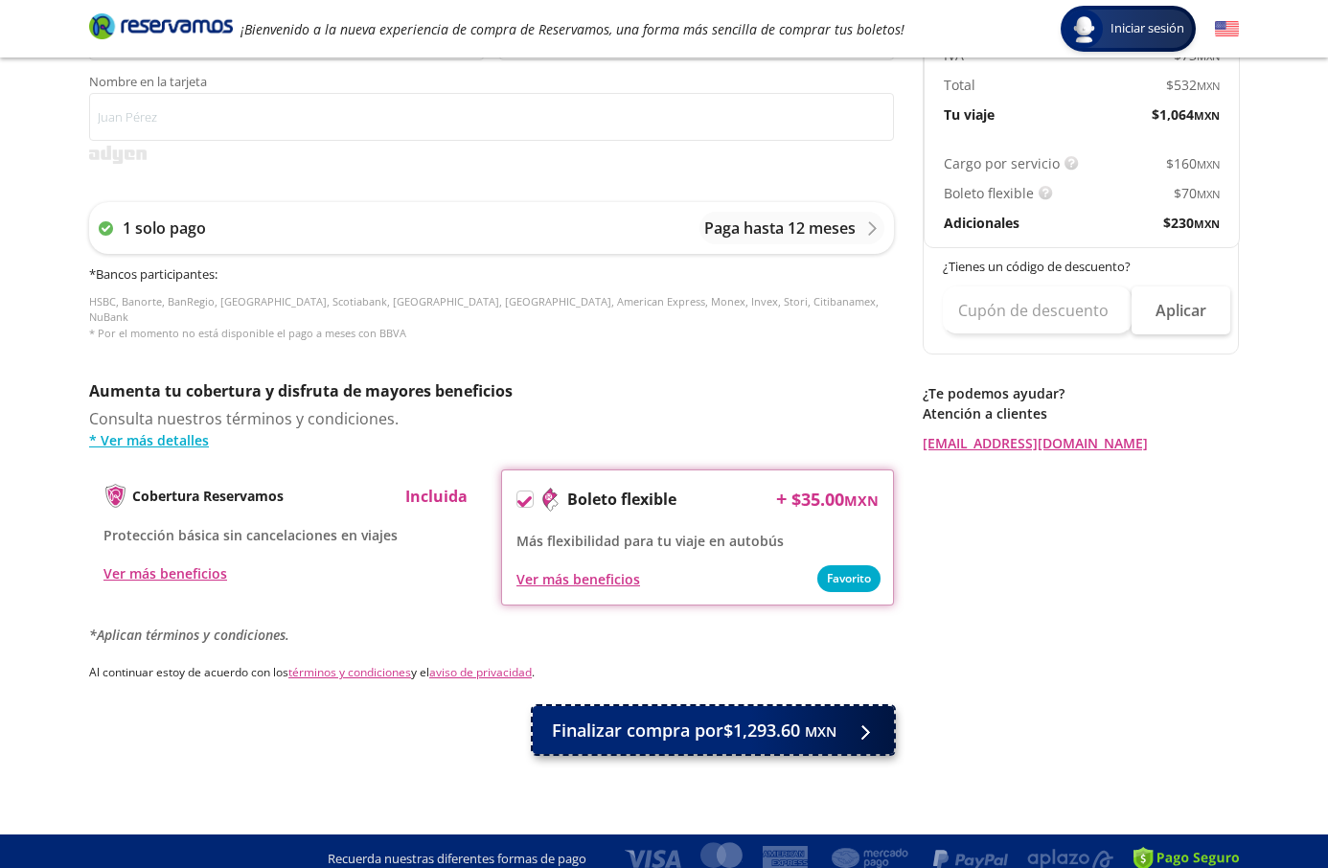
click at [779, 718] on span "Finalizar compra por $1,293.60 MXN" at bounding box center [694, 730] width 284 height 26
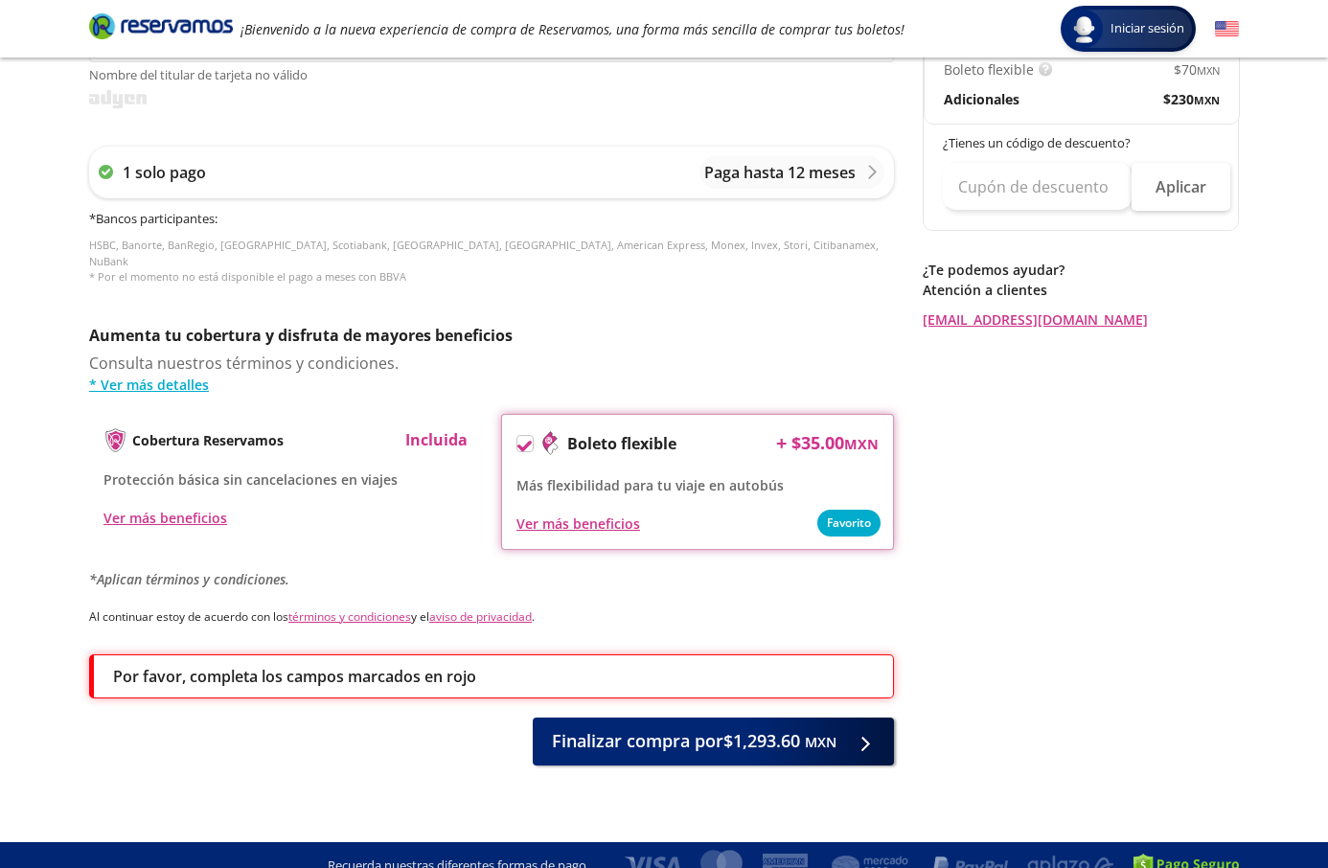
scroll to position [836, 0]
